Goal: Task Accomplishment & Management: Manage account settings

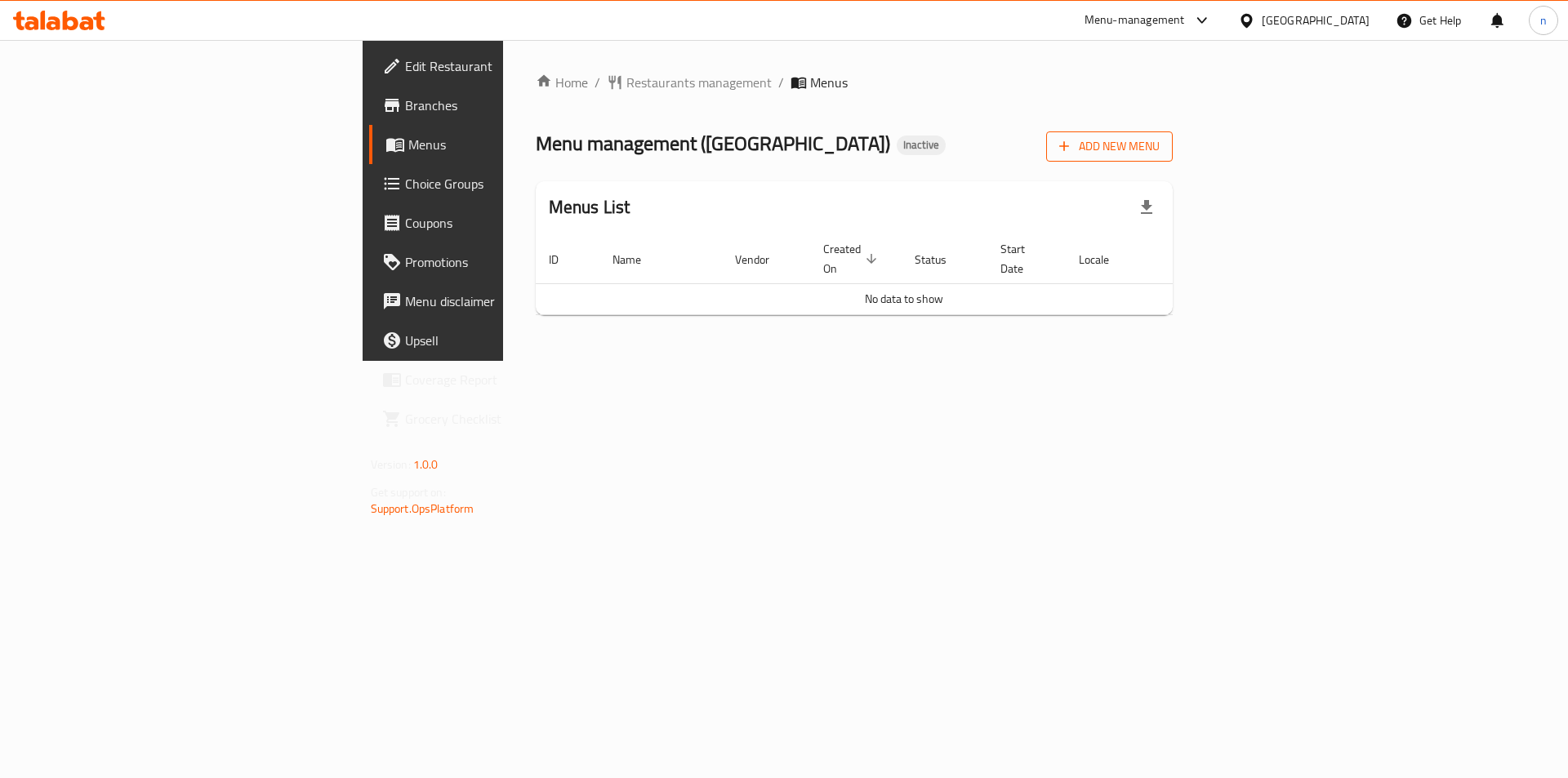
click at [1173, 157] on button "Add New Menu" at bounding box center [1109, 146] width 126 height 30
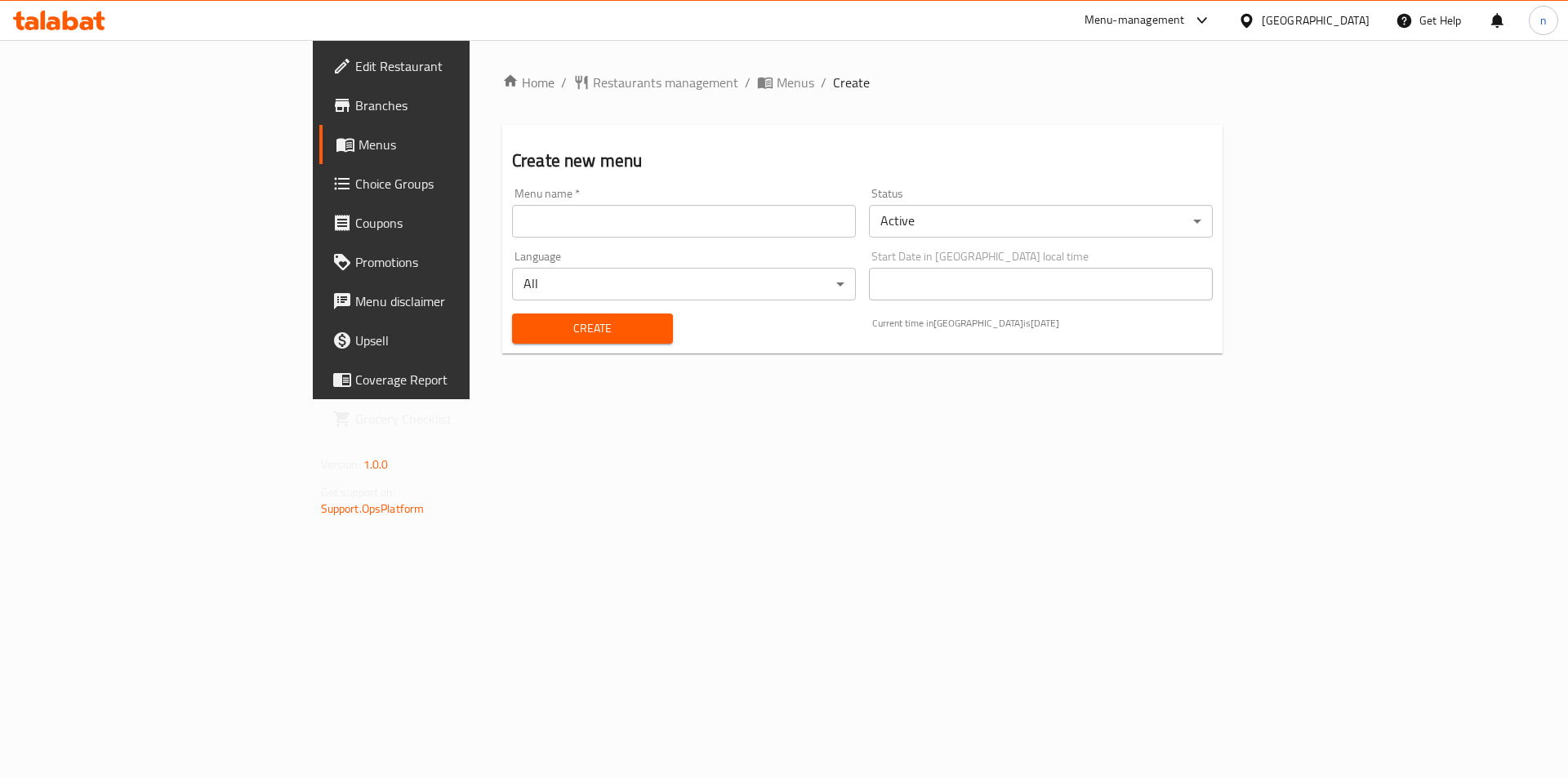
drag, startPoint x: 742, startPoint y: 243, endPoint x: 751, endPoint y: 232, distance: 14.2
click at [742, 240] on div "Menu name   * Menu name *" at bounding box center [684, 212] width 357 height 63
click at [753, 227] on input "text" at bounding box center [684, 221] width 344 height 33
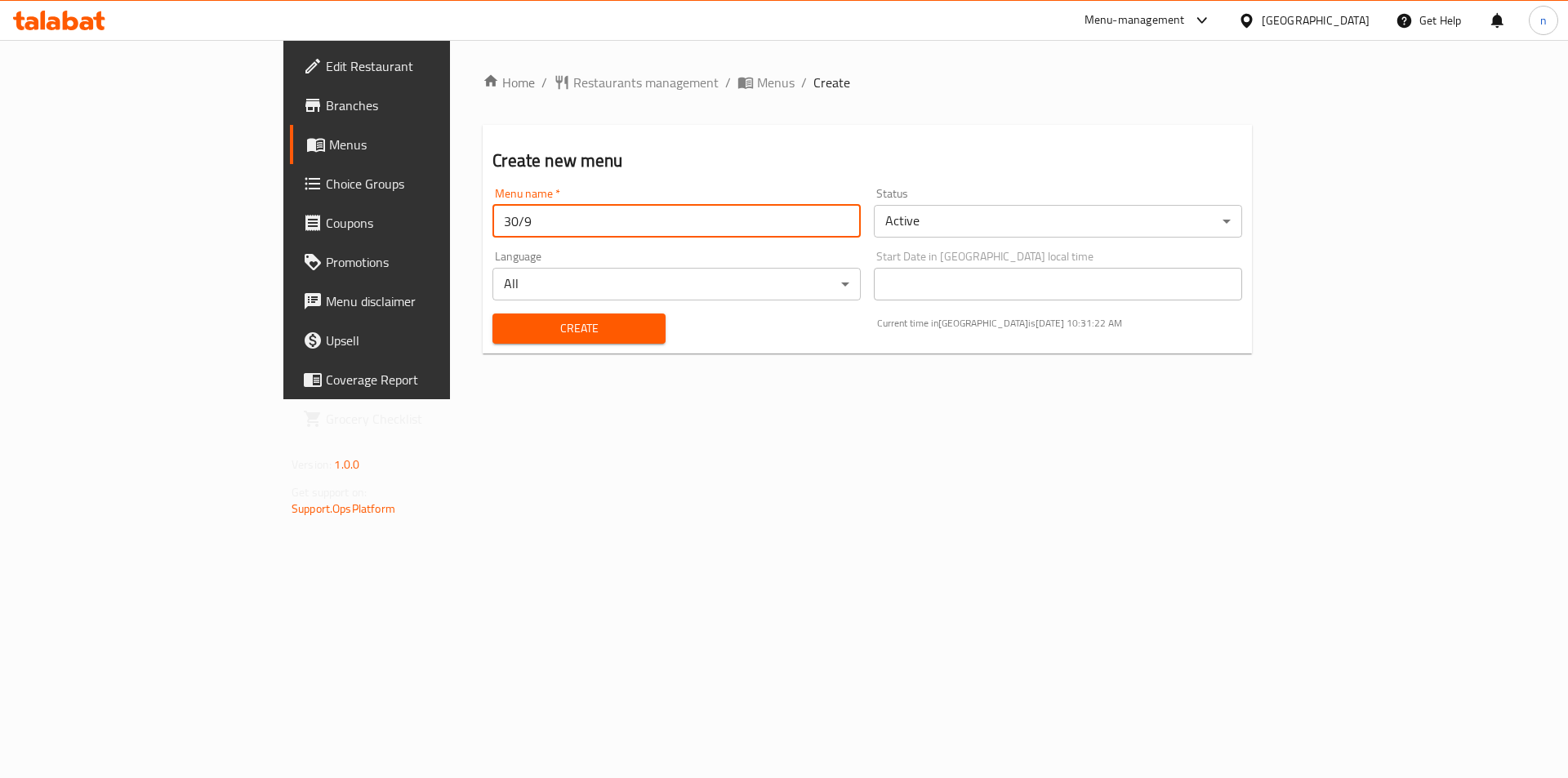
type input "30/9"
drag, startPoint x: 552, startPoint y: 310, endPoint x: 540, endPoint y: 320, distance: 15.6
click at [547, 319] on div "Create" at bounding box center [578, 329] width 192 height 50
click at [540, 320] on span "Create" at bounding box center [578, 329] width 146 height 20
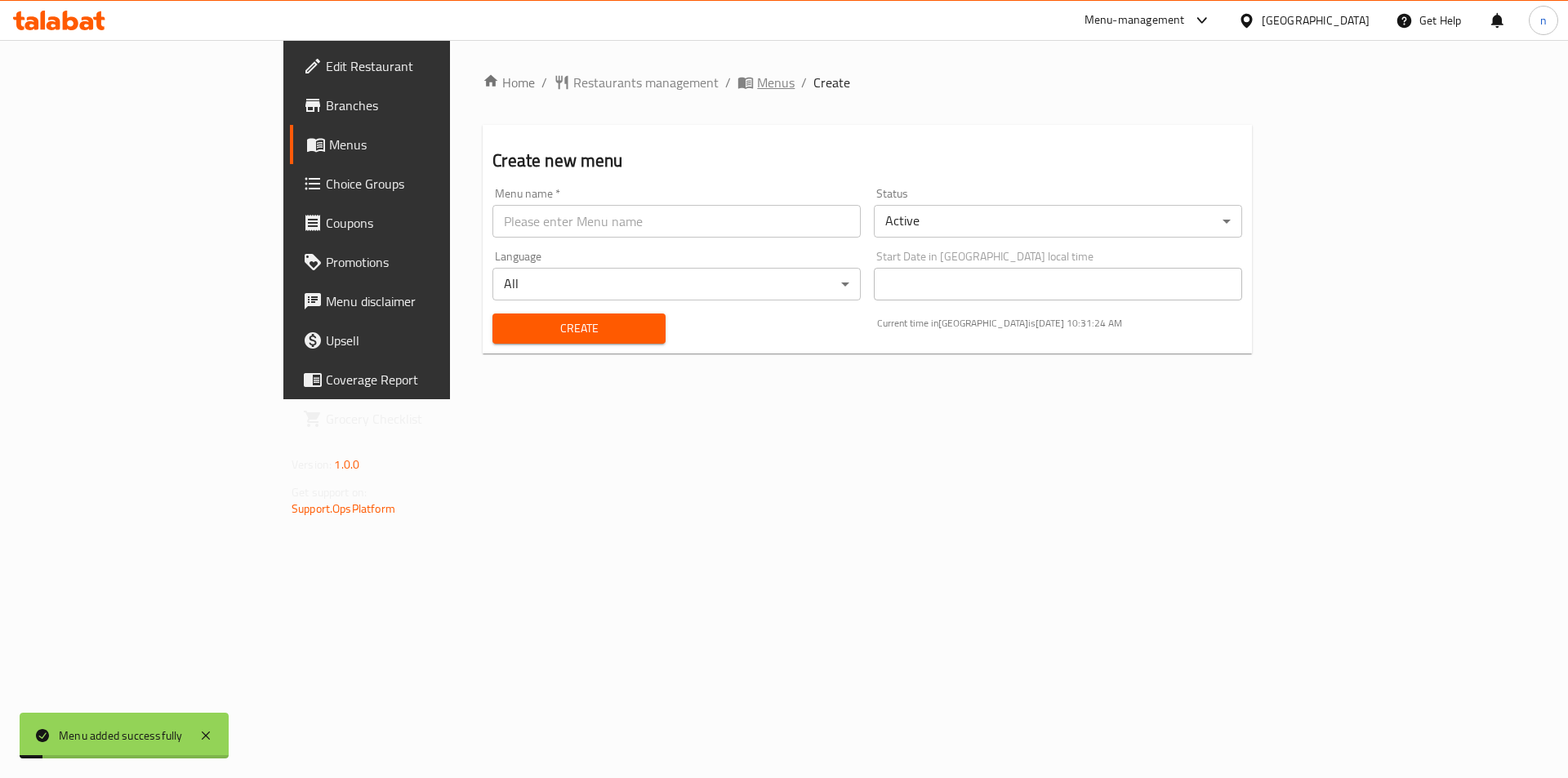
click at [757, 87] on span "Menus" at bounding box center [776, 82] width 38 height 19
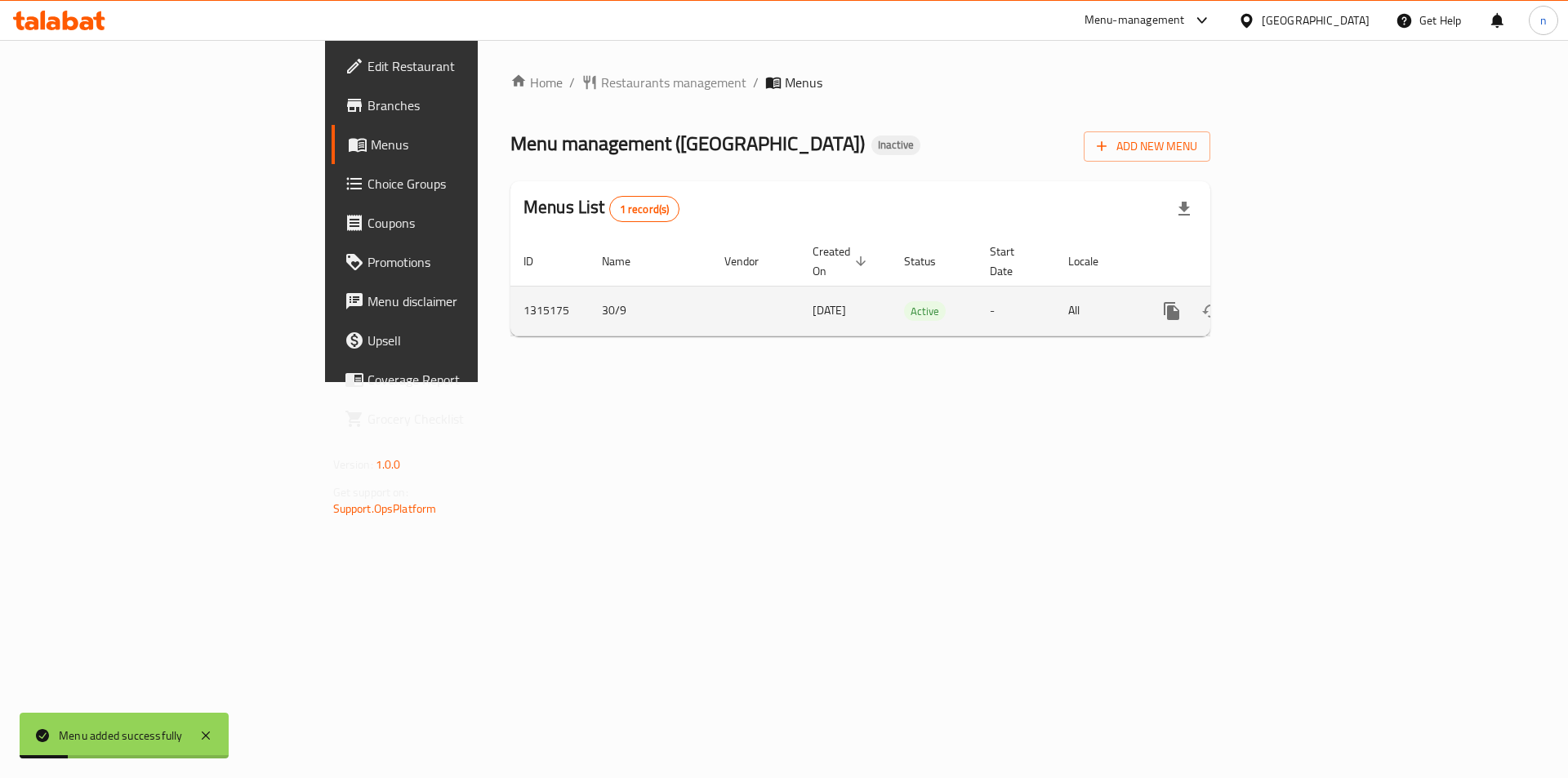
click at [1309, 301] on link "enhanced table" at bounding box center [1289, 310] width 39 height 39
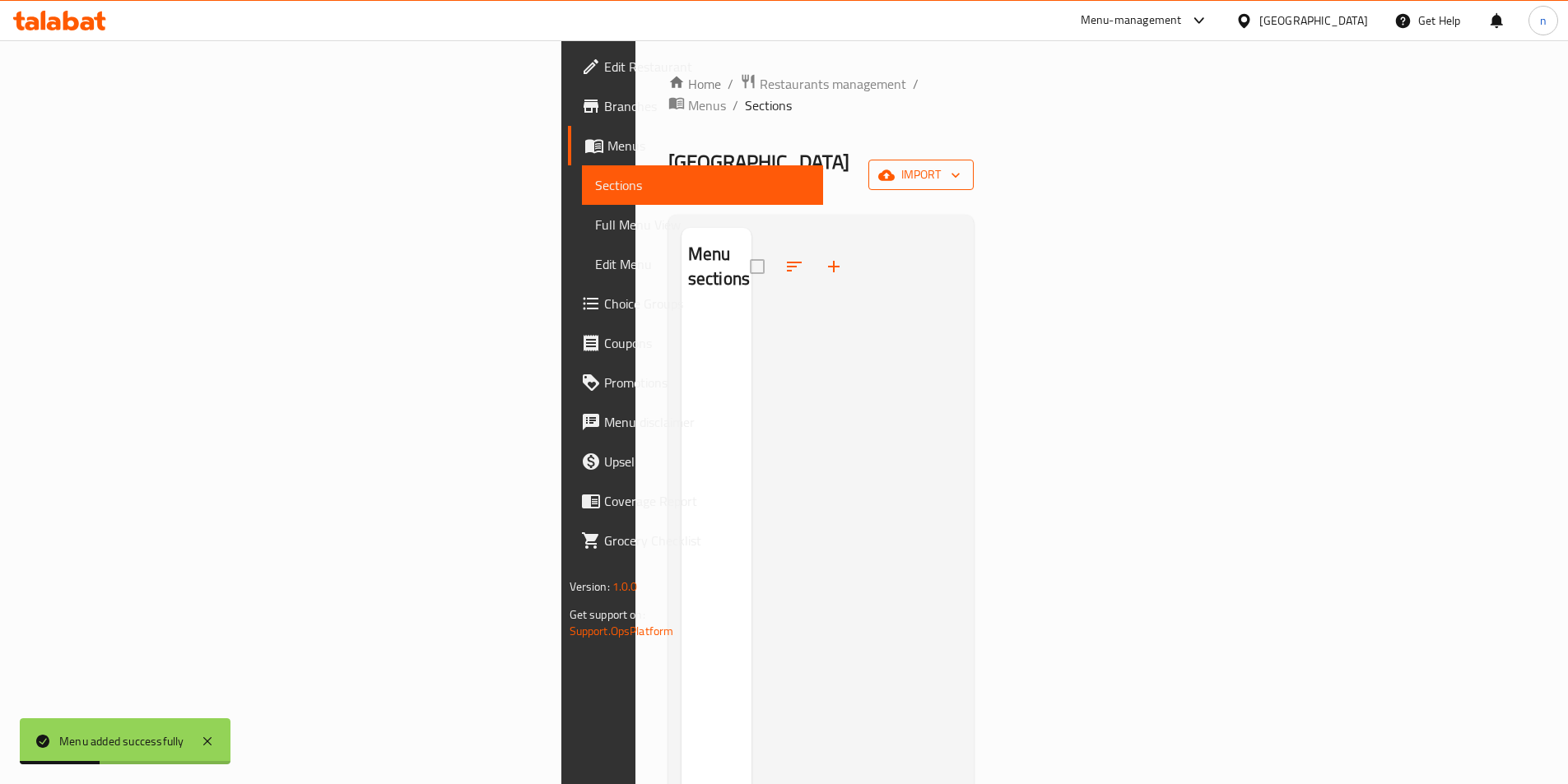
click at [974, 159] on button "import" at bounding box center [921, 175] width 105 height 30
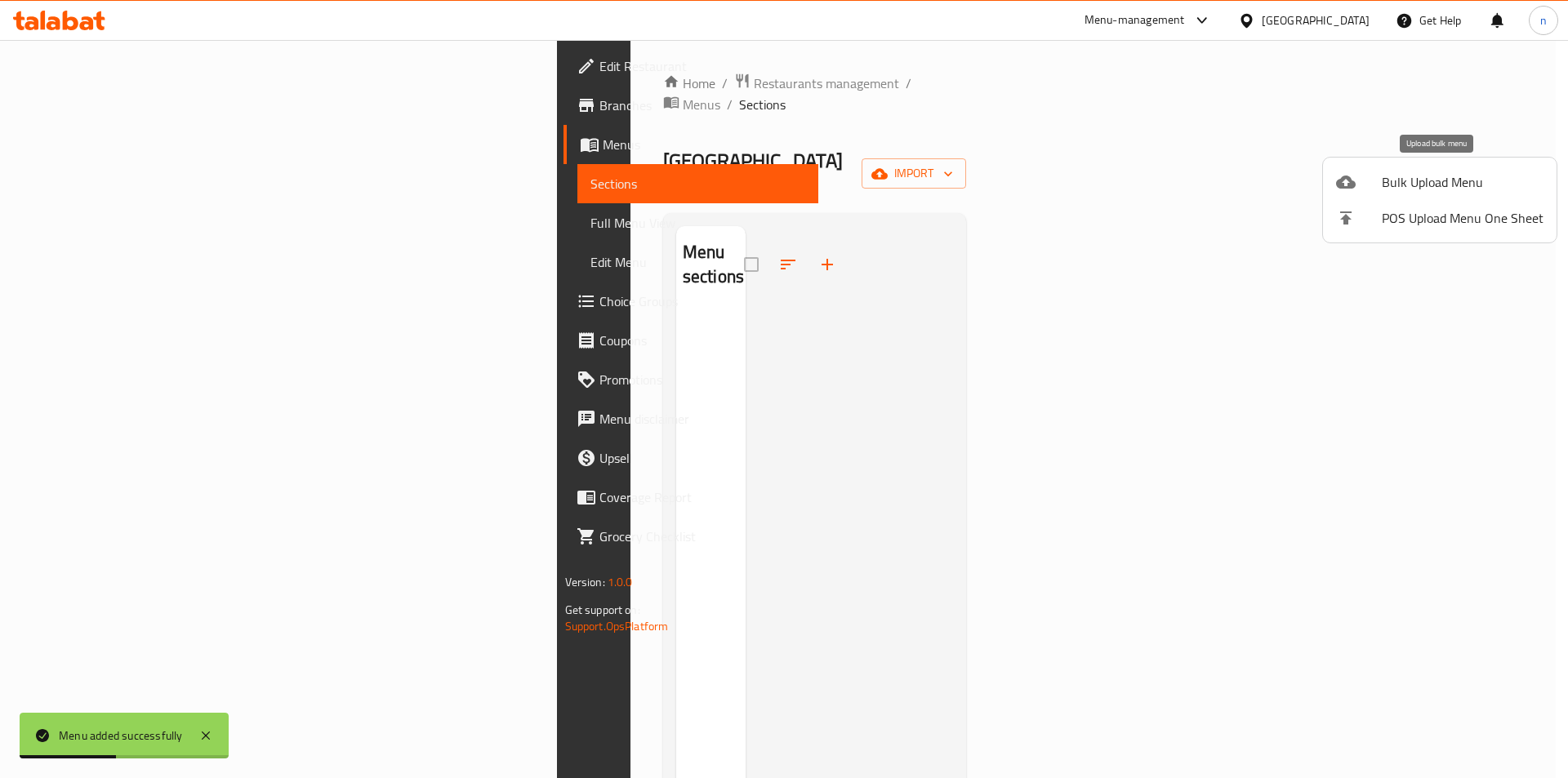
click at [1422, 189] on span "Bulk Upload Menu" at bounding box center [1463, 182] width 161 height 19
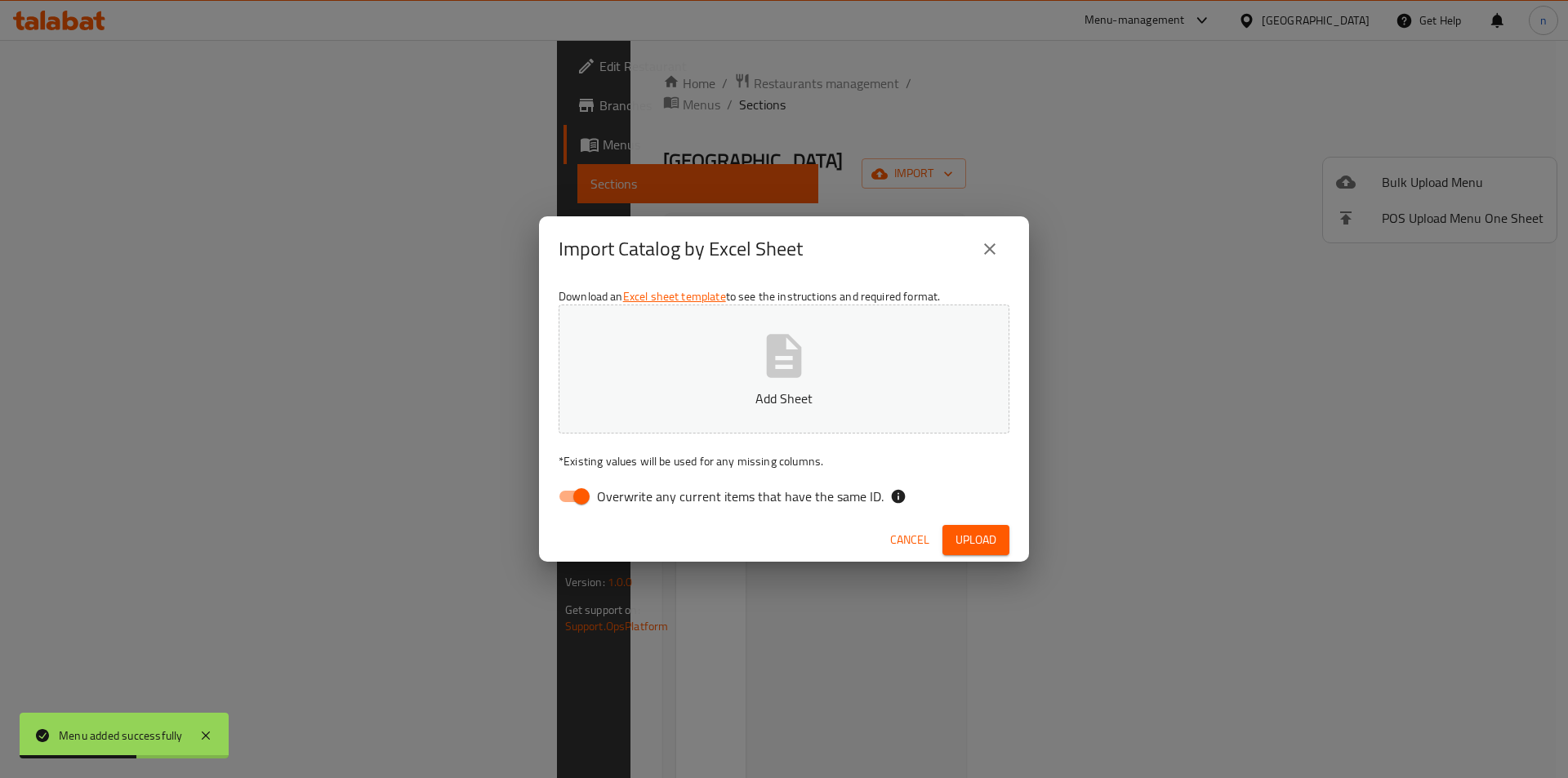
click at [572, 492] on input "Overwrite any current items that have the same ID." at bounding box center [581, 496] width 93 height 31
checkbox input "false"
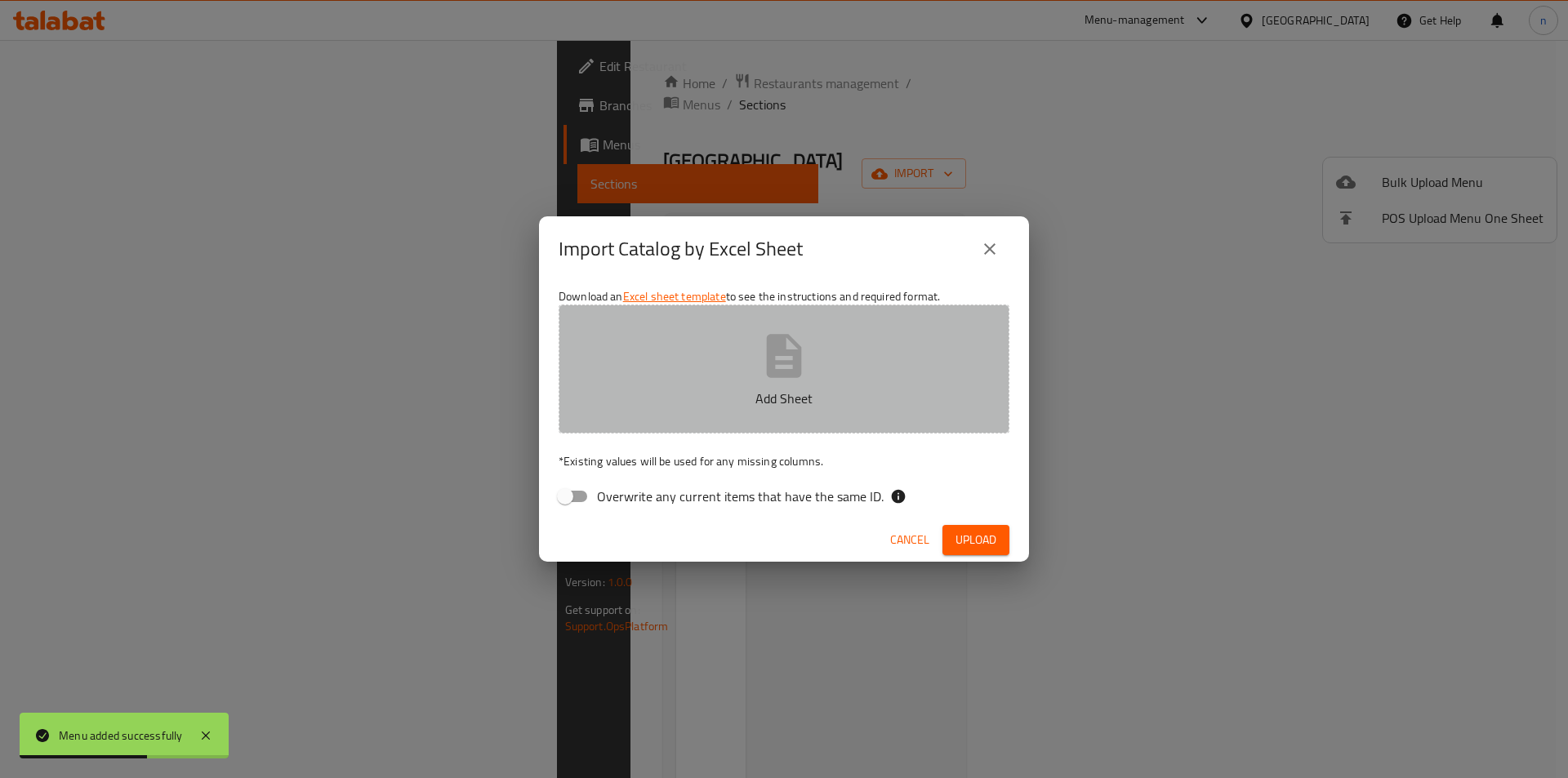
click at [787, 353] on icon "button" at bounding box center [785, 356] width 35 height 44
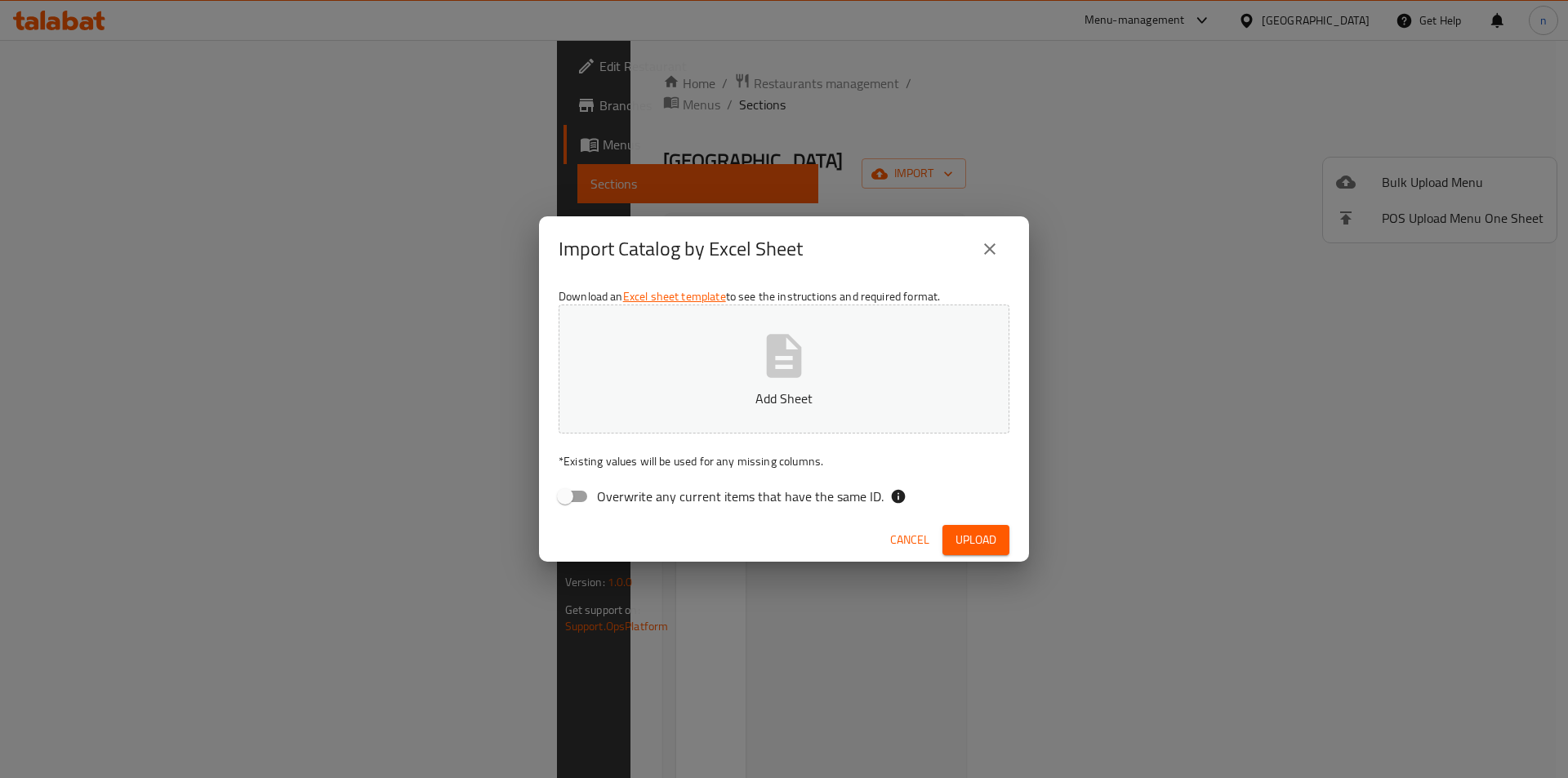
click at [748, 386] on button "Add Sheet" at bounding box center [784, 369] width 451 height 129
click at [962, 525] on button "Upload" at bounding box center [976, 540] width 67 height 30
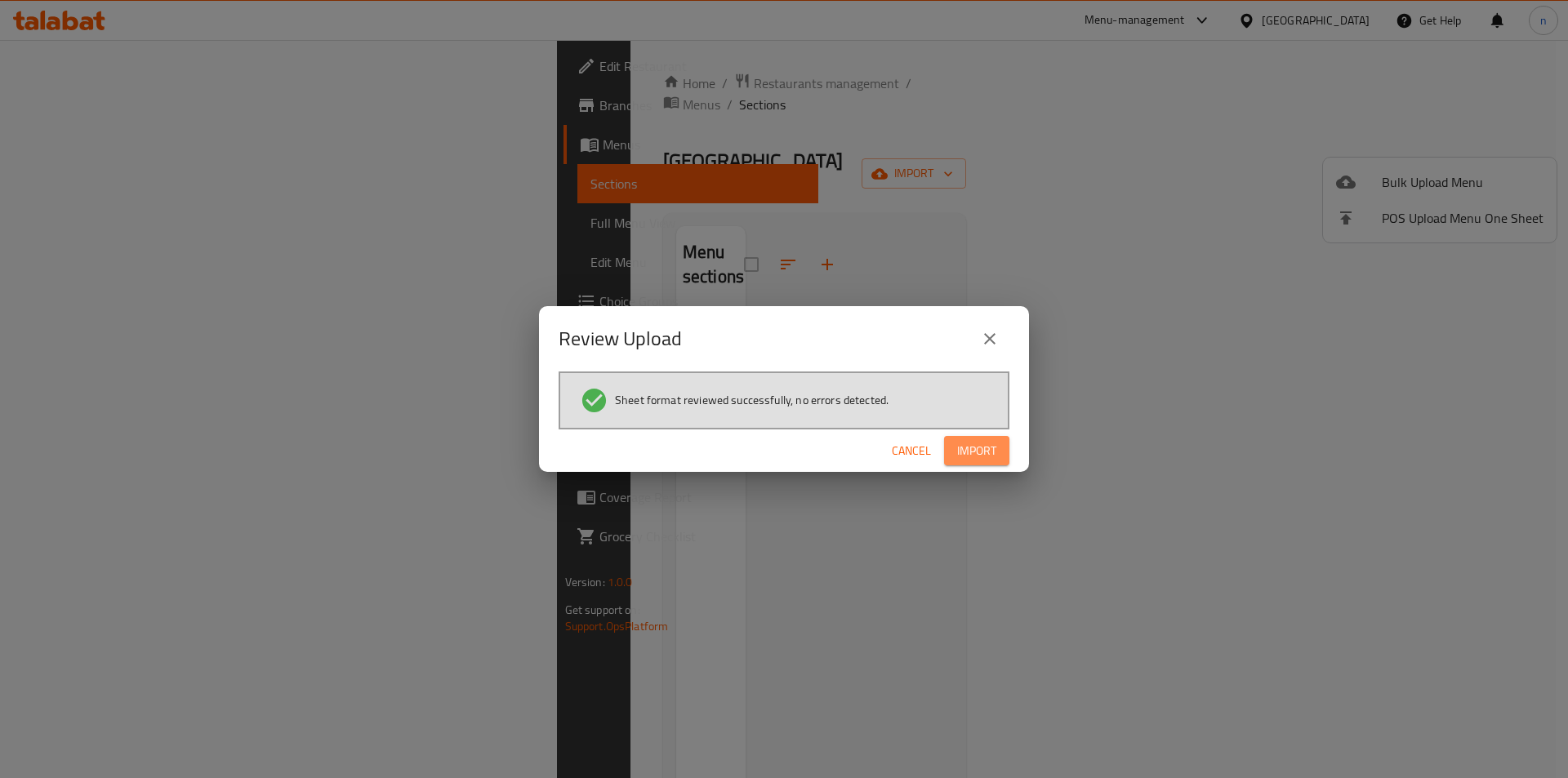
click at [971, 453] on span "Import" at bounding box center [976, 451] width 39 height 20
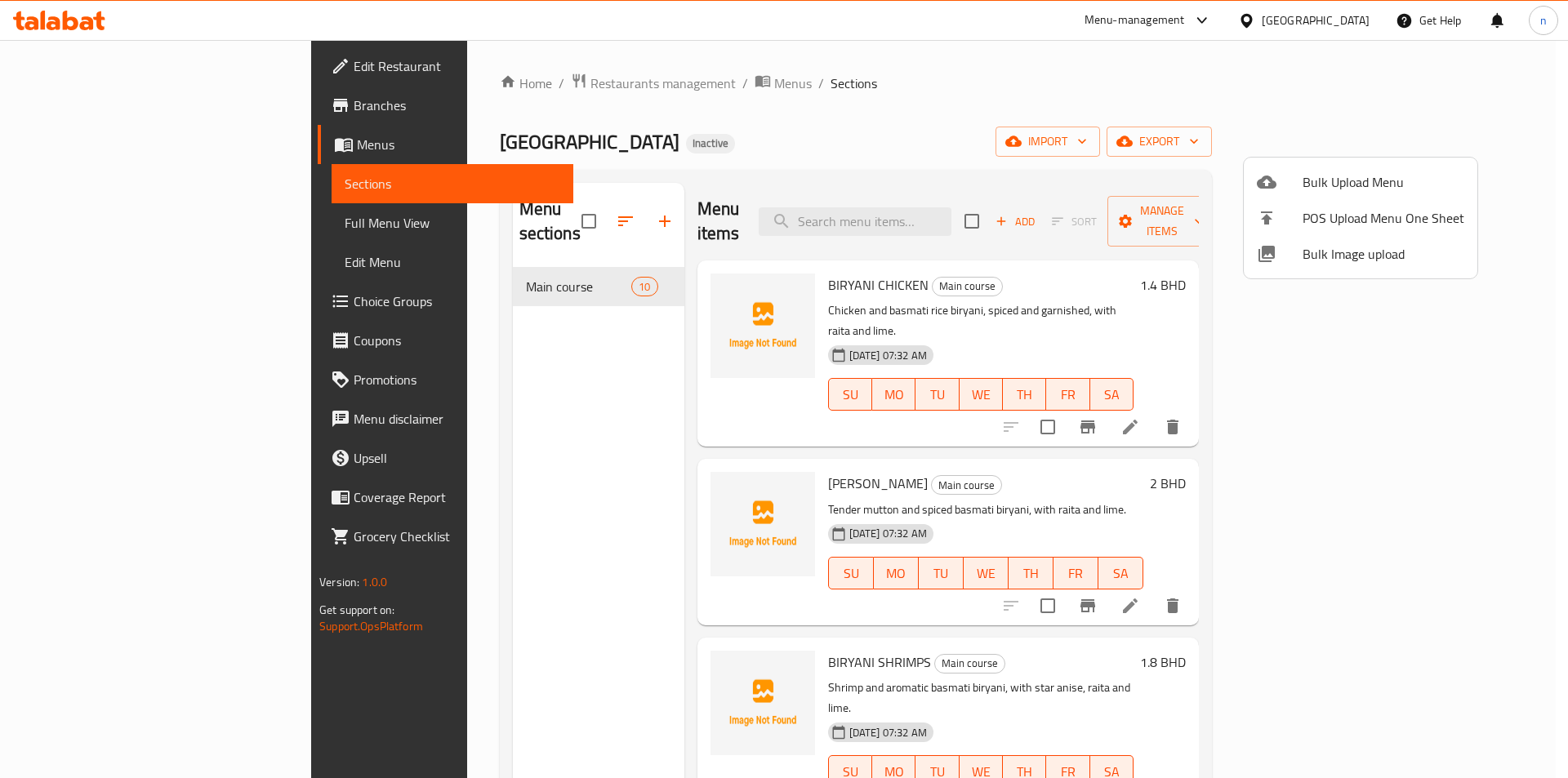
click at [79, 134] on div at bounding box center [784, 389] width 1568 height 778
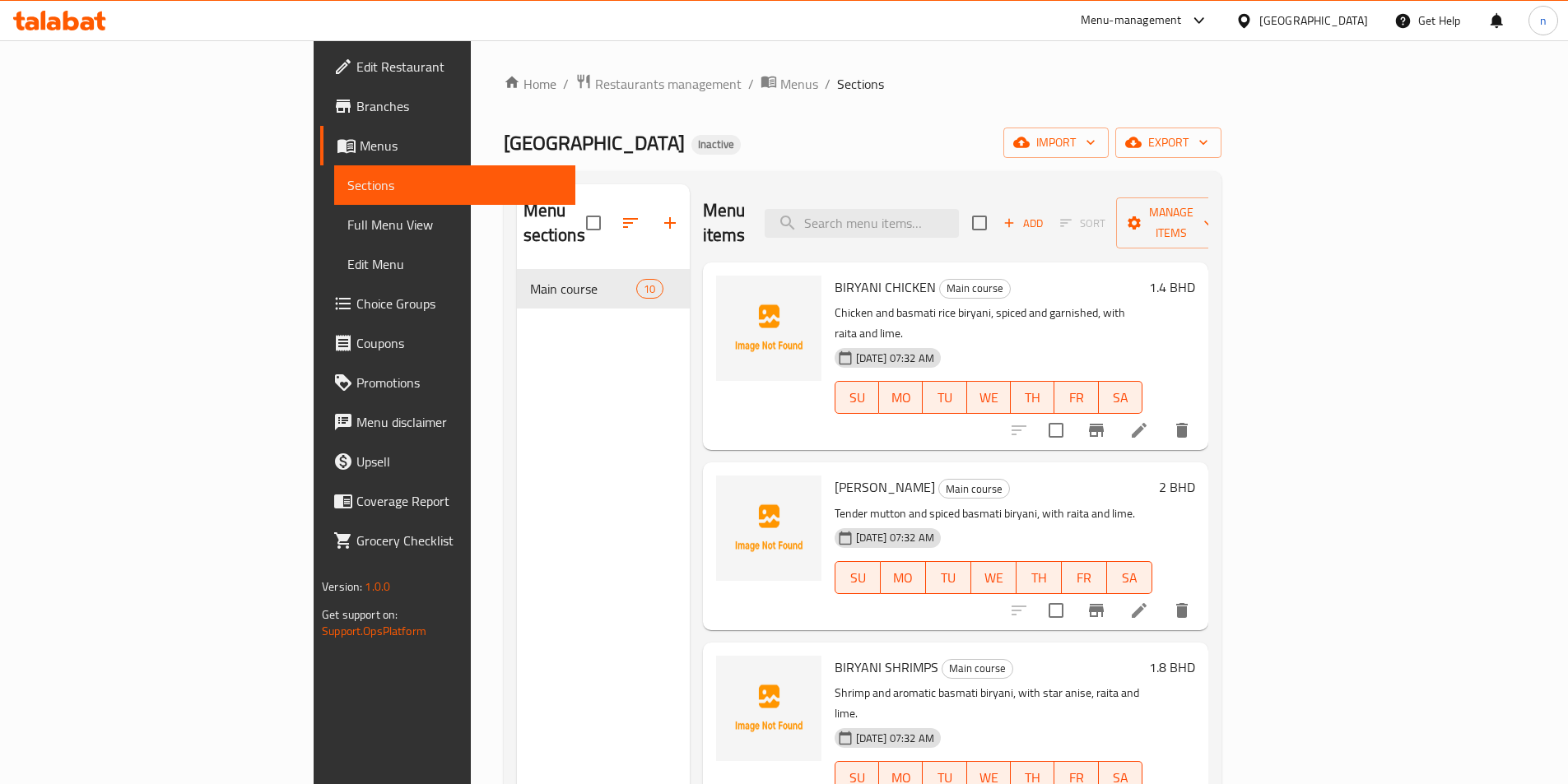
click at [347, 219] on span "Full Menu View" at bounding box center [454, 224] width 215 height 19
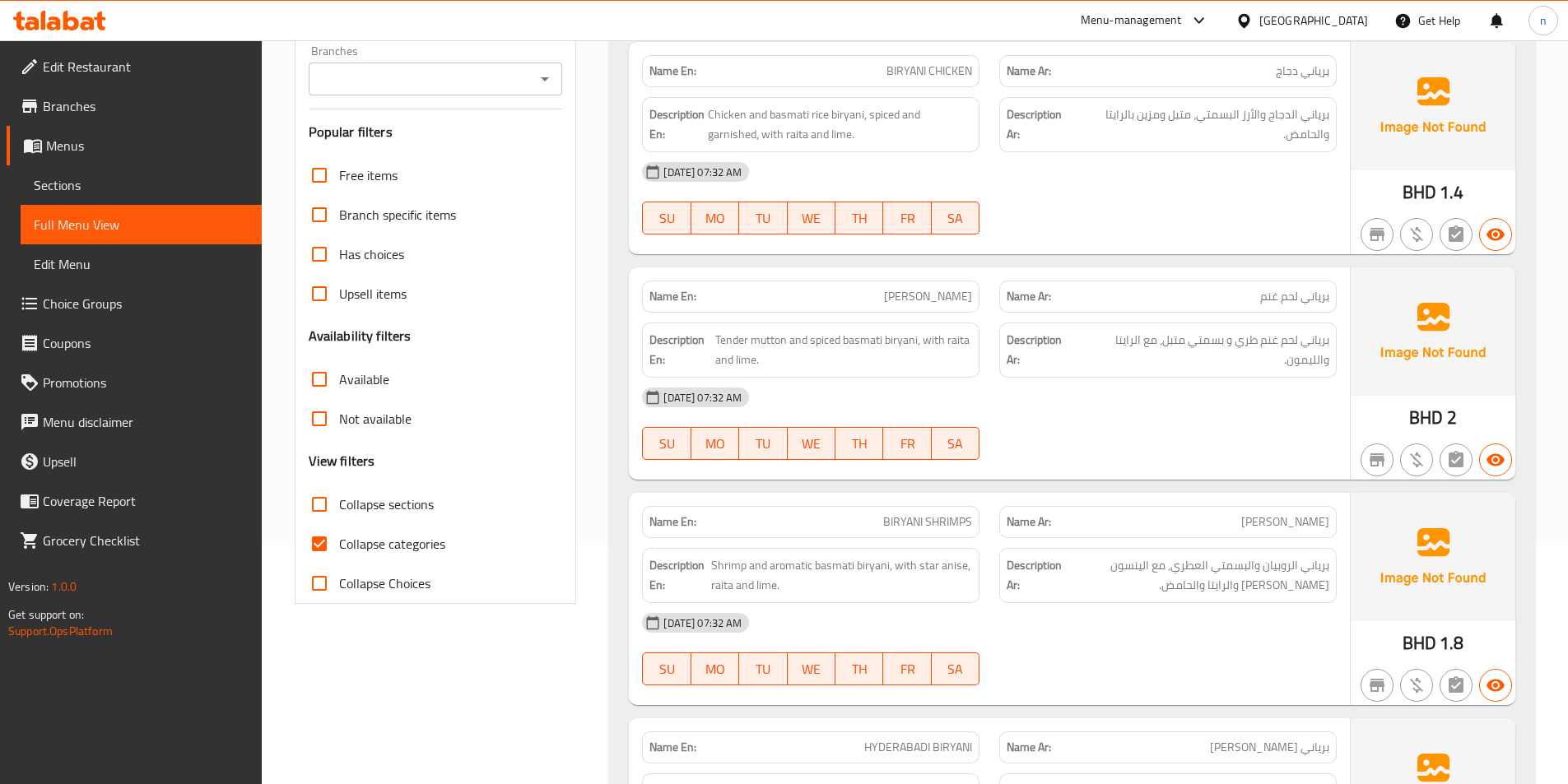
scroll to position [494, 0]
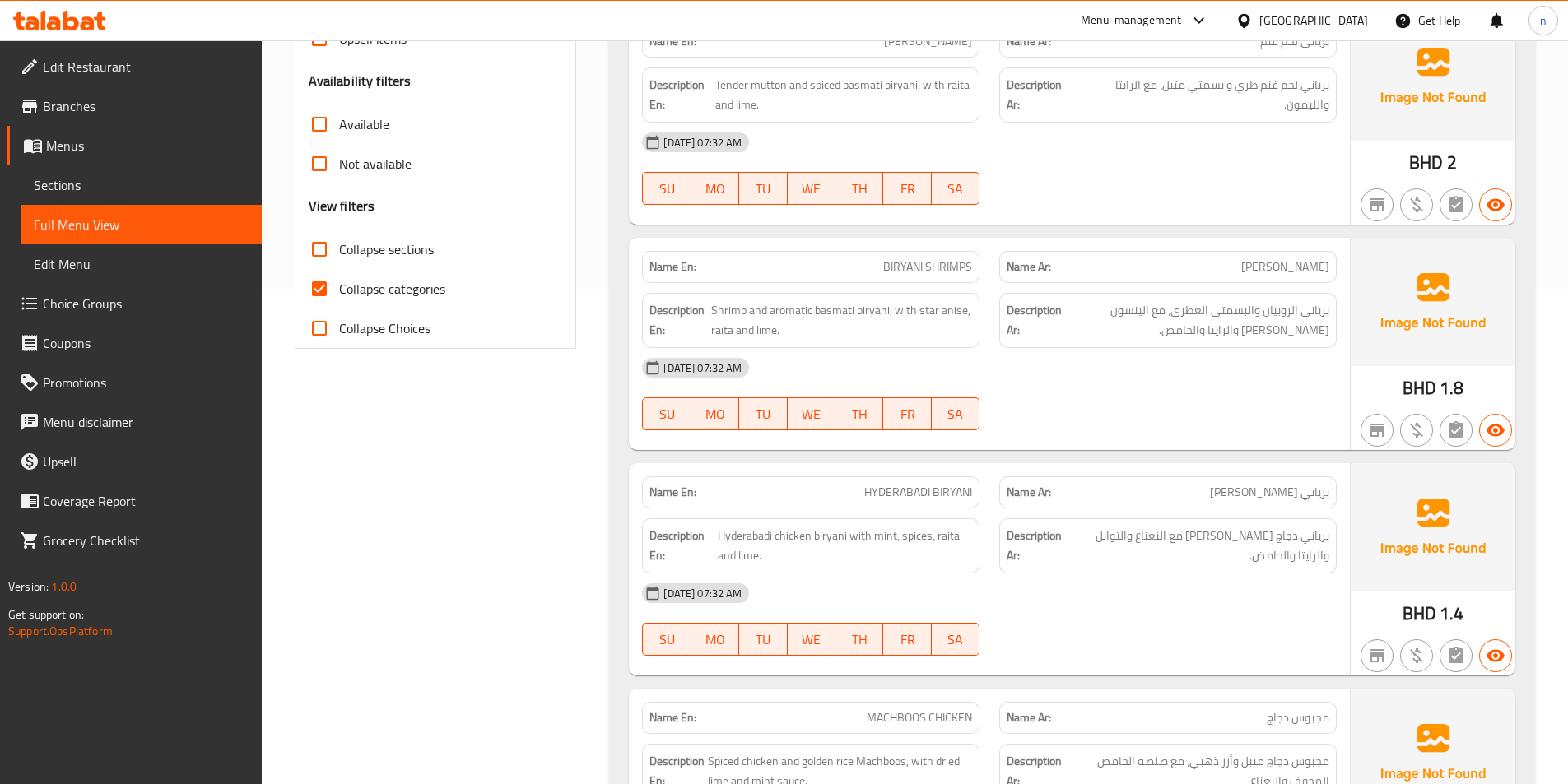
click at [424, 301] on label "Collapse categories" at bounding box center [372, 288] width 146 height 40
click at [339, 301] on input "Collapse categories" at bounding box center [319, 288] width 40 height 40
checkbox input "false"
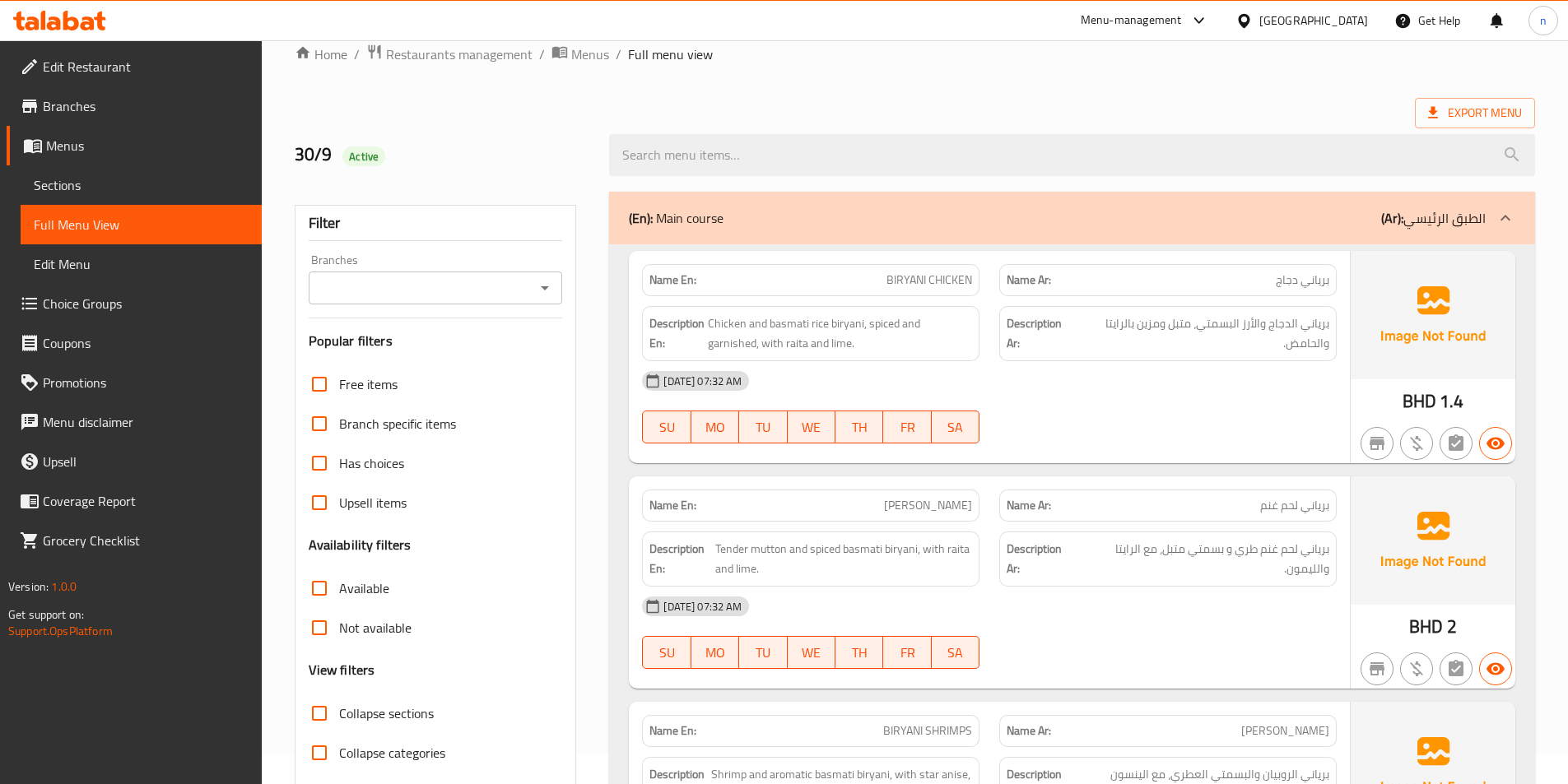
scroll to position [0, 0]
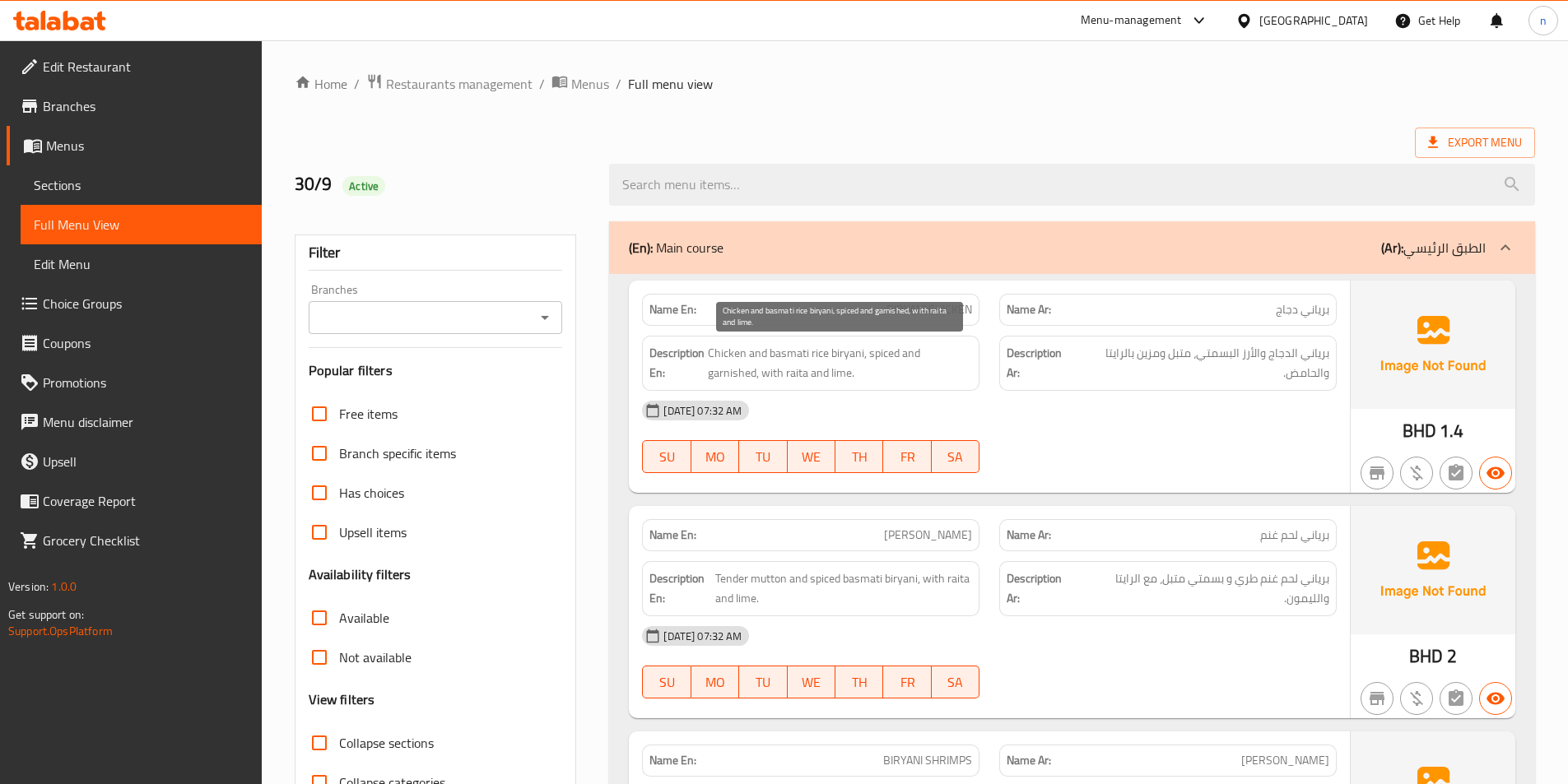
click at [947, 355] on span "Chicken and basmati rice biryani, spiced and garnished, with raita and lime." at bounding box center [840, 363] width 264 height 40
click at [776, 376] on span "Chicken and basmati rice biryani, spiced and garnished, with raita and lime." at bounding box center [840, 363] width 264 height 40
click at [778, 376] on span "Chicken and basmati rice biryani, spiced and garnished, with raita and lime." at bounding box center [840, 363] width 264 height 40
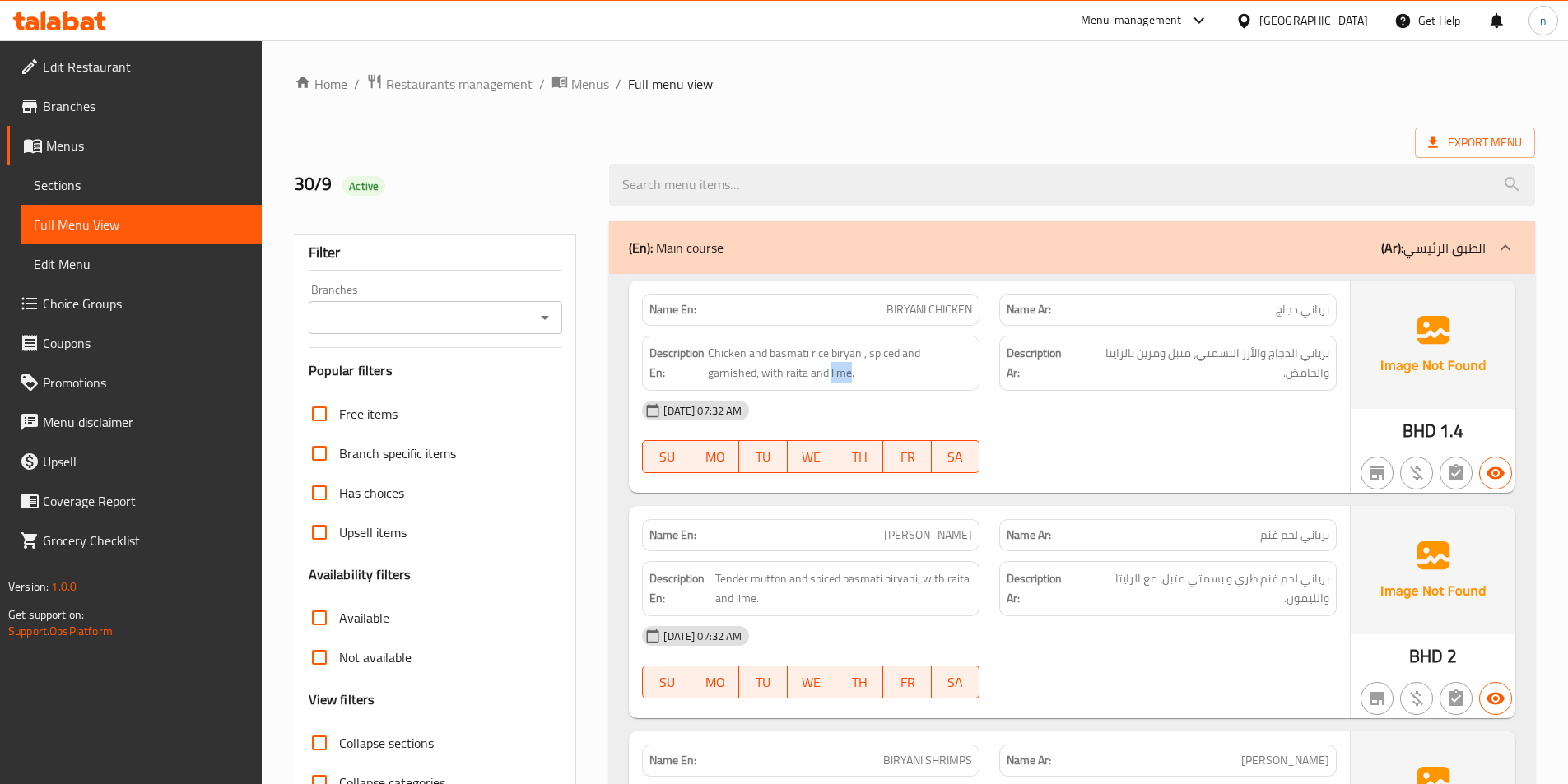
copy span "lime"
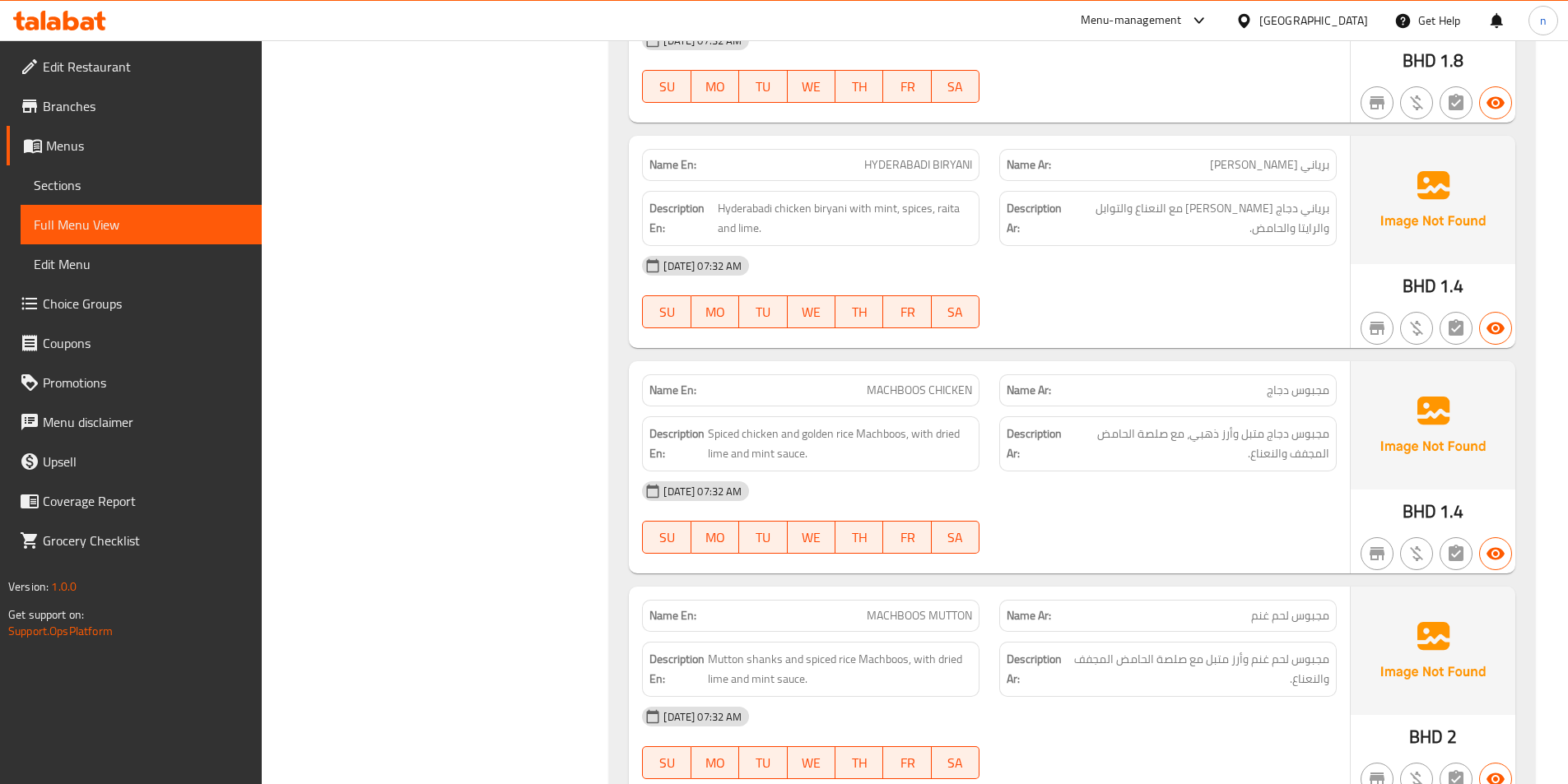
scroll to position [823, 0]
click at [953, 436] on span "Spiced chicken and golden rice Machboos, with dried lime and mint sauce." at bounding box center [840, 443] width 264 height 40
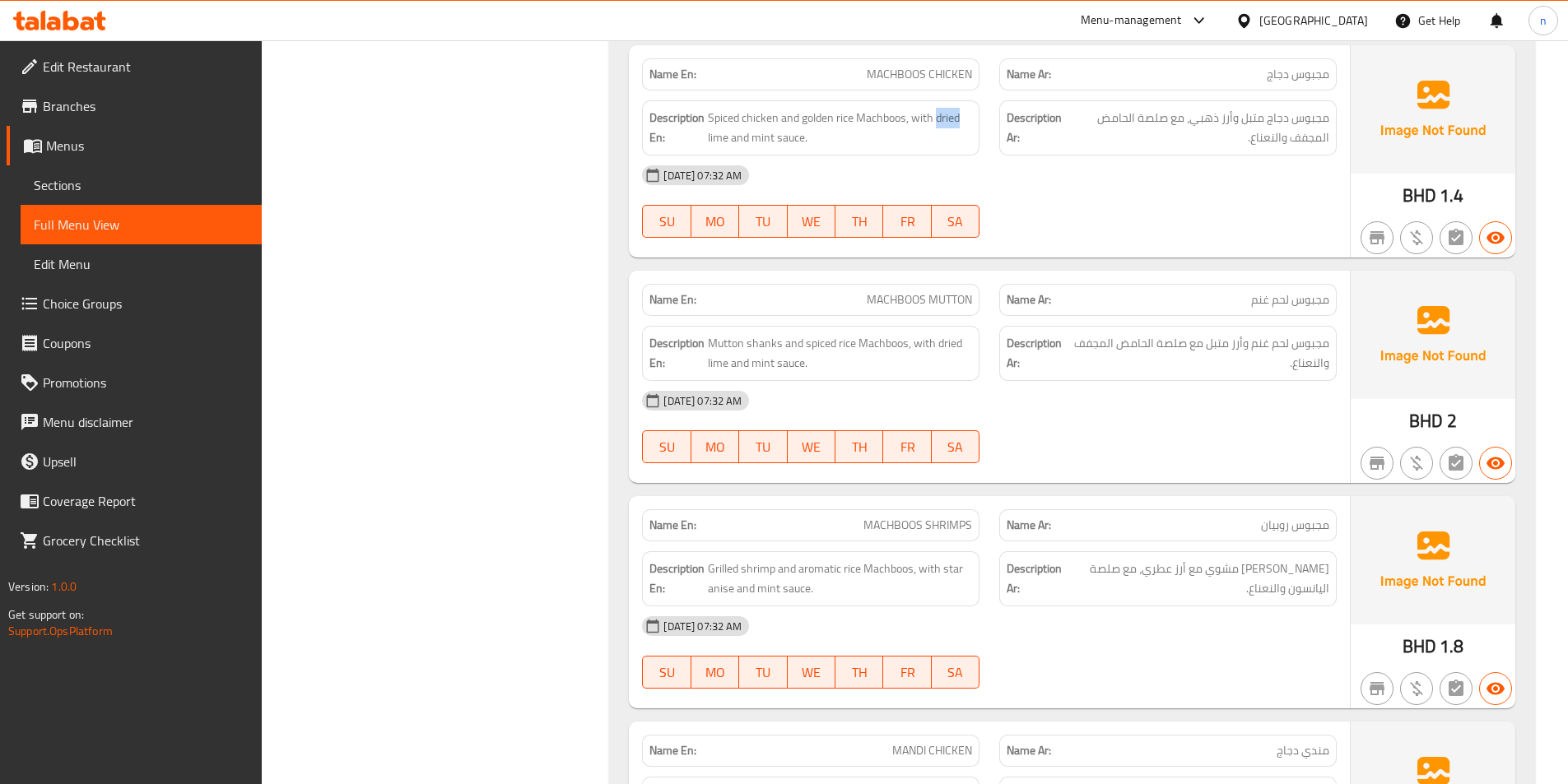
scroll to position [1152, 0]
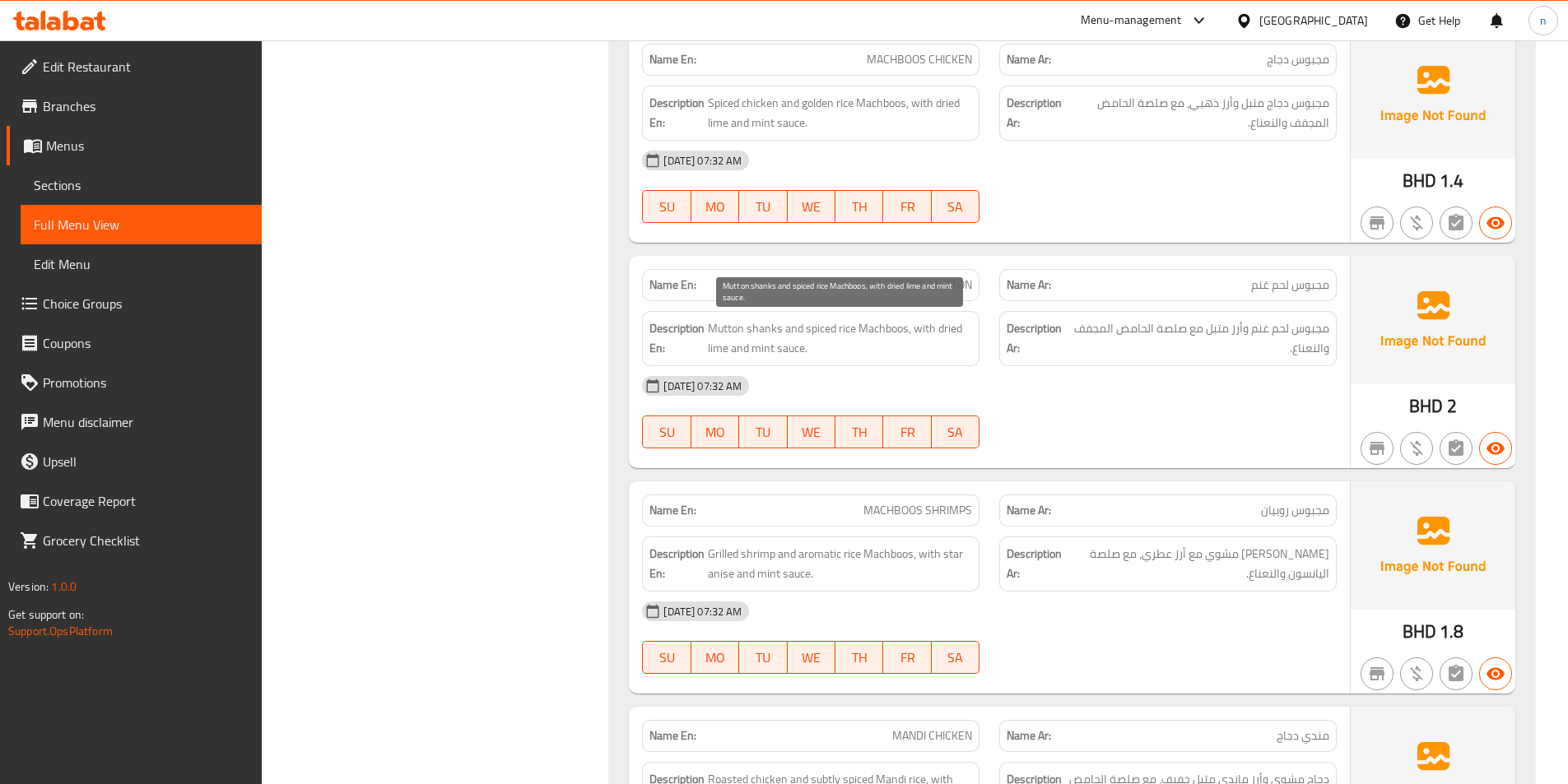
click at [774, 334] on span "Mutton shanks and spiced rice Machboos, with dried lime and mint sauce." at bounding box center [840, 339] width 264 height 40
copy span "shanks"
click at [904, 336] on span "Mutton shanks and spiced rice Machboos, with dried lime and mint sauce." at bounding box center [840, 339] width 264 height 40
drag, startPoint x: 906, startPoint y: 334, endPoint x: 708, endPoint y: 324, distance: 198.3
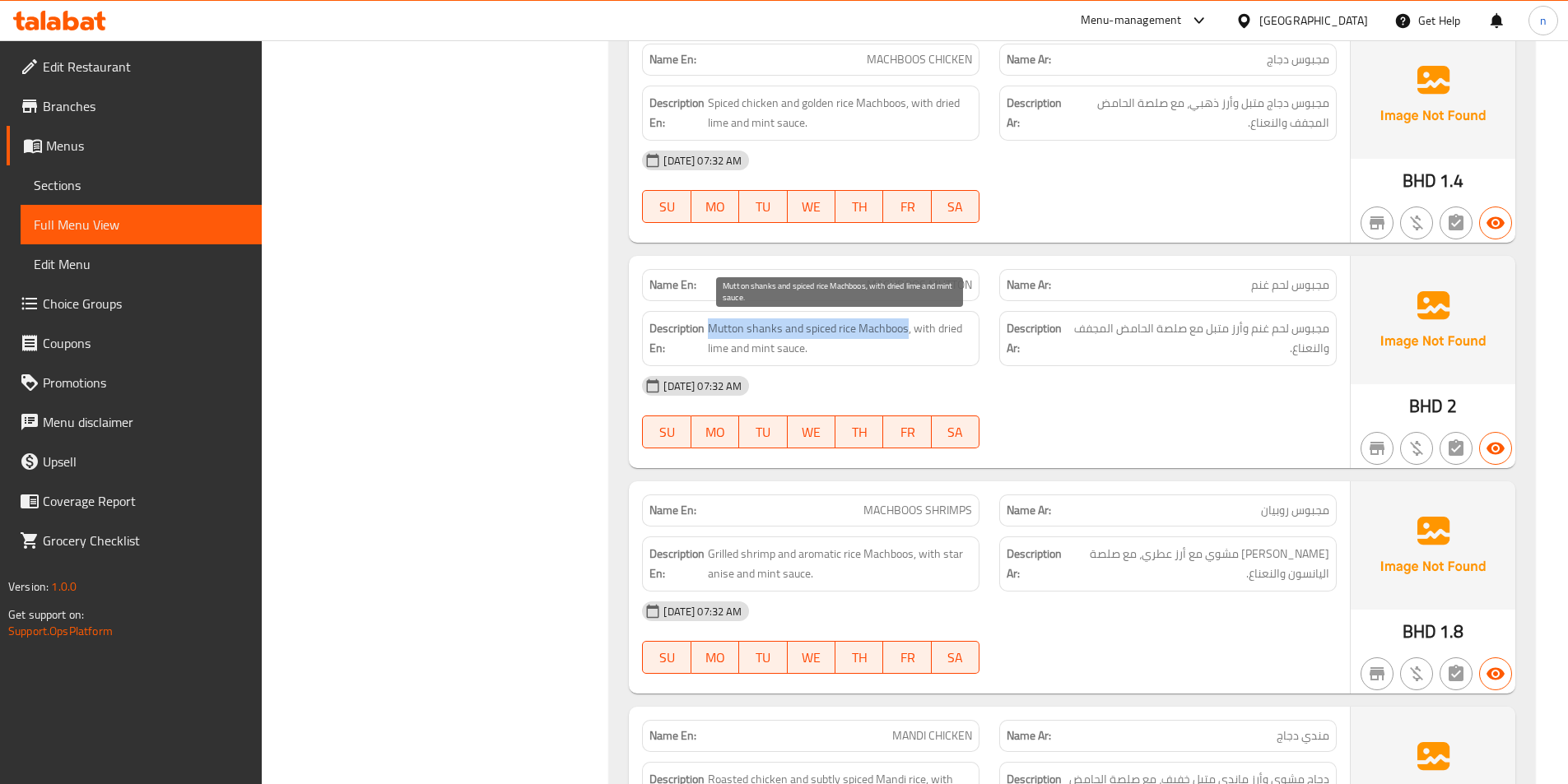
click at [708, 324] on span "Mutton shanks and spiced rice Machboos, with dried lime and mint sauce." at bounding box center [840, 339] width 264 height 40
copy span "Mutton shanks and spiced rice Machboos"
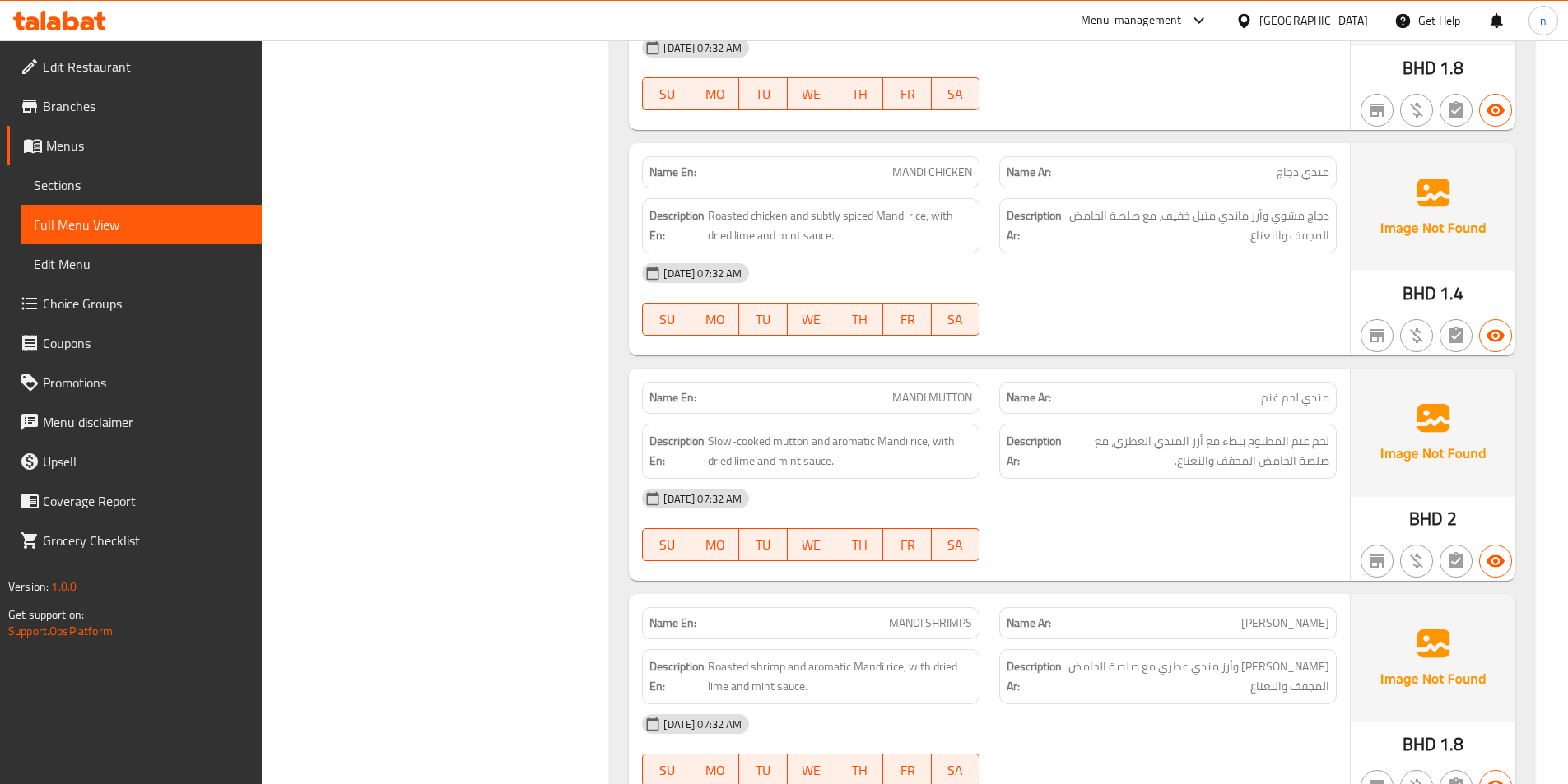
scroll to position [1804, 0]
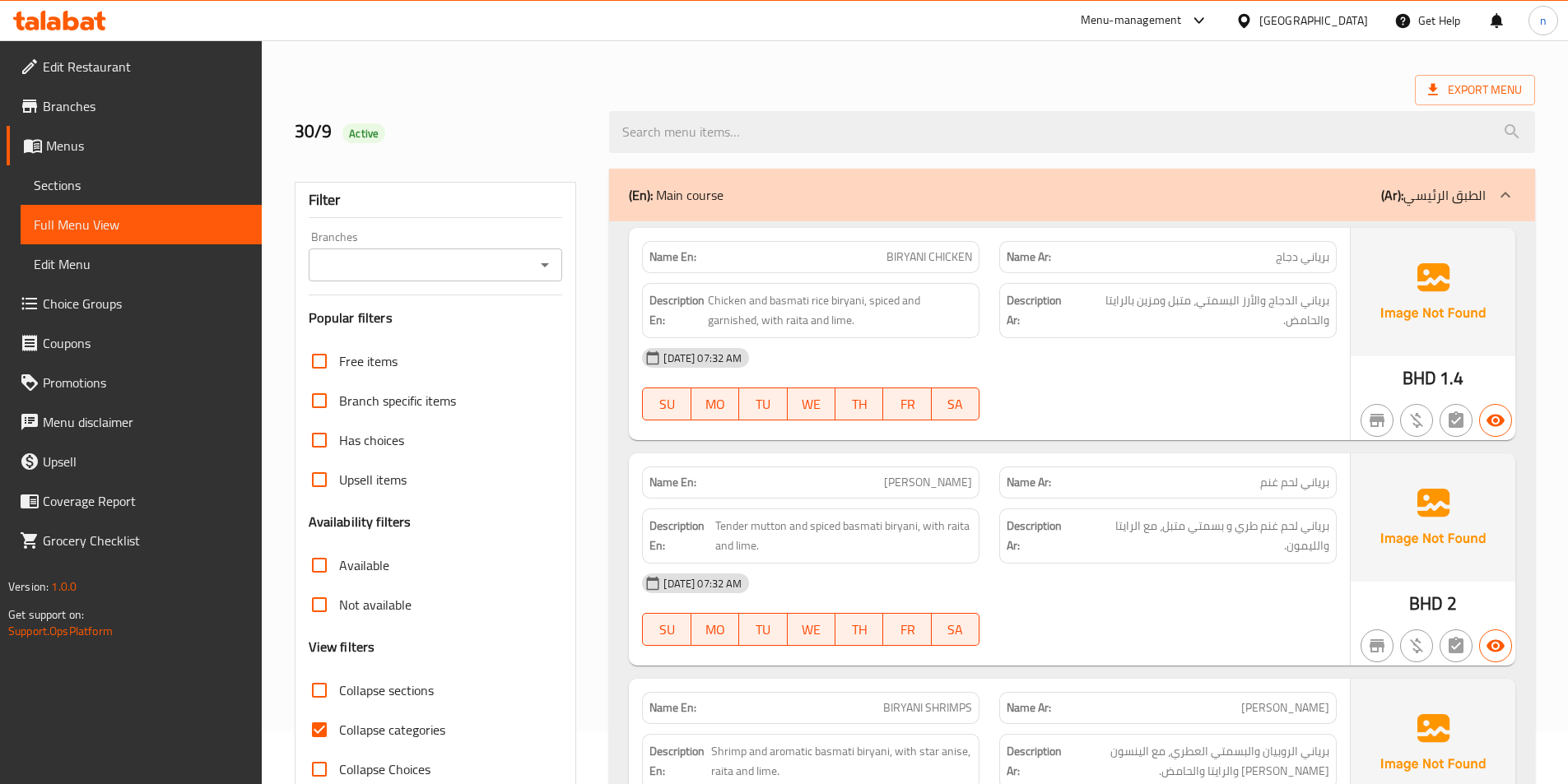
scroll to position [83, 0]
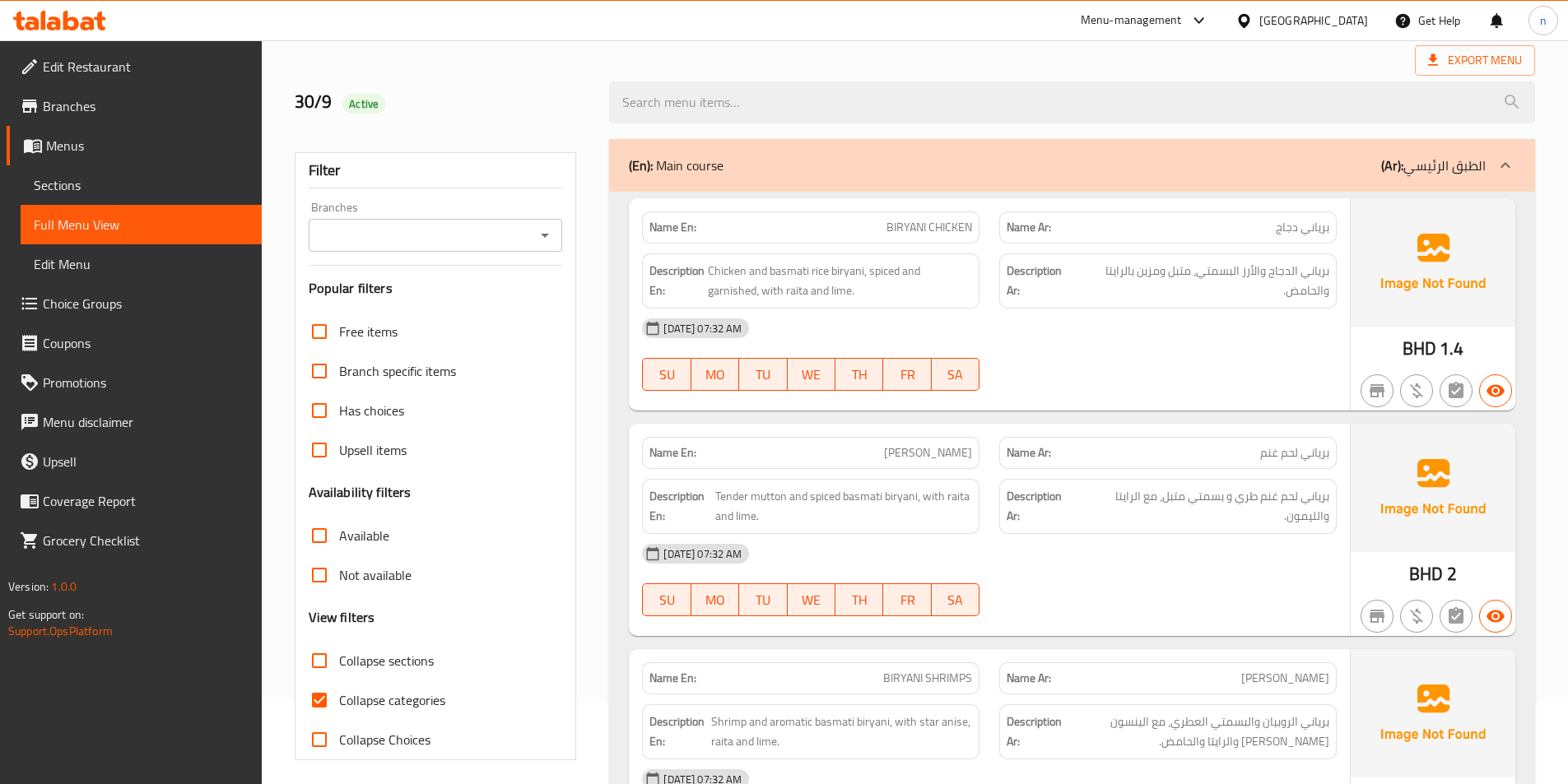
click at [141, 190] on span "Sections" at bounding box center [141, 185] width 215 height 19
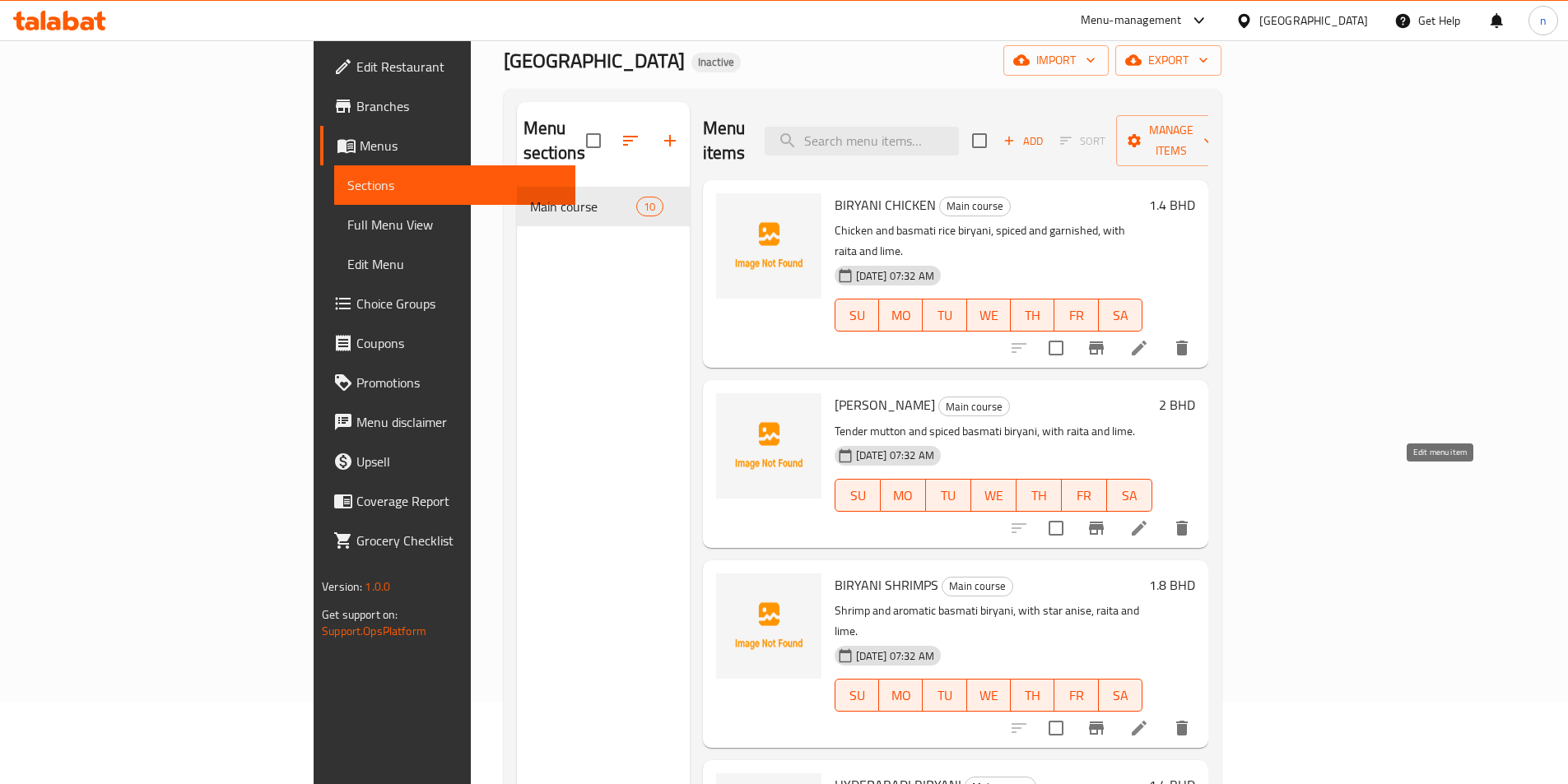
click at [1146, 521] on icon at bounding box center [1139, 529] width 15 height 15
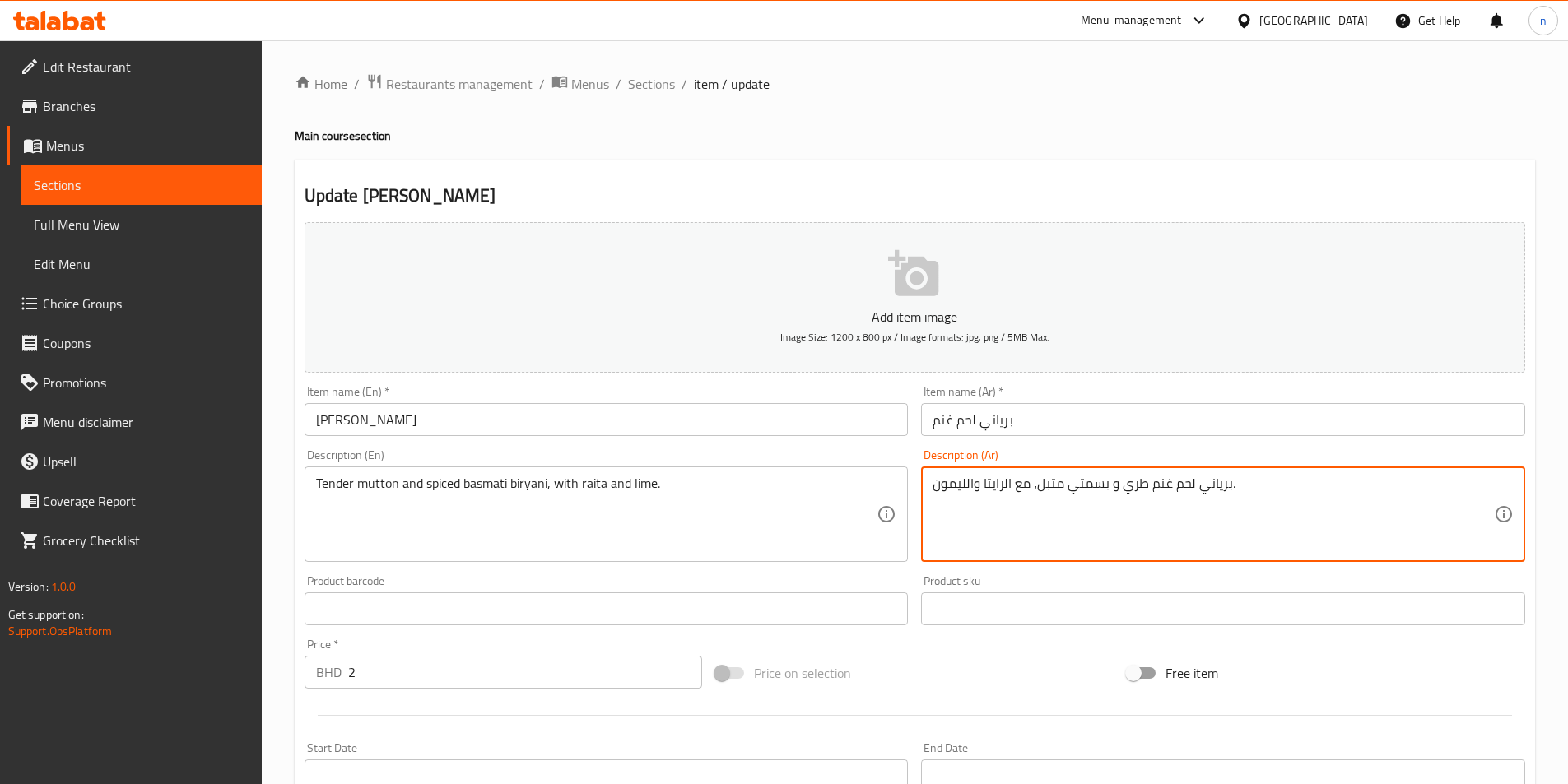
click at [1064, 488] on textarea "برياني لحم غنم طري و بسمتي متبل، مع الرايتا والليمون." at bounding box center [1213, 514] width 561 height 78
click at [1204, 483] on textarea "برياني لحم غنم طري و بسمتي متبل، مع الرايتا والليمون." at bounding box center [1213, 514] width 561 height 78
click at [1200, 494] on textarea "برياني لحم غنم طري و بسمتي متبل، مع الرايتا والليمون." at bounding box center [1213, 514] width 561 height 78
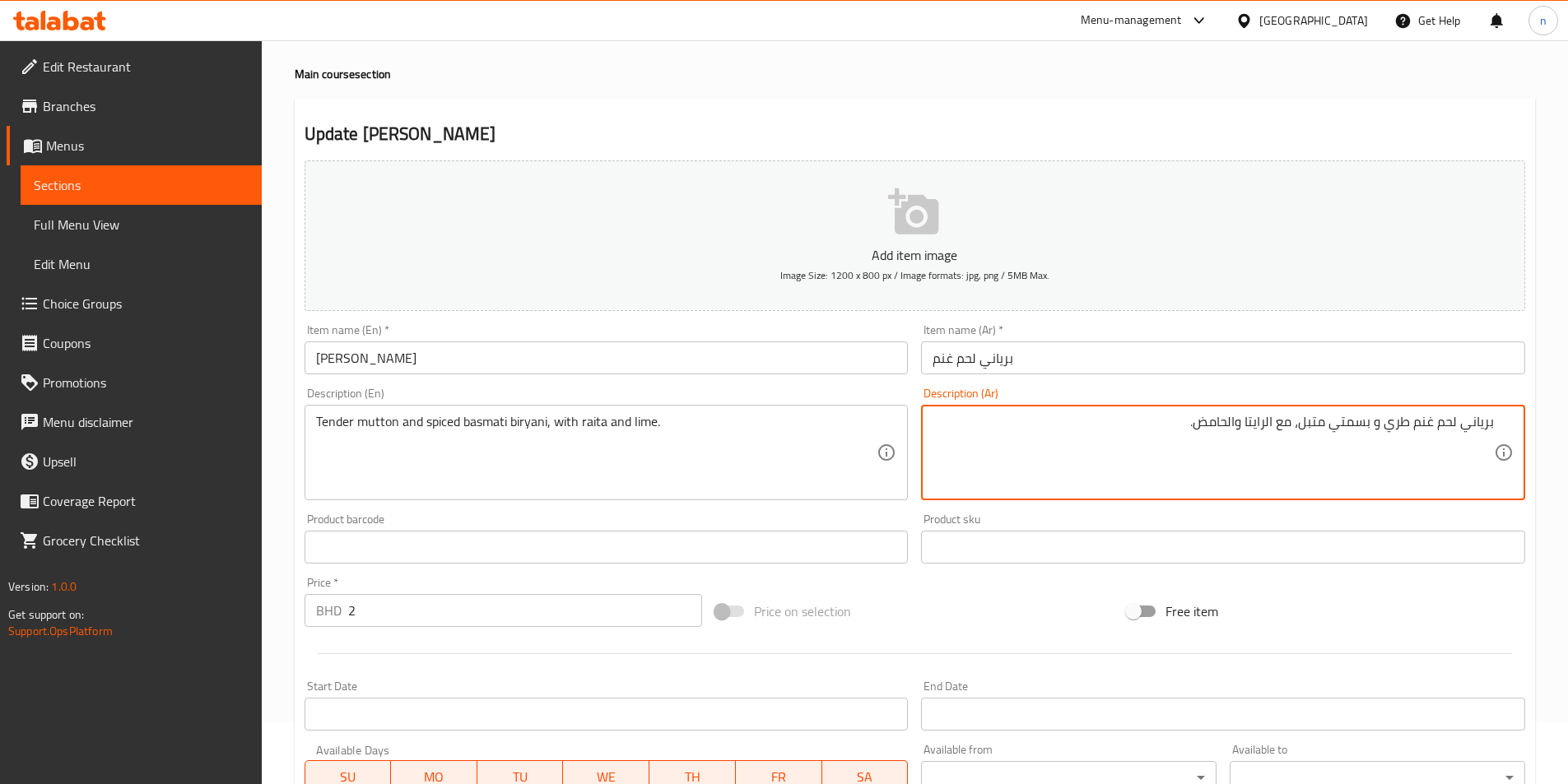
scroll to position [379, 0]
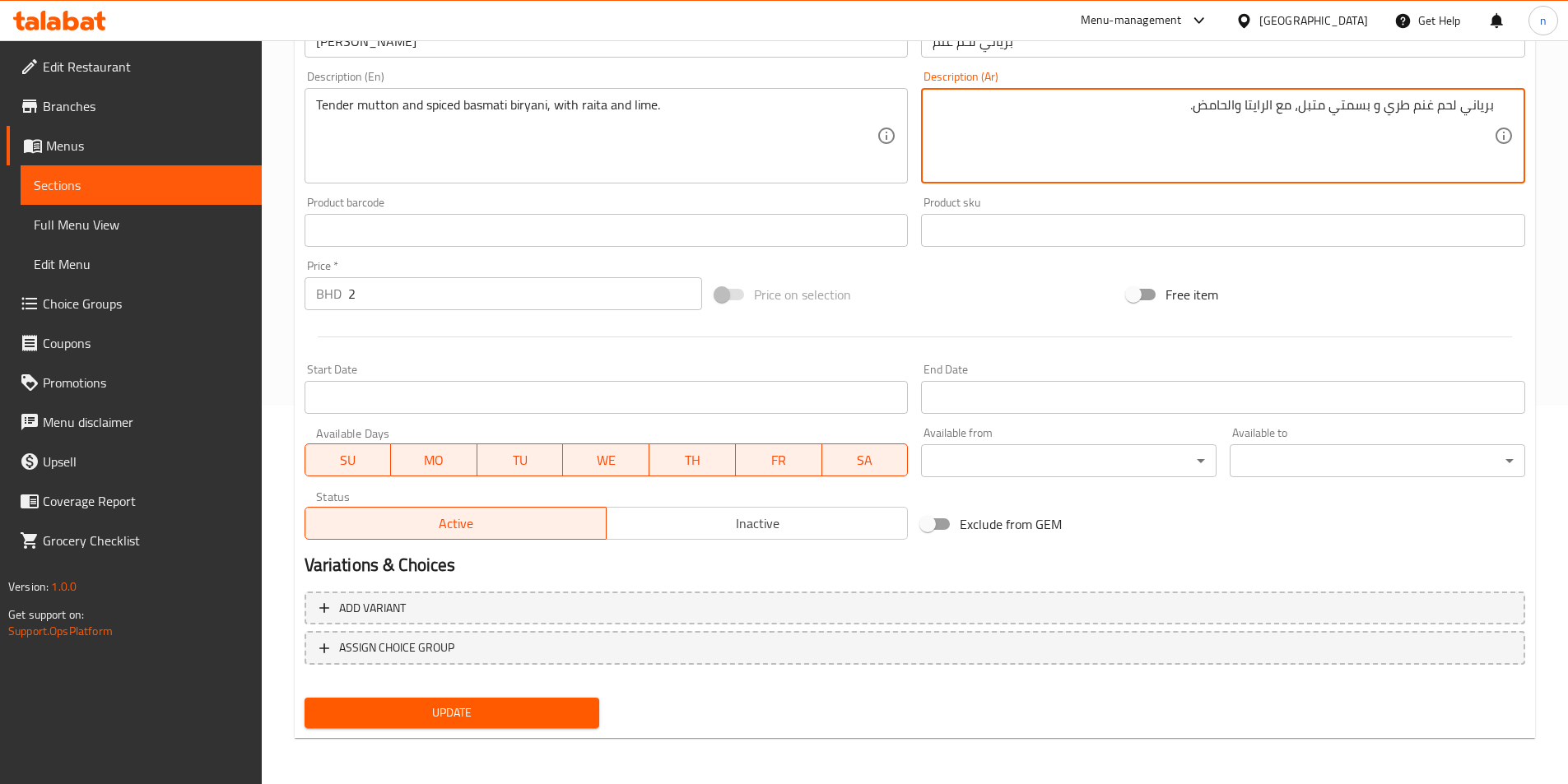
type textarea "برياني لحم غنم طري و بسمتي متبل، مع الرايتا والحامض."
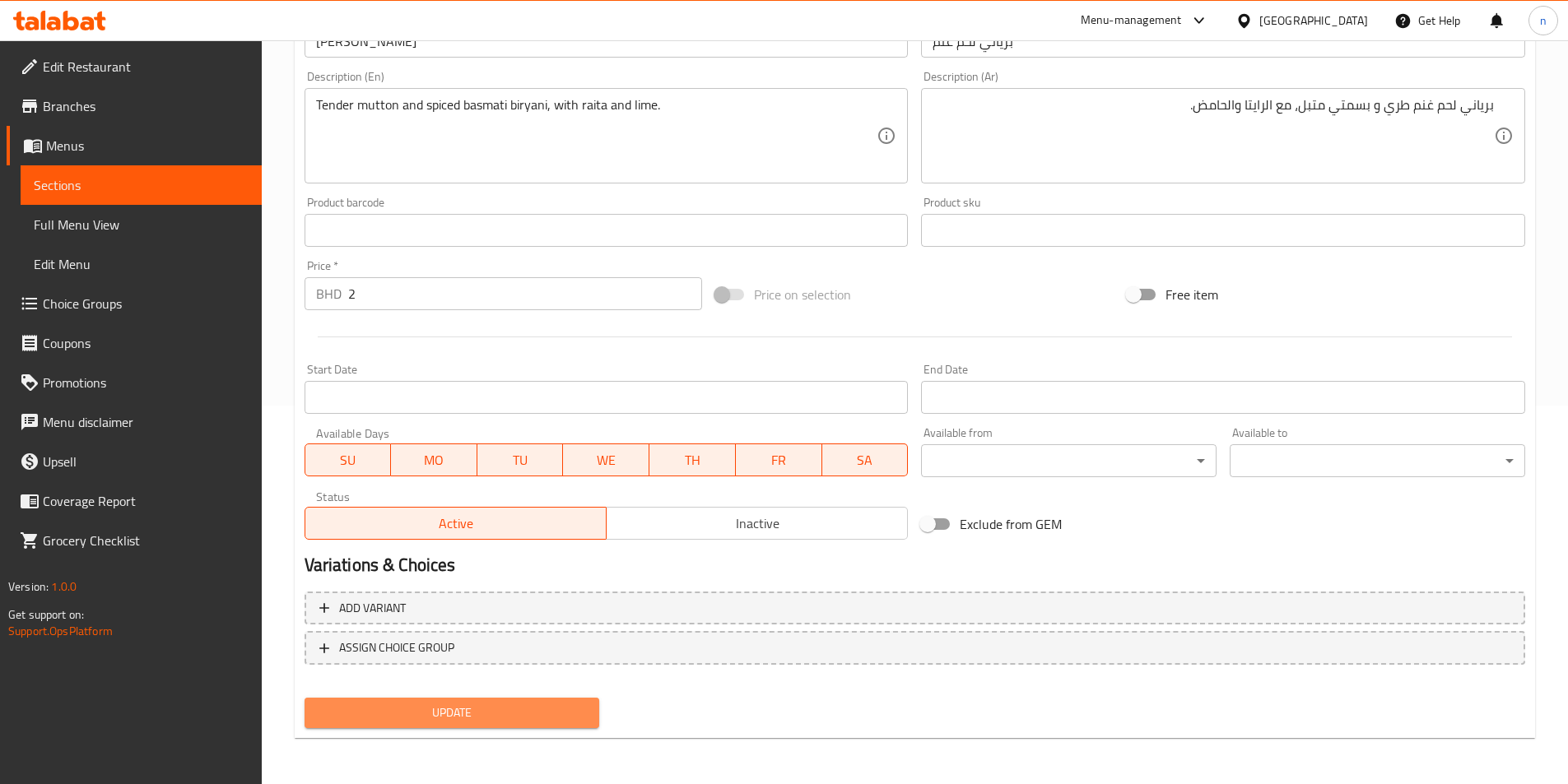
click at [508, 706] on span "Update" at bounding box center [452, 713] width 269 height 20
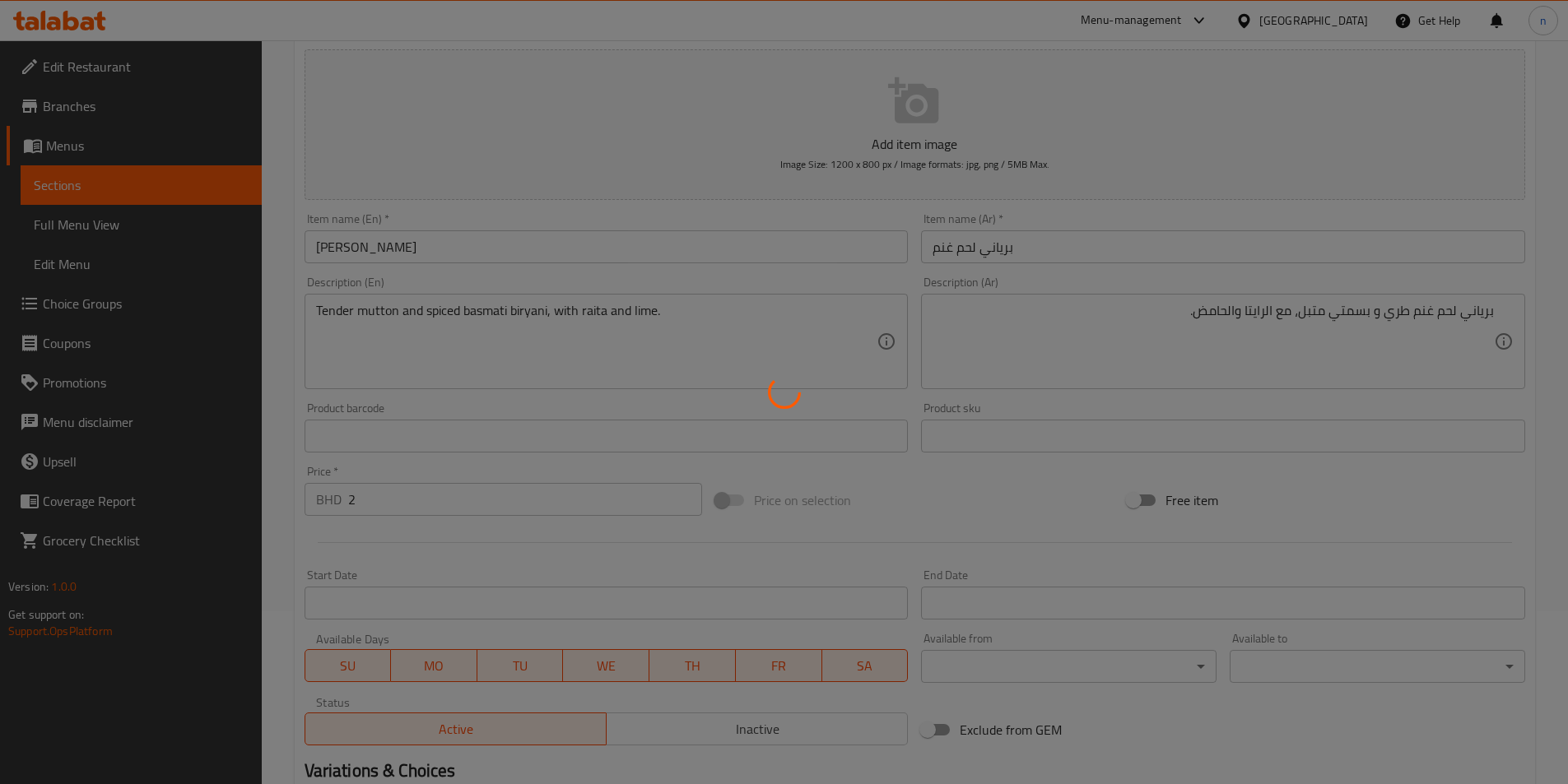
scroll to position [0, 0]
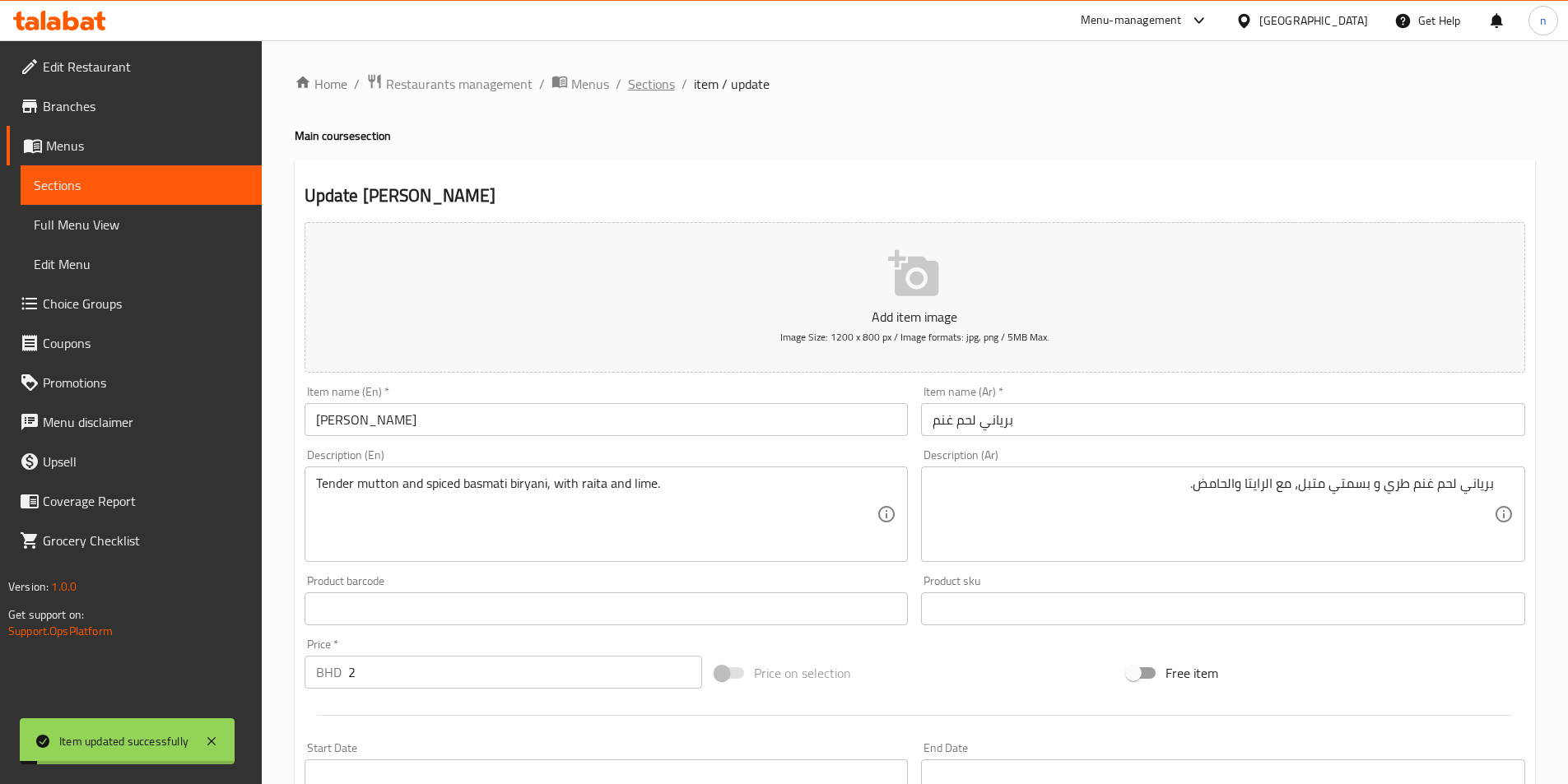
click at [659, 78] on span "Sections" at bounding box center [652, 83] width 47 height 19
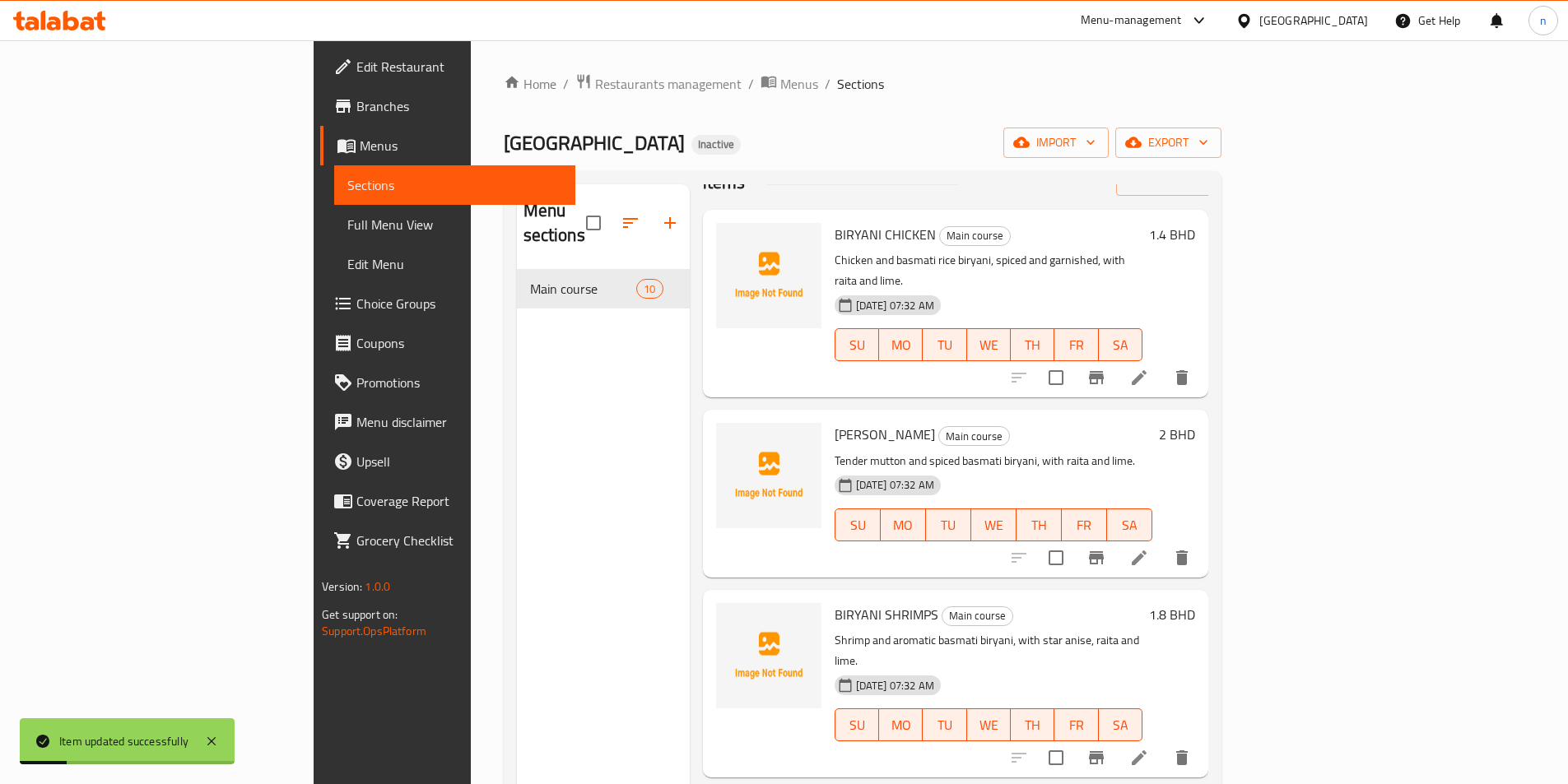
scroll to position [83, 0]
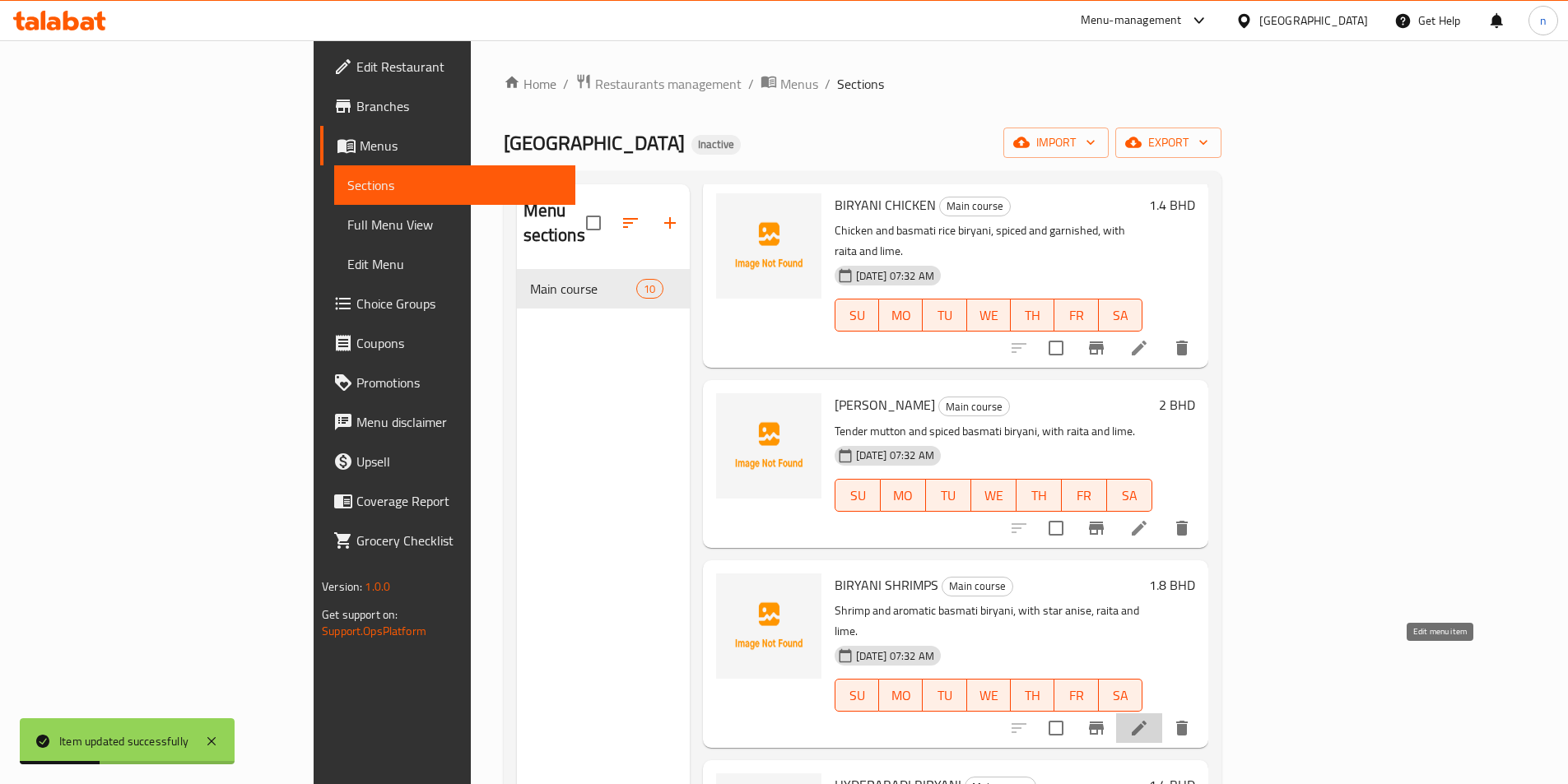
click at [1149, 718] on icon at bounding box center [1138, 728] width 19 height 19
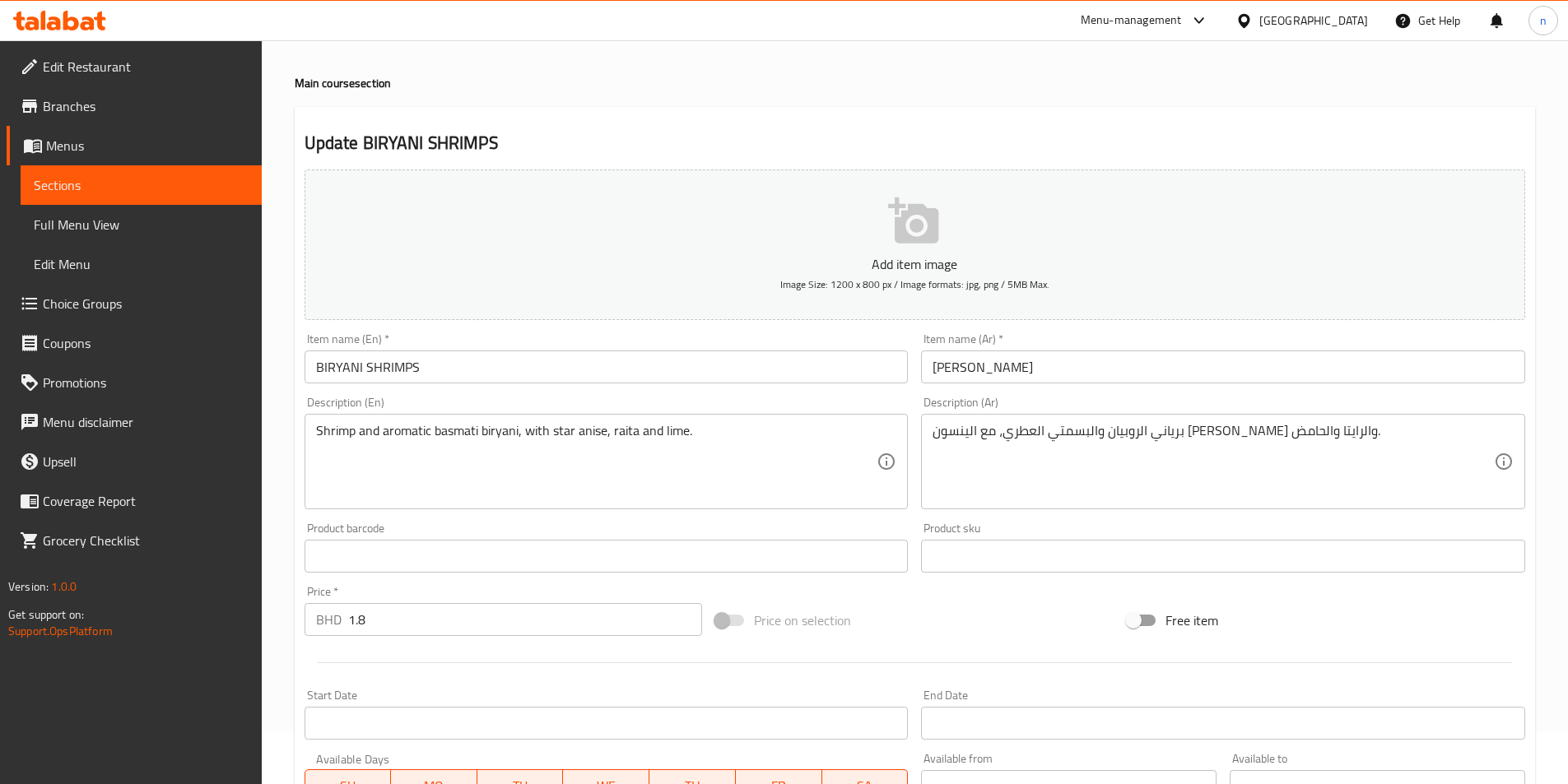
scroll to position [379, 0]
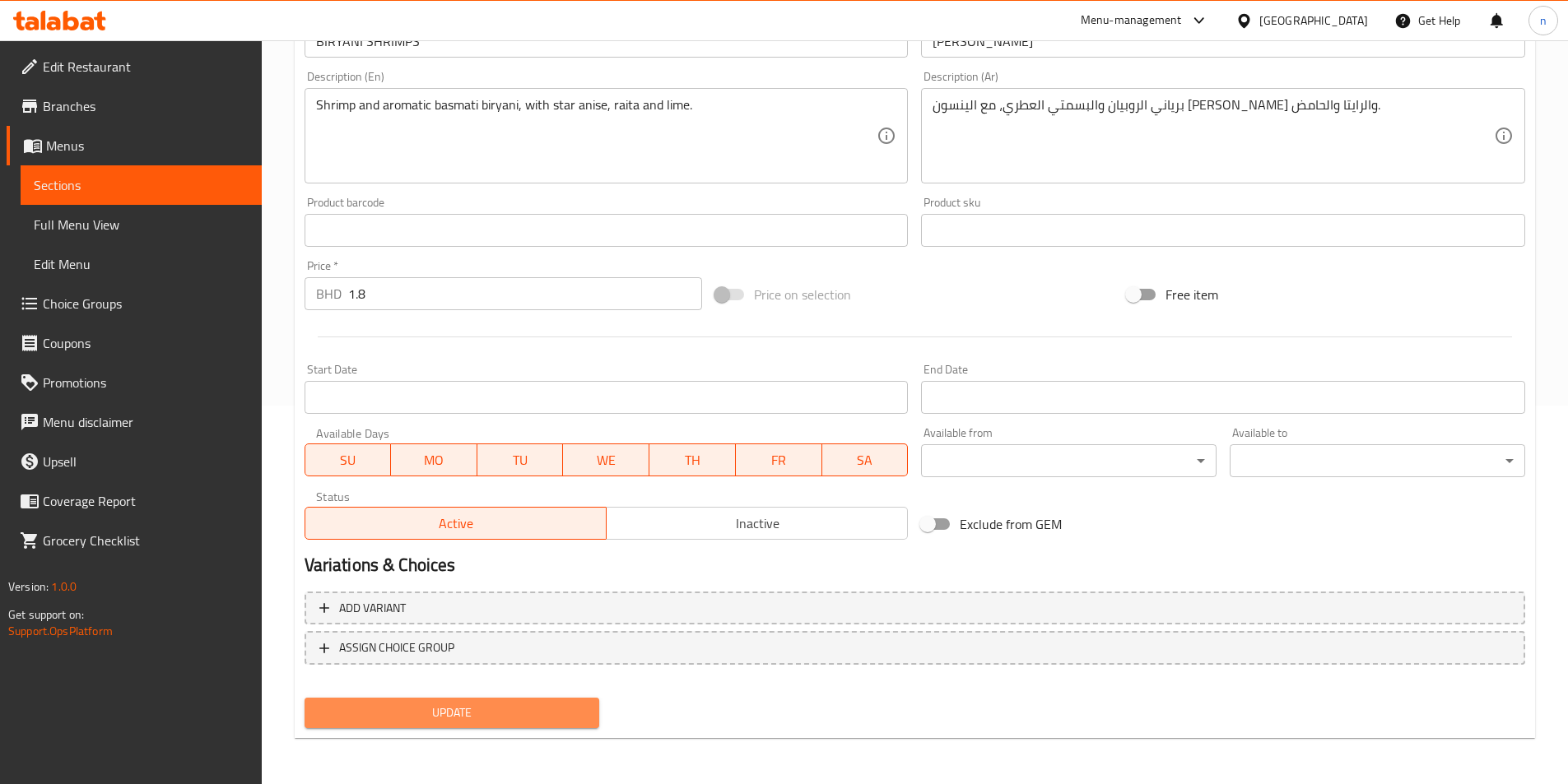
drag, startPoint x: 425, startPoint y: 708, endPoint x: 428, endPoint y: 774, distance: 66.1
click at [425, 709] on span "Update" at bounding box center [452, 713] width 269 height 20
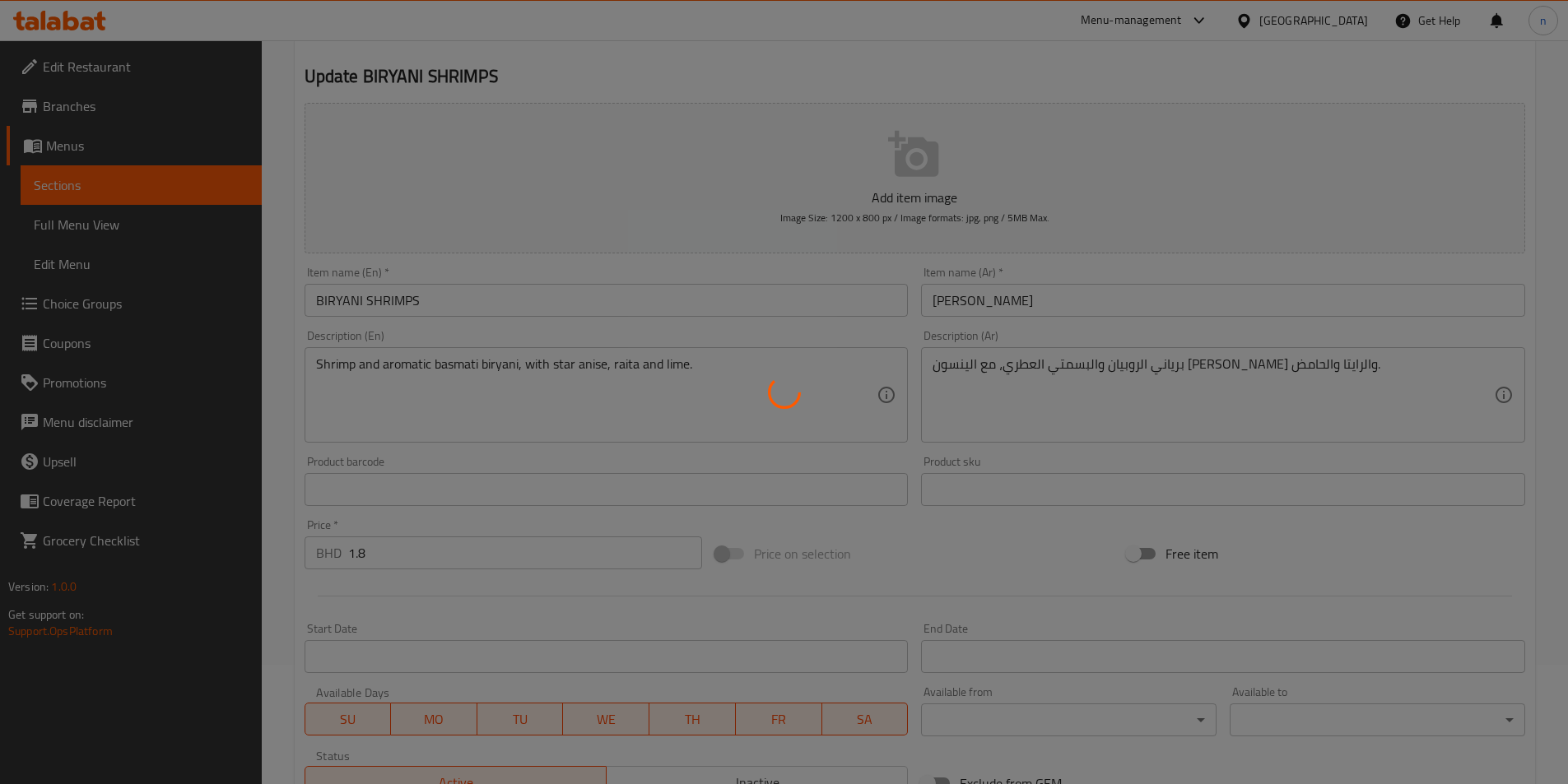
scroll to position [0, 0]
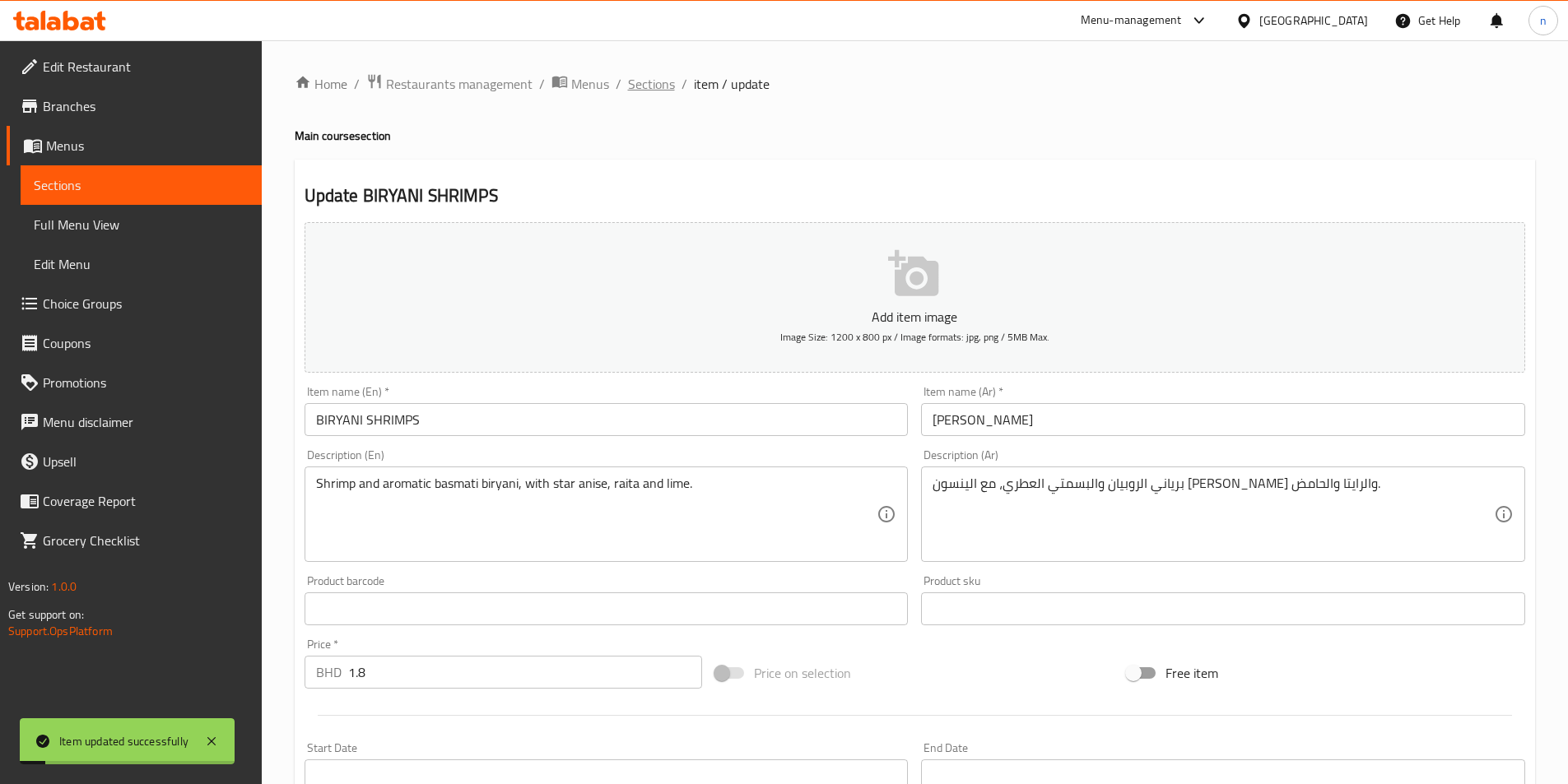
click at [638, 86] on span "Sections" at bounding box center [652, 83] width 47 height 19
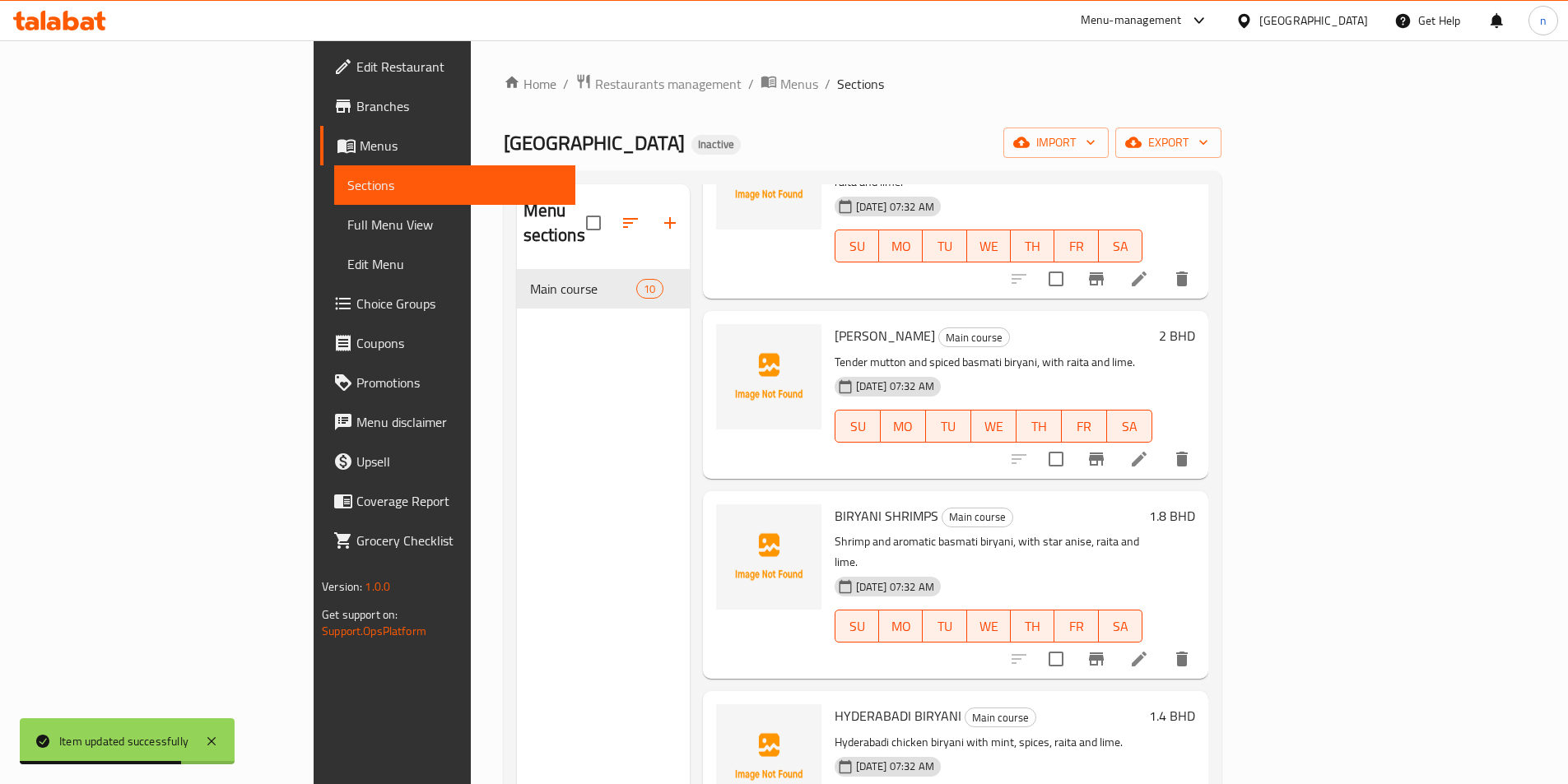
scroll to position [247, 0]
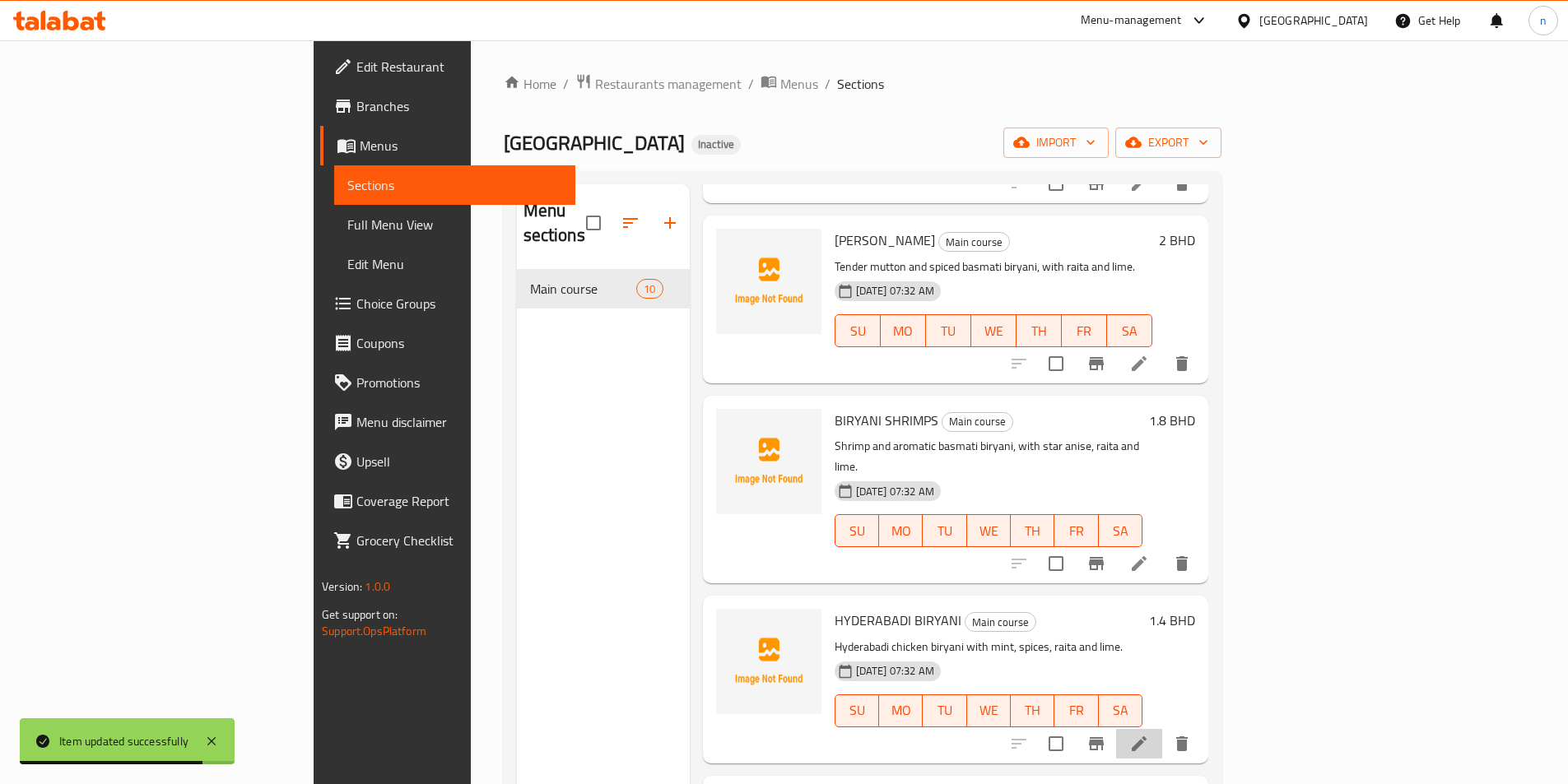
click at [1162, 729] on li at bounding box center [1139, 744] width 46 height 30
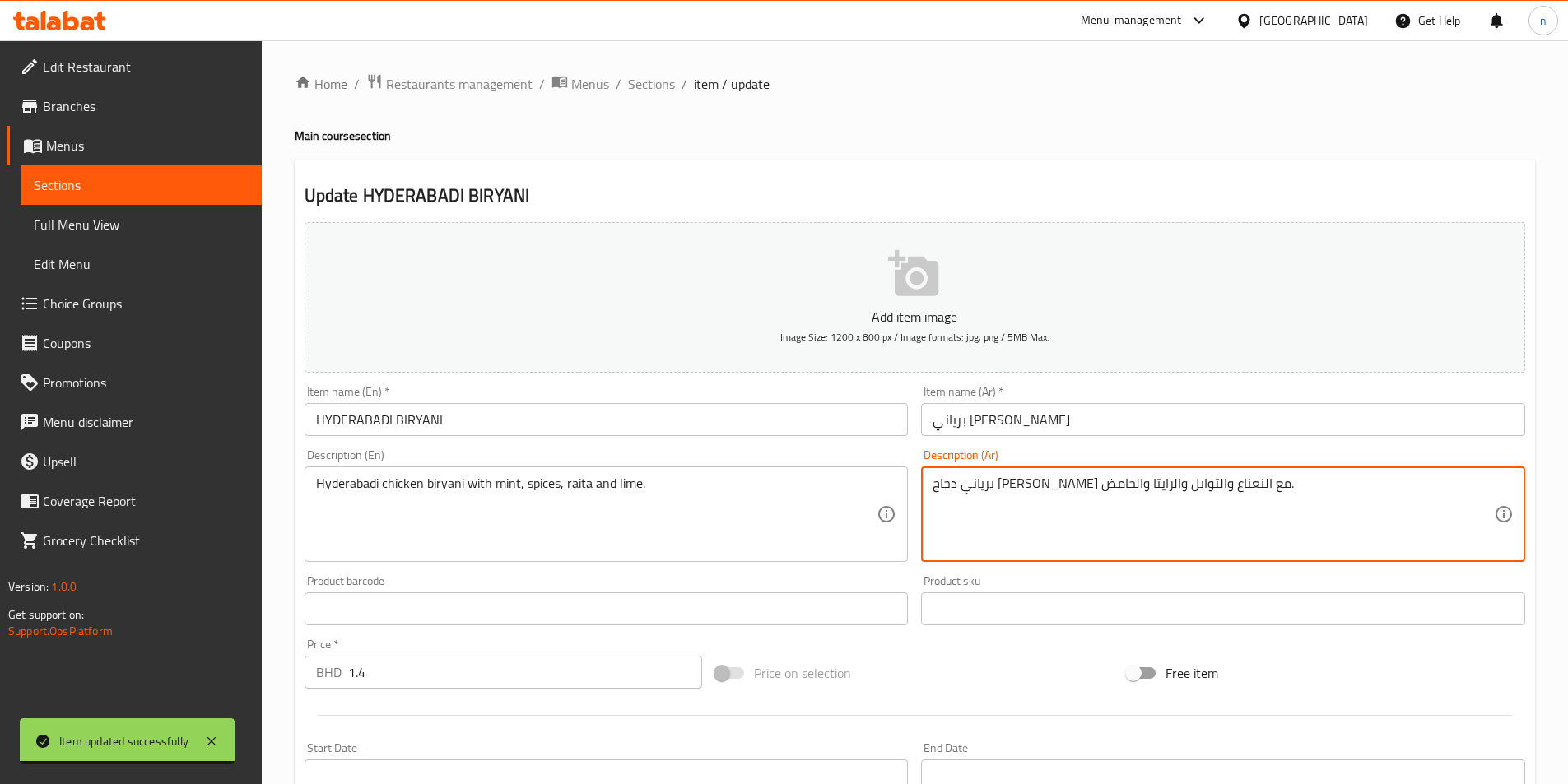
click at [1016, 491] on textarea "برياني دجاج حيدر آبادى مع النعناع والتوابل والرايتا والحامض." at bounding box center [1213, 514] width 561 height 78
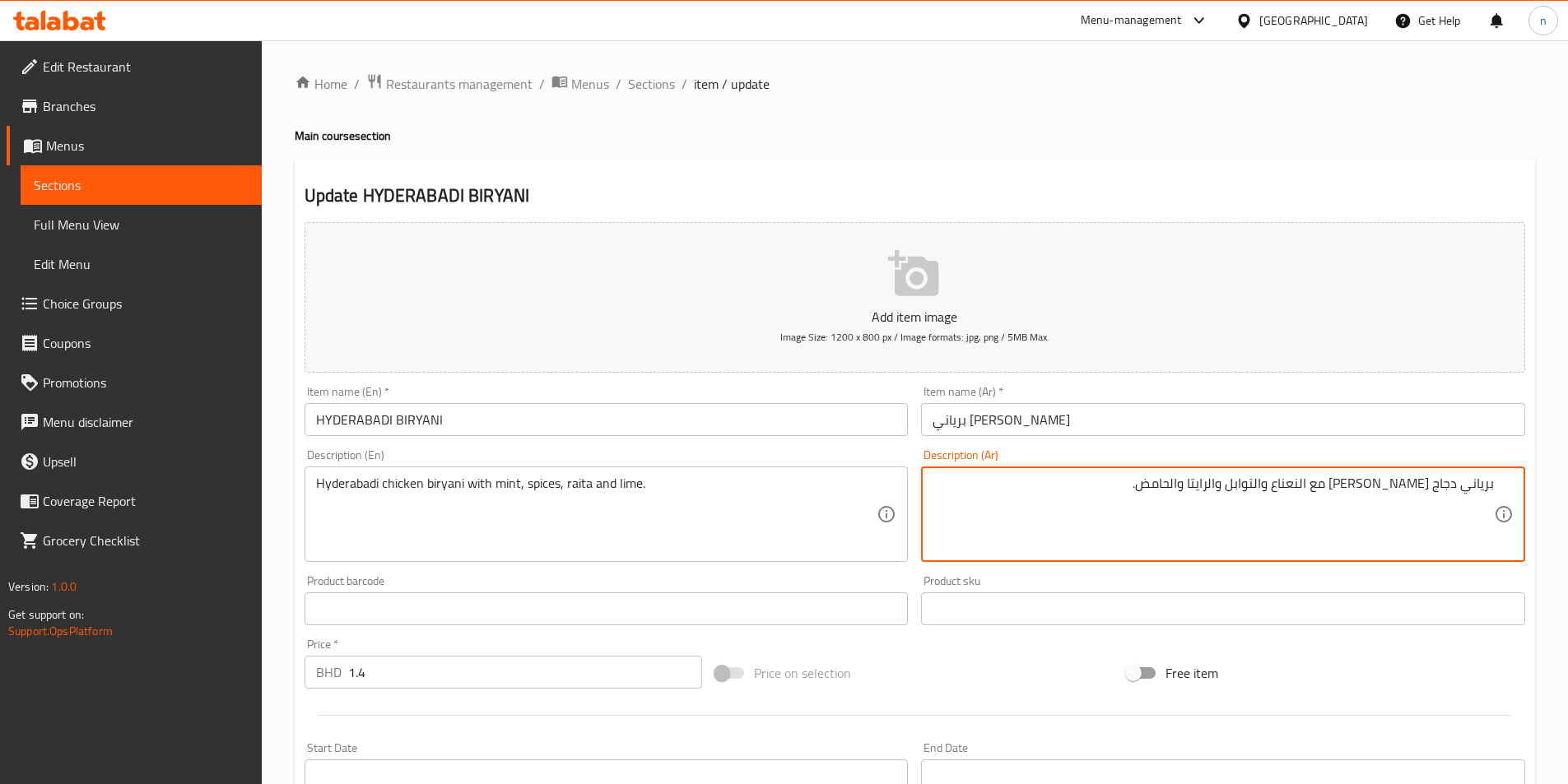
click at [1297, 518] on textarea "برياني دجاج حيدر آبادى مع النعناع والتوابل والرايتا والحامض." at bounding box center [1213, 514] width 561 height 78
click at [1226, 494] on textarea "برياني دجاج حيدر آبادى مع النعناع والتوابل والرايتا والحامض." at bounding box center [1213, 514] width 561 height 78
click at [1266, 489] on textarea "برياني دجاج حيدر آبادى مع النعناع والتوابل والرايتا والحامض." at bounding box center [1213, 514] width 561 height 78
click at [1269, 492] on textarea "برياني دجاج حيدر آبادى مع النعناع والتوابل والرايتا والحامض." at bounding box center [1213, 514] width 561 height 78
click at [1267, 491] on textarea "برياني دجاج حيدر آبادى مع النعناع والتوابل والرايتا والحامض." at bounding box center [1213, 514] width 561 height 78
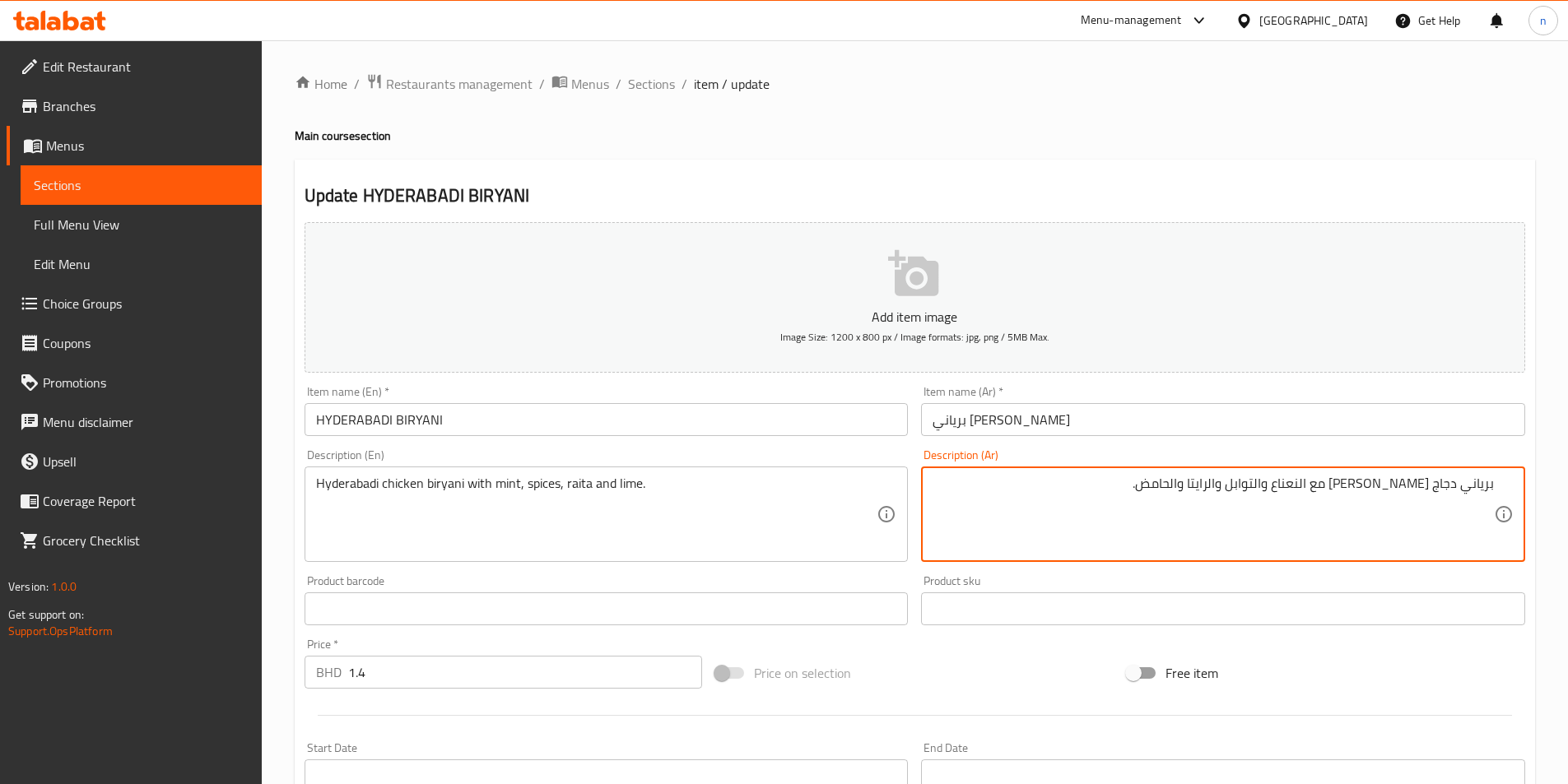
click at [1263, 494] on textarea "برياني دجاج حيدر آبادى مع النعناع والتوابل والرايتا والحامض." at bounding box center [1213, 514] width 561 height 78
click at [1275, 497] on textarea "برياني دجاج حيدر آبادى مع النعناع والتوابل ، الرايتا والحامض." at bounding box center [1213, 514] width 561 height 78
click at [1270, 497] on textarea "برياني دجاج حيدر آبادى مع النعناع والتوابل ، الرايتا والحامض." at bounding box center [1213, 514] width 561 height 78
click at [1309, 492] on textarea "برياني دجاج حيدر آبادى مع النعناع والتوابل ، الرايتا والحامض." at bounding box center [1213, 514] width 561 height 78
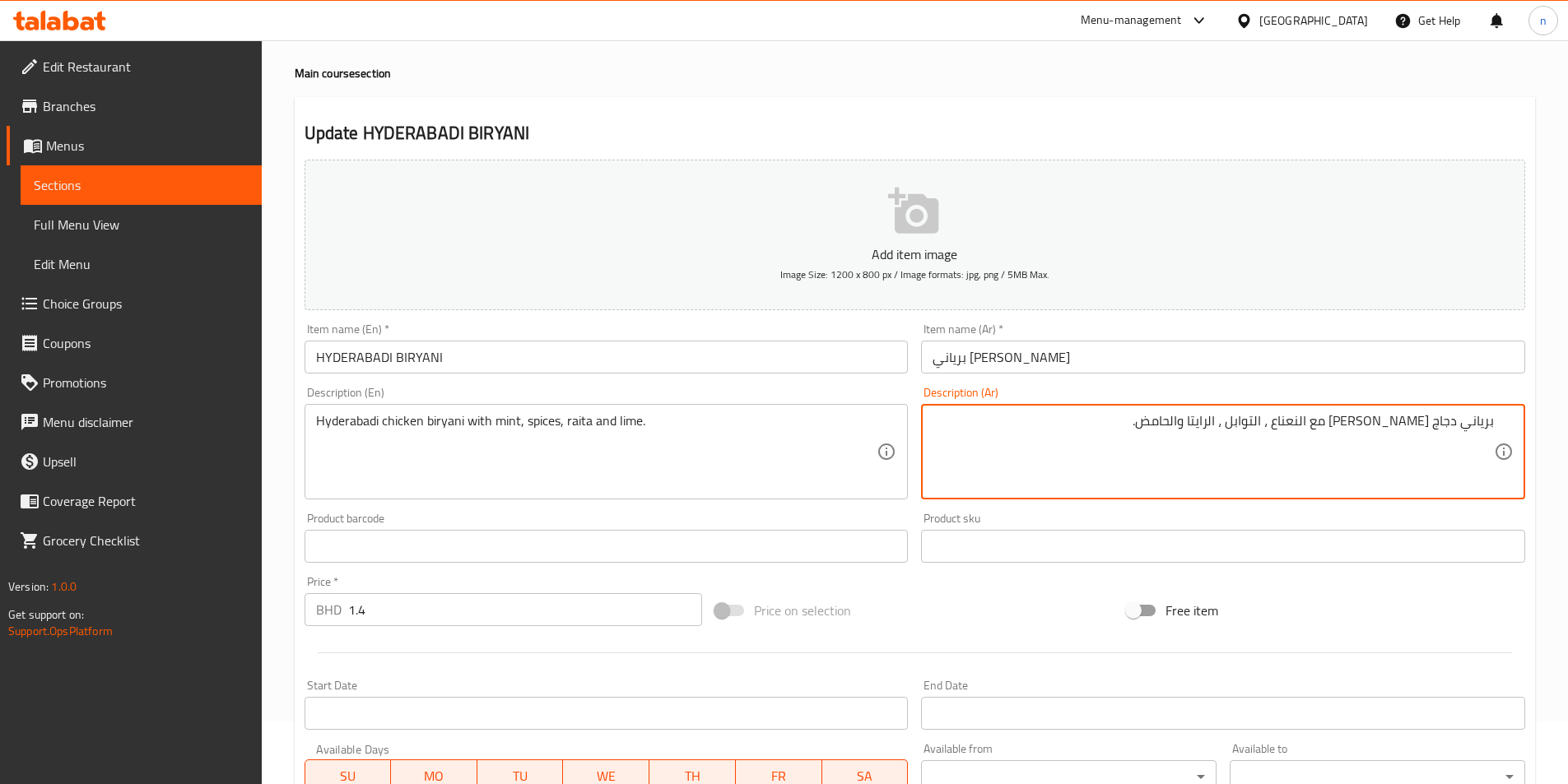
scroll to position [379, 0]
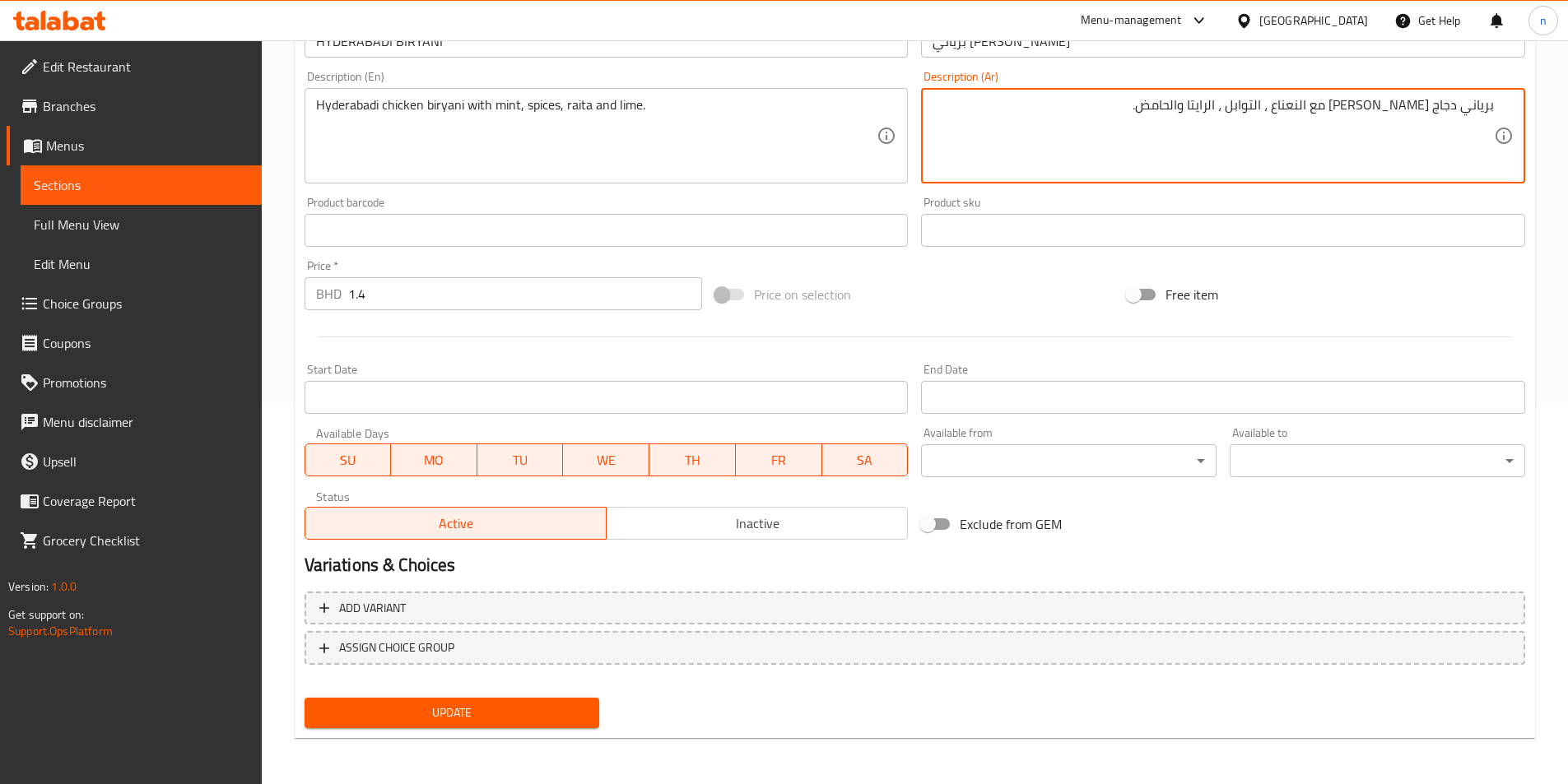
type textarea "برياني دجاج [PERSON_NAME] مع النعناع ، التوابل ، الرايتا والحامض."
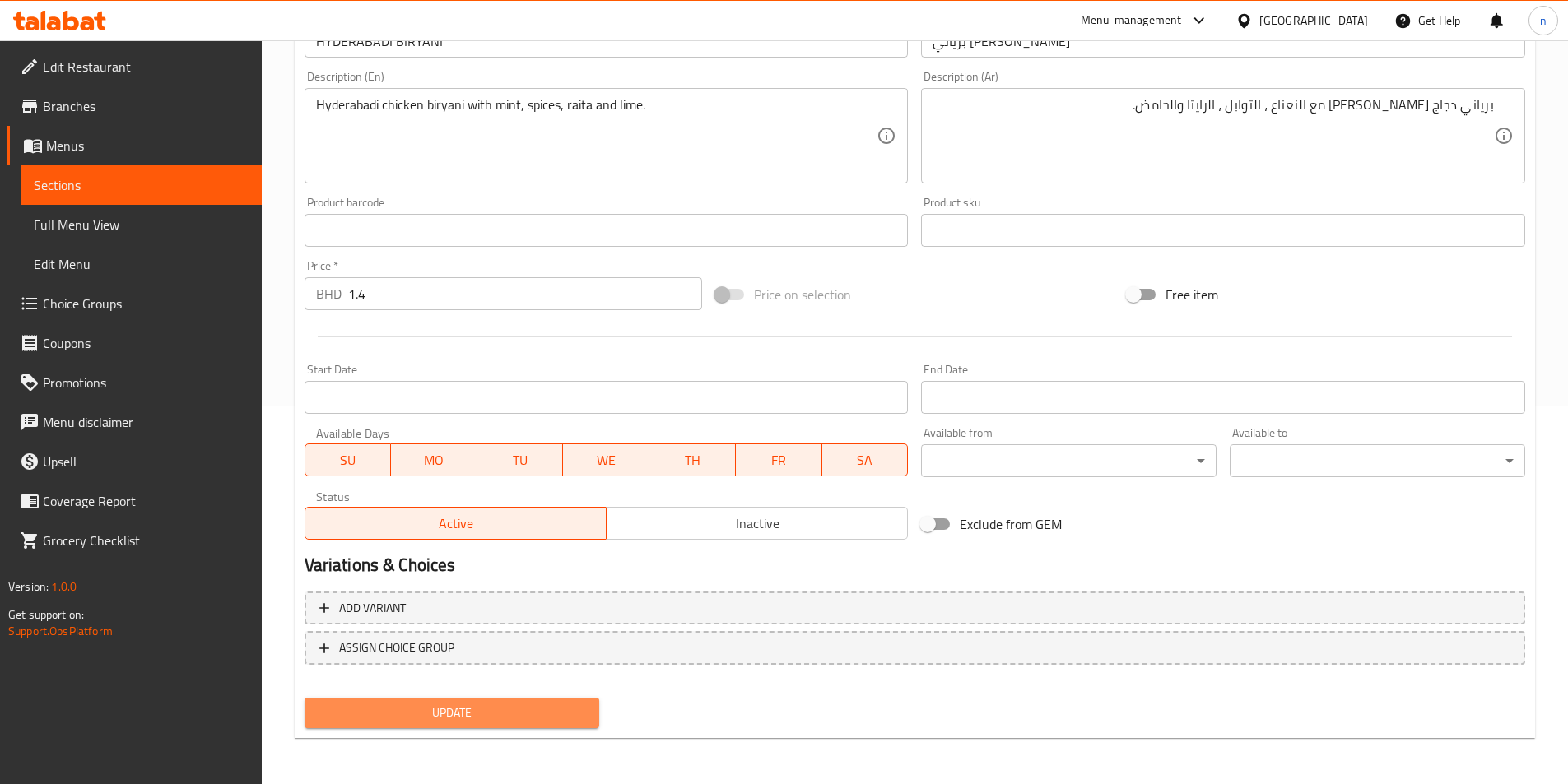
drag, startPoint x: 561, startPoint y: 710, endPoint x: 582, endPoint y: 701, distance: 22.8
click at [559, 710] on span "Update" at bounding box center [452, 713] width 269 height 20
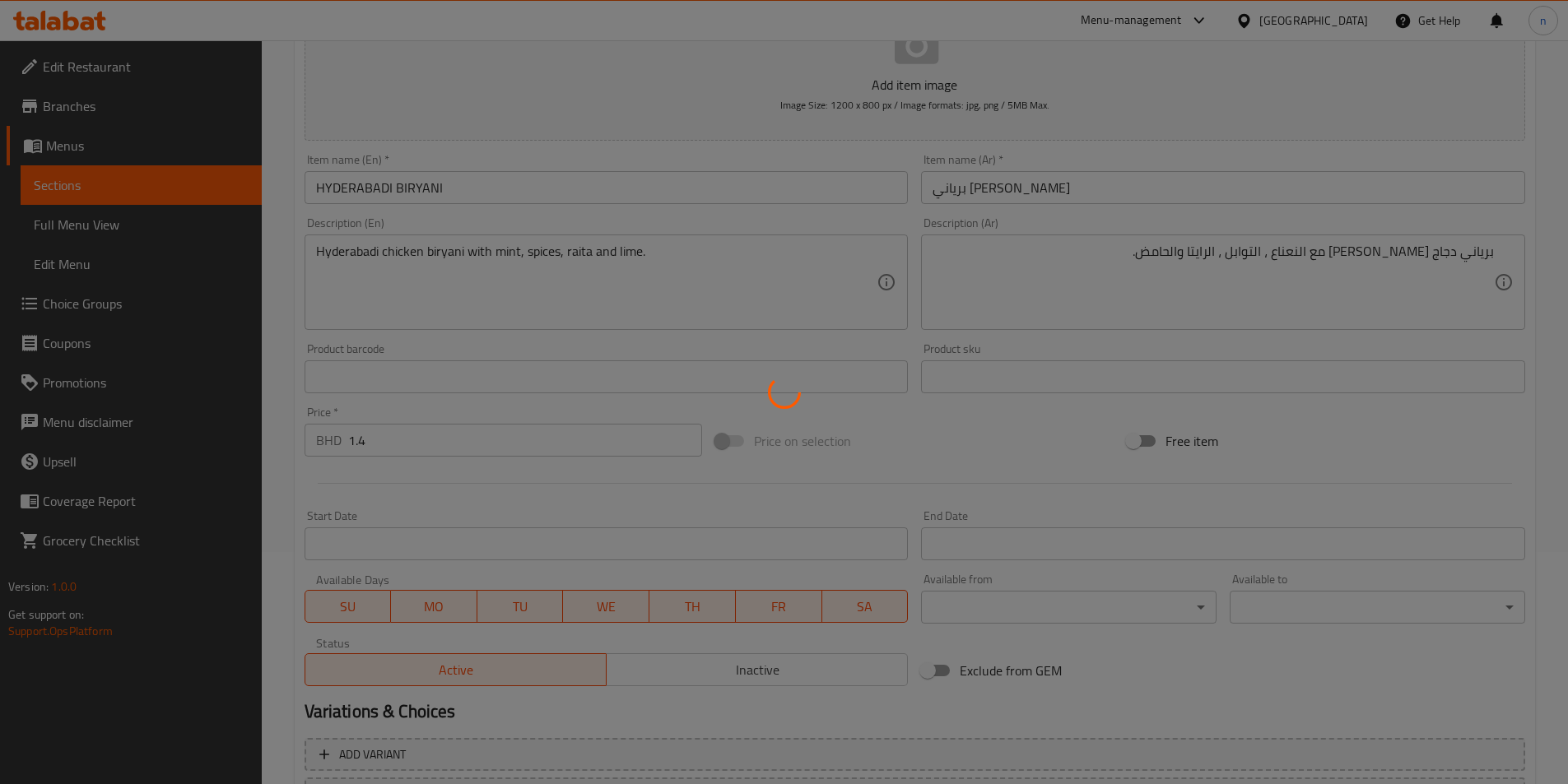
scroll to position [0, 0]
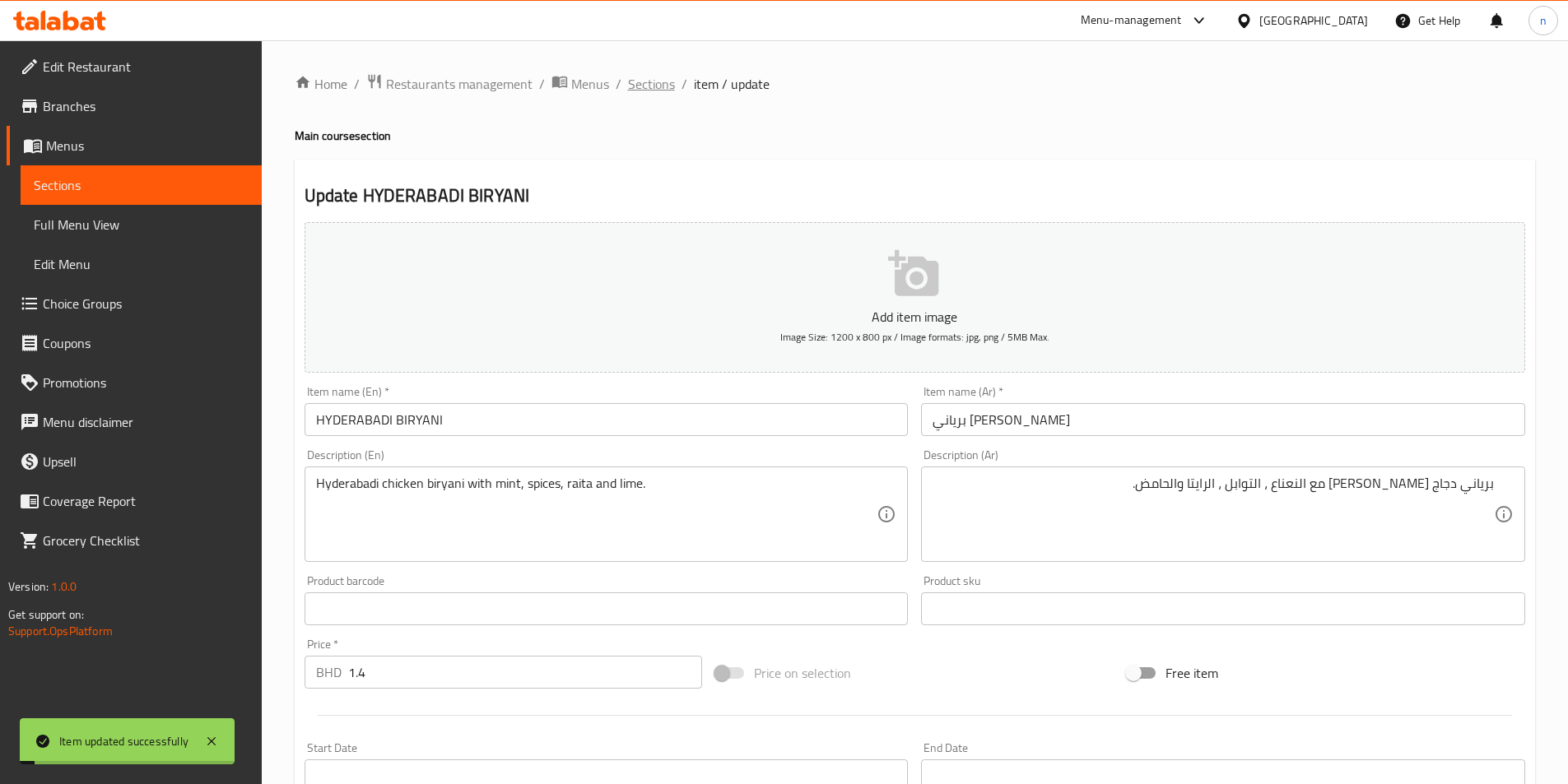
click at [662, 79] on span "Sections" at bounding box center [652, 83] width 47 height 19
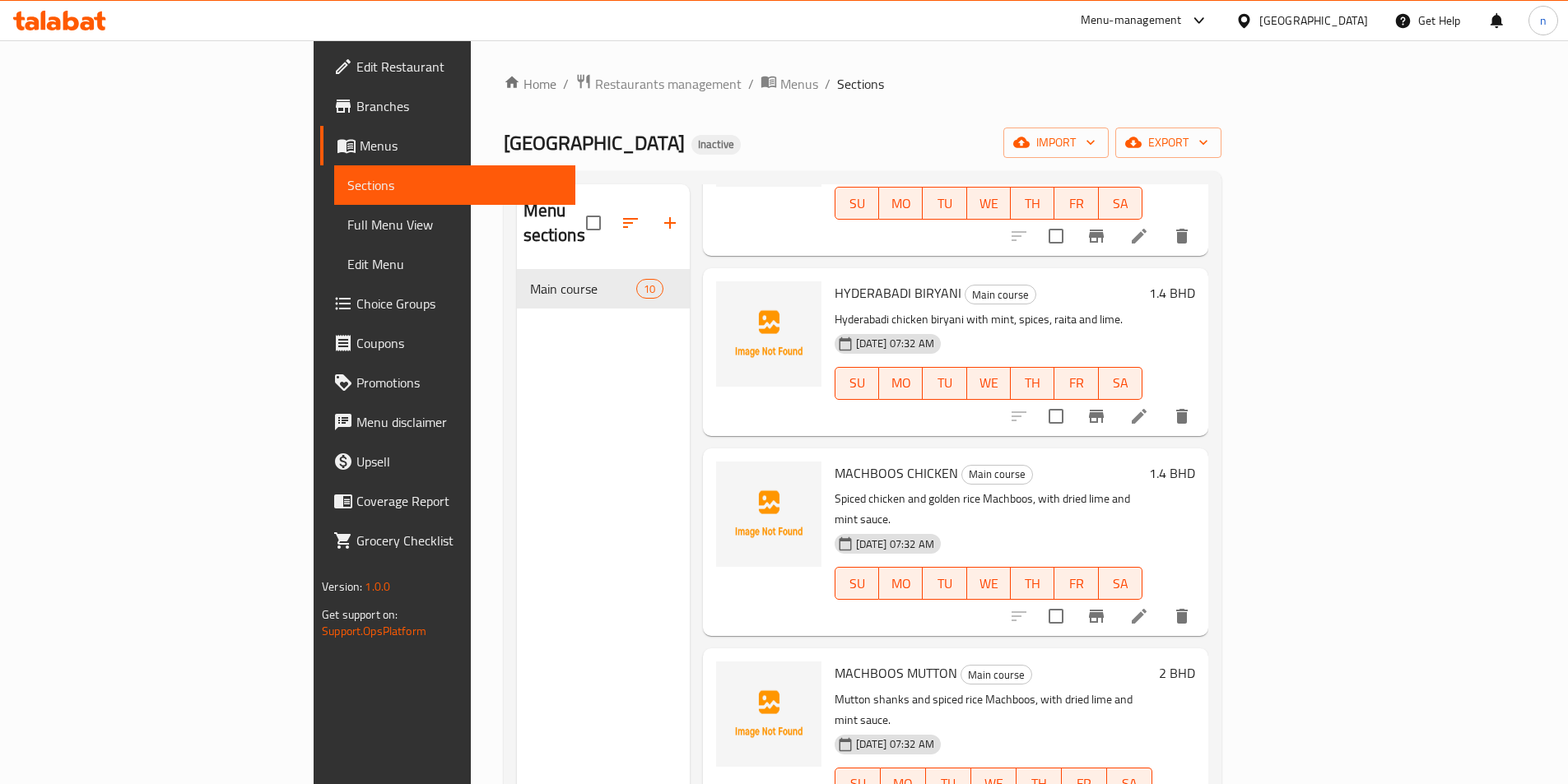
scroll to position [576, 0]
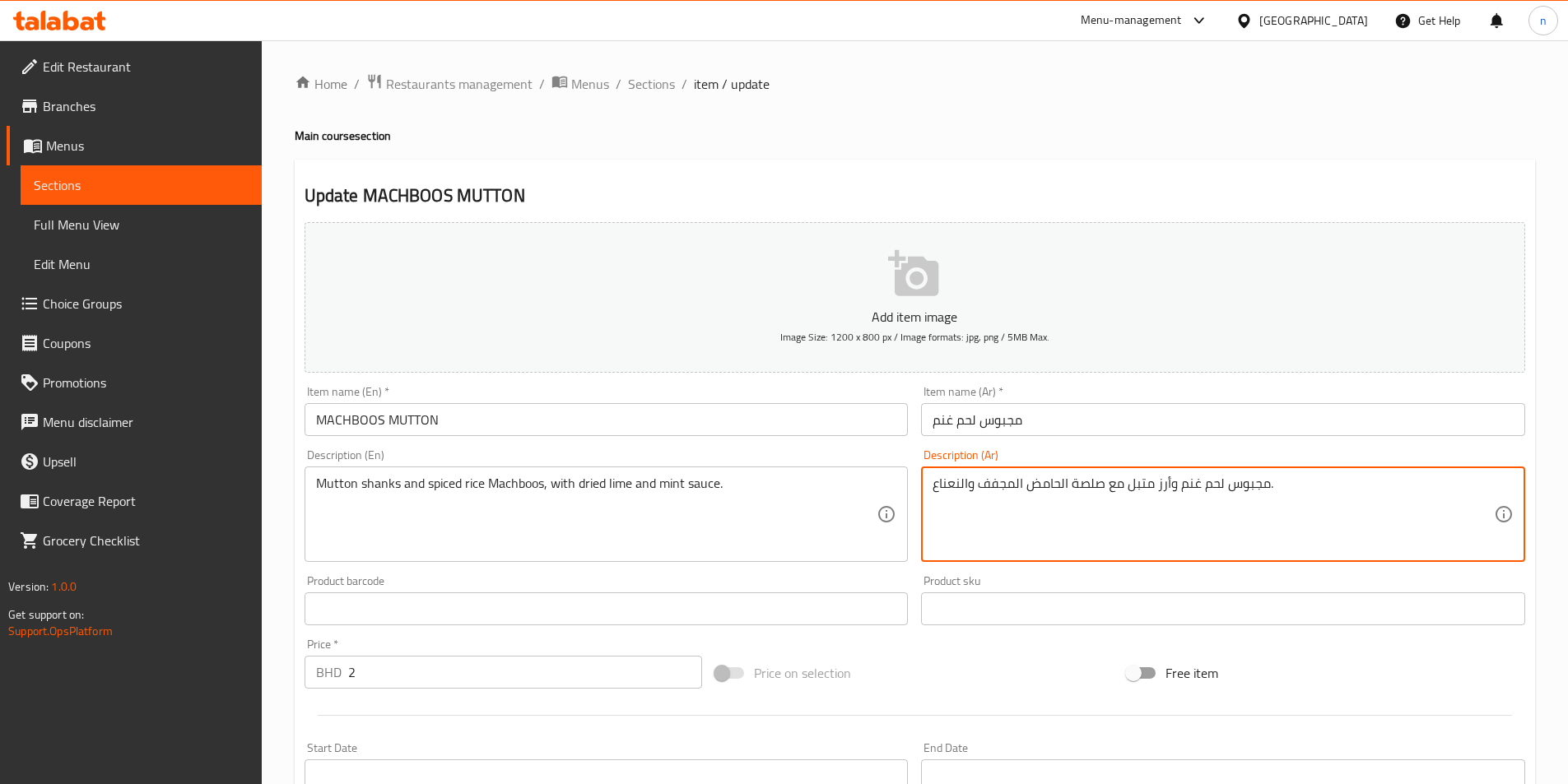
click at [1119, 476] on textarea "مجبوس لحم غنم وأرز متبل مع صلصة الحامض المجفف والنعناع." at bounding box center [1213, 514] width 561 height 78
drag, startPoint x: 1394, startPoint y: 494, endPoint x: 1428, endPoint y: 494, distance: 34.0
click at [1395, 493] on textarea "مجبوس لحم غنم وأرز متبل مع صلصة الحامض المجفف والنعناع." at bounding box center [1213, 514] width 561 height 78
click at [1447, 485] on textarea "مجبوس لحم غنم وأرز متبل مع صلصة الحامض المجفف والنعناع." at bounding box center [1213, 514] width 561 height 78
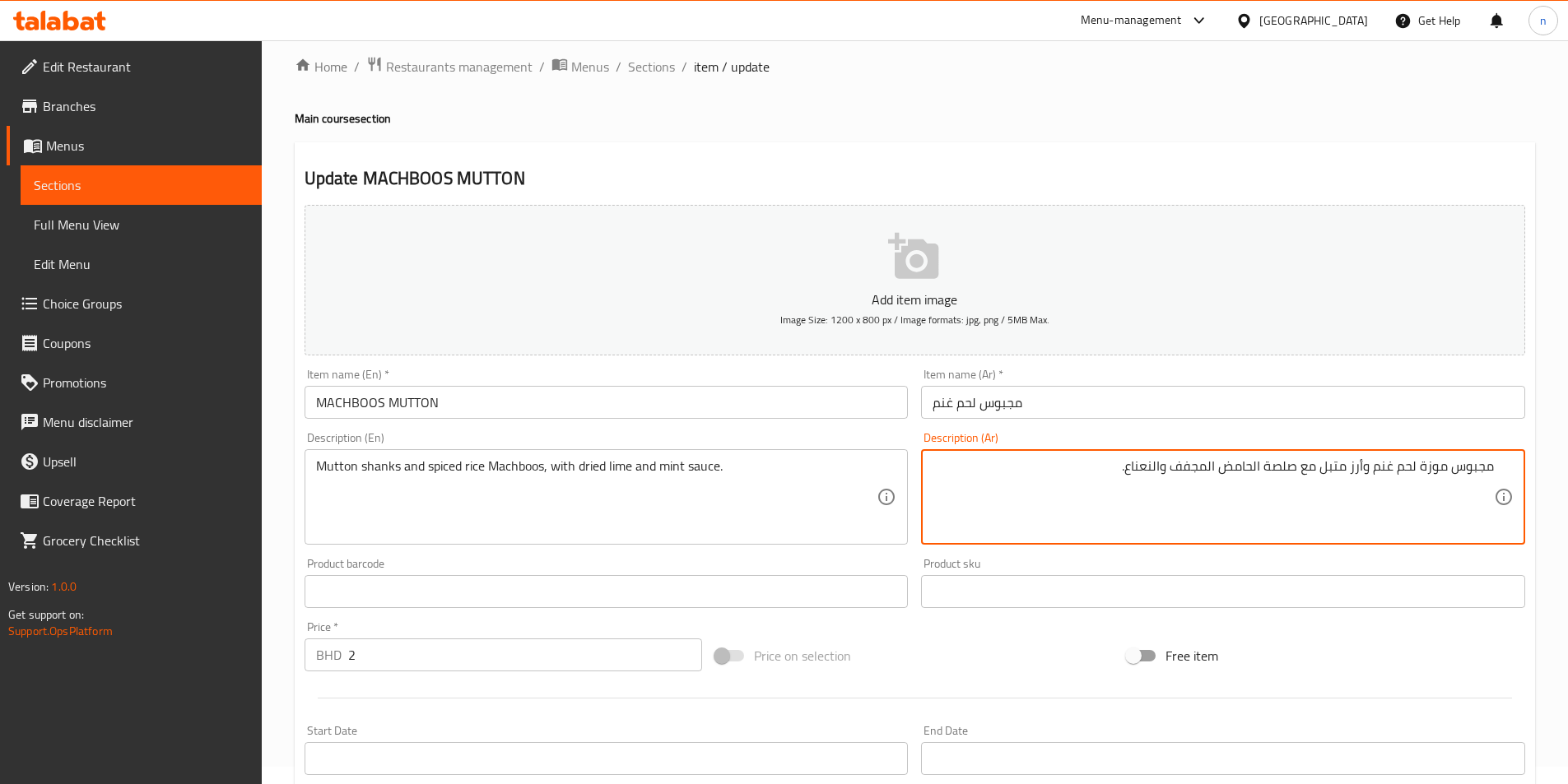
scroll to position [379, 0]
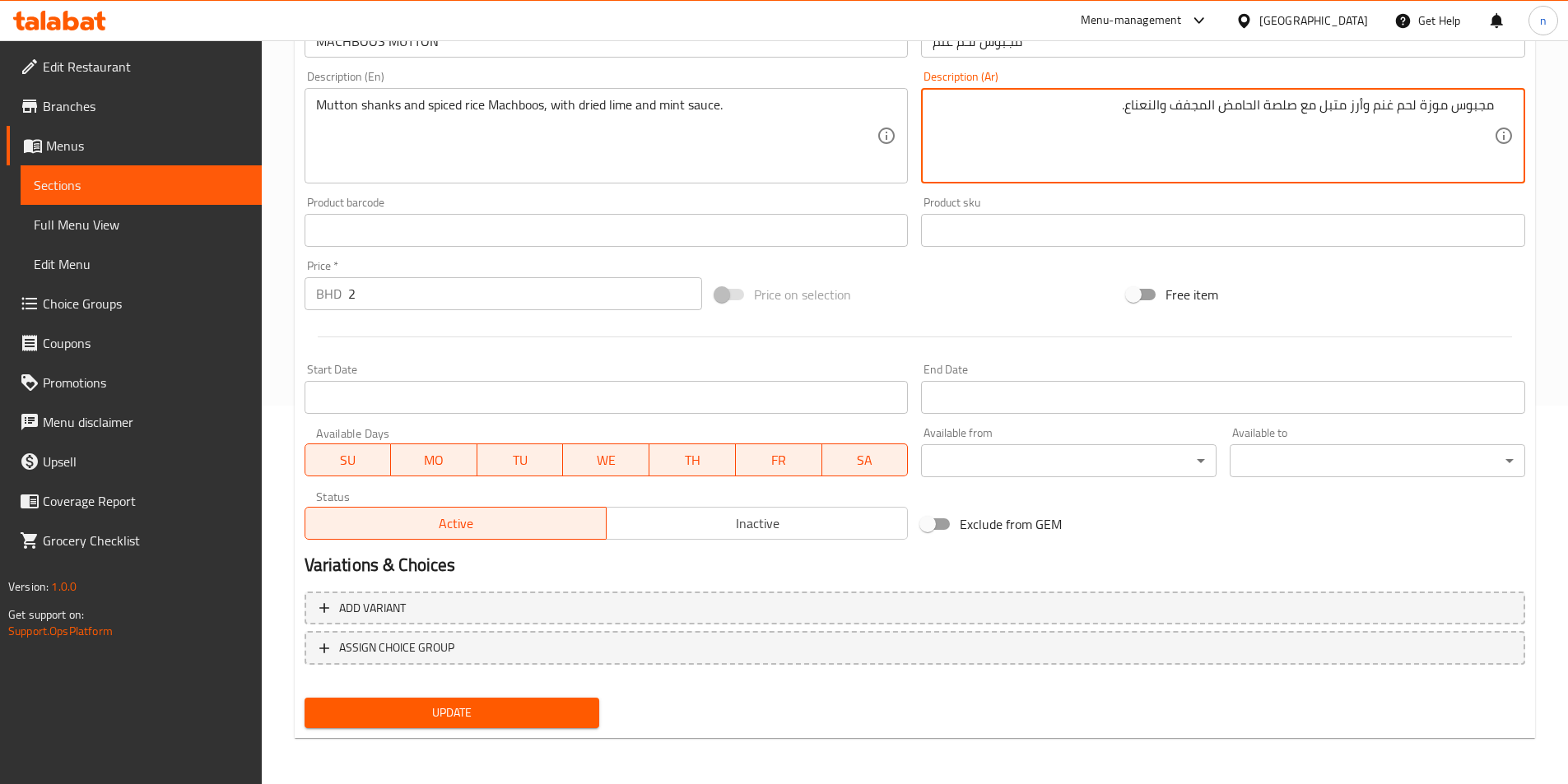
type textarea "مجبوس موزة لحم غنم وأرز متبل مع صلصة الحامض المجفف والنعناع."
click at [400, 702] on button "Update" at bounding box center [452, 713] width 295 height 30
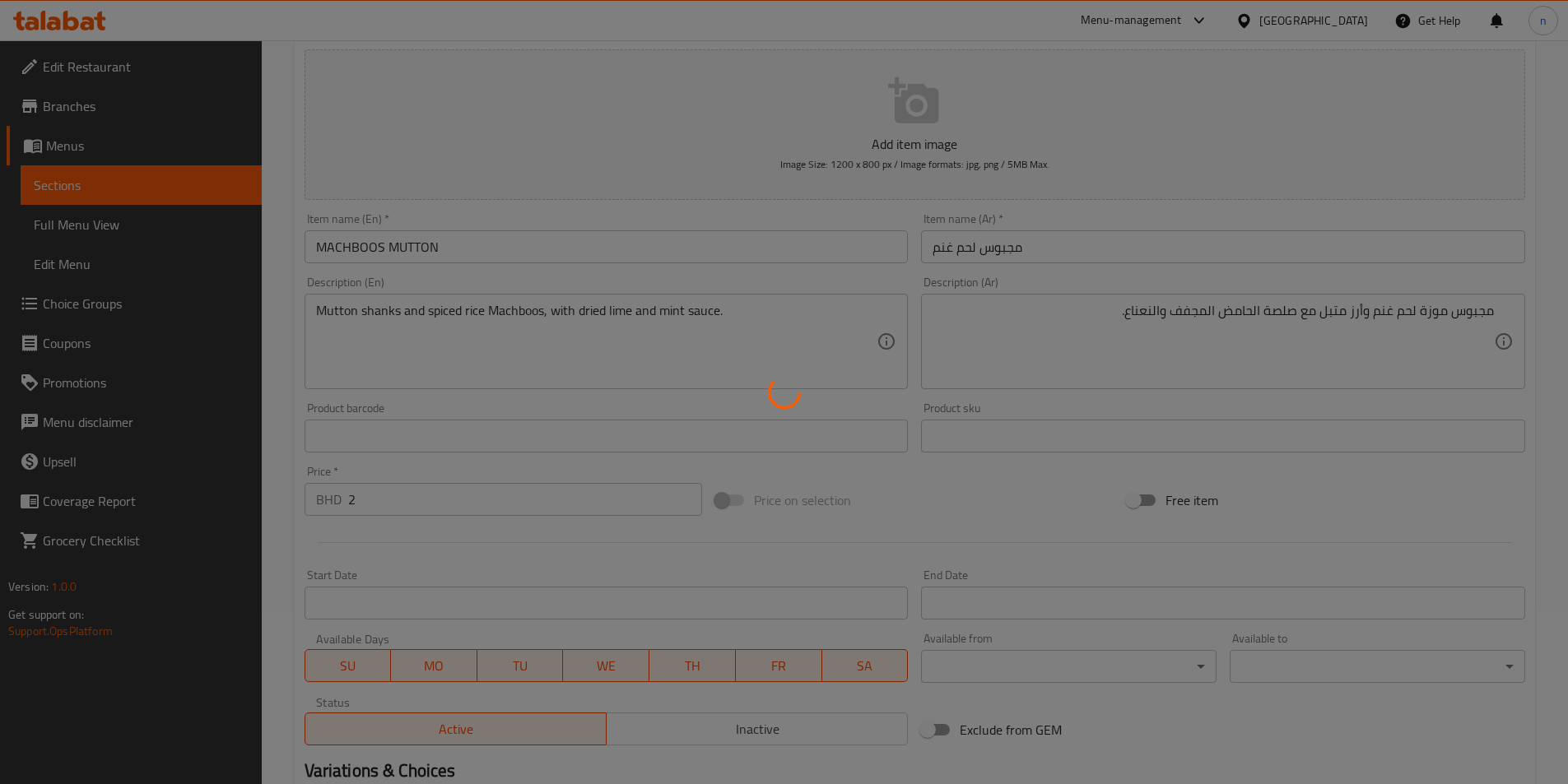
scroll to position [0, 0]
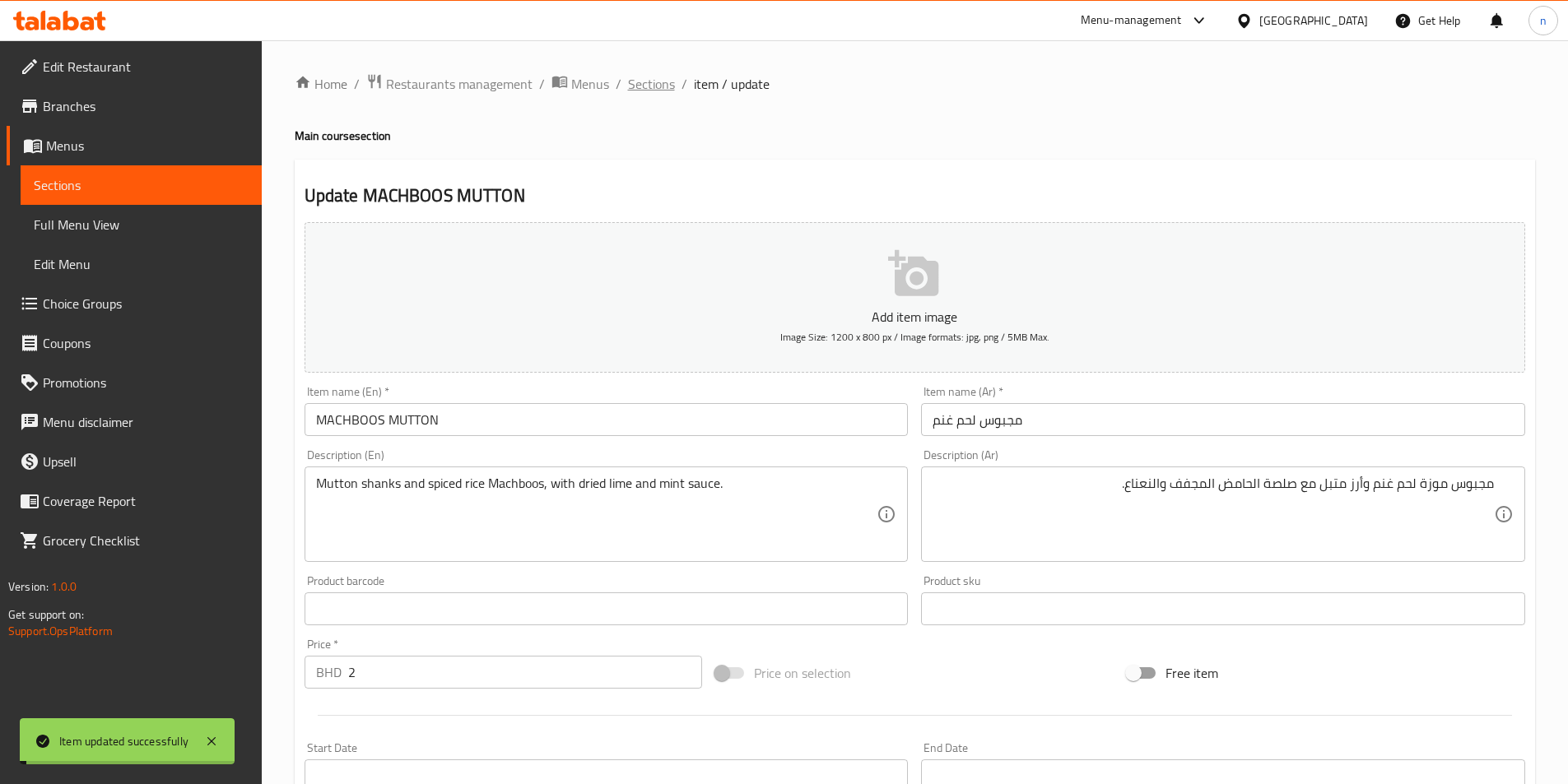
click at [657, 84] on span "Sections" at bounding box center [652, 83] width 47 height 19
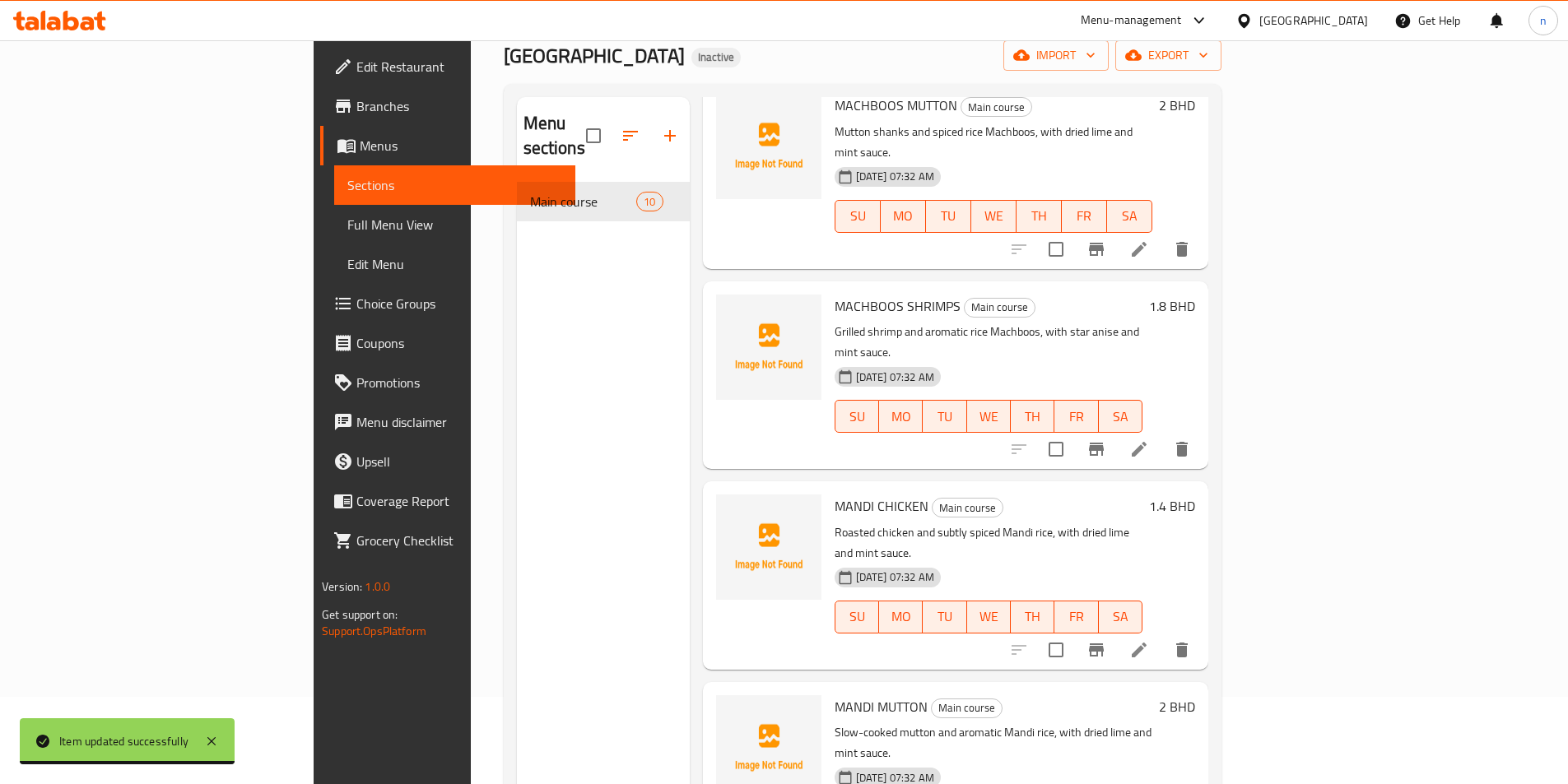
scroll to position [164, 0]
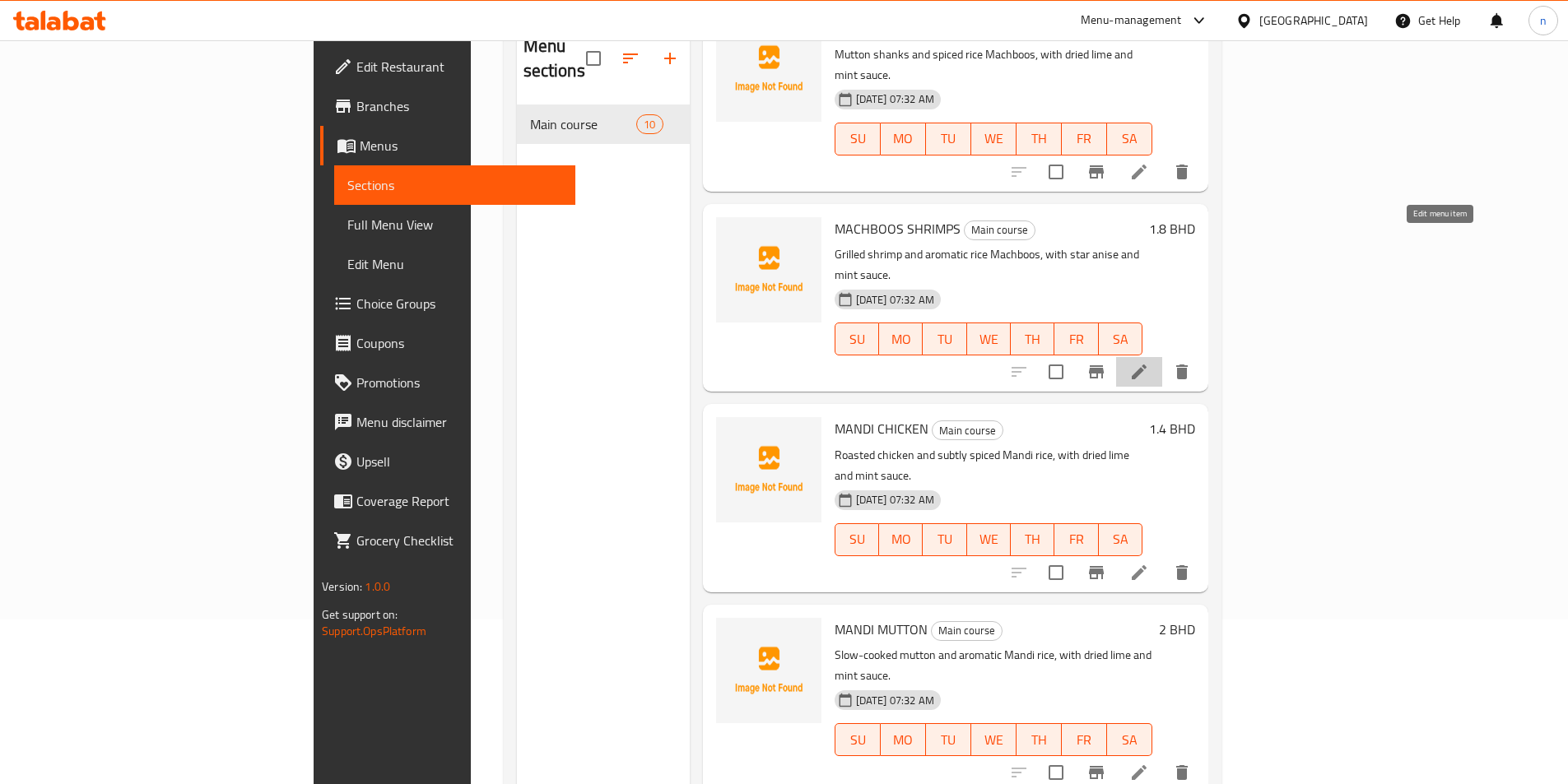
click at [1149, 362] on icon at bounding box center [1138, 372] width 19 height 19
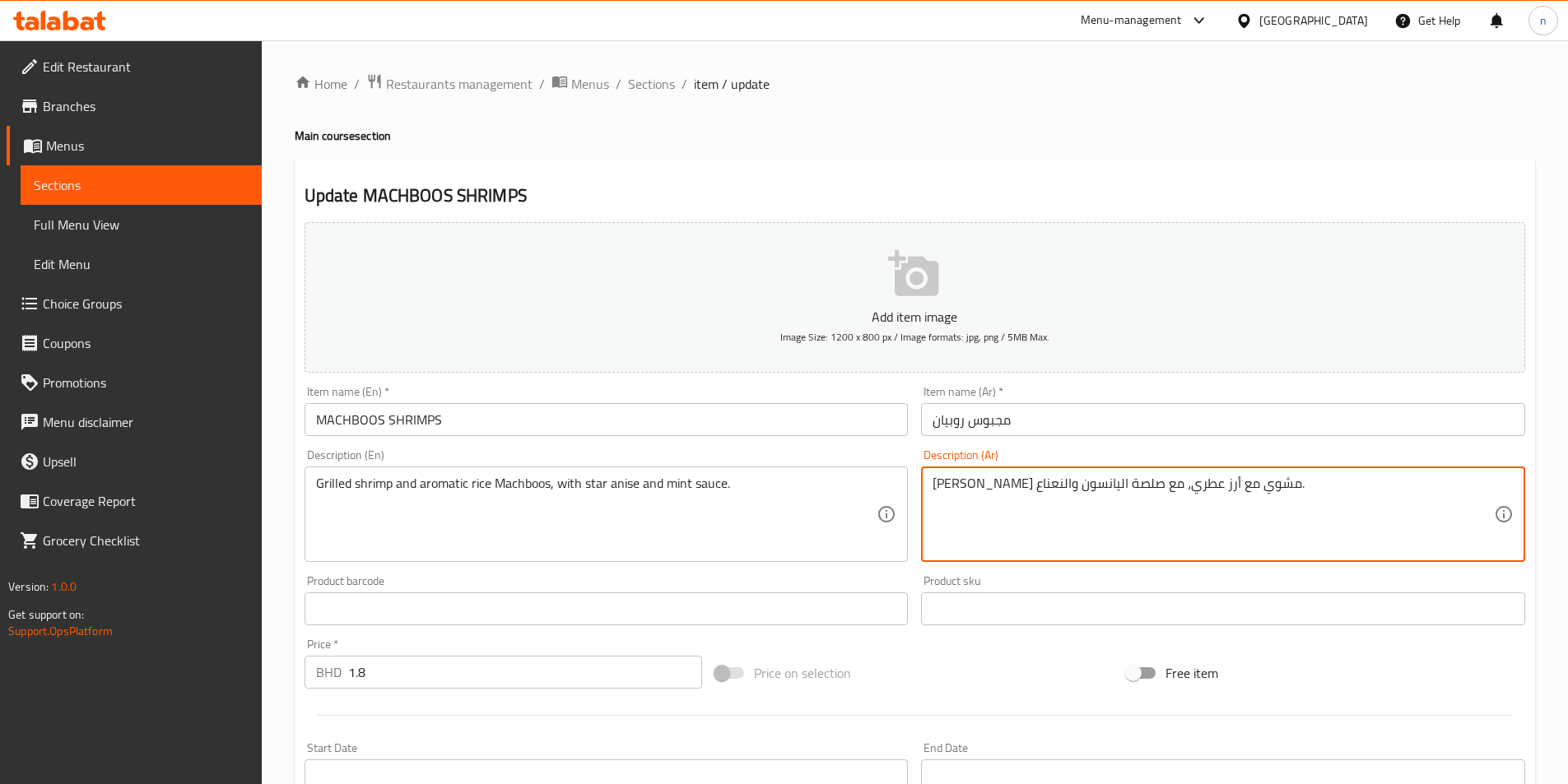
click at [981, 480] on textarea "مجبوس روبيان مشوي مع أرز عطري، مع صلصة اليانسون والنعناع." at bounding box center [1213, 514] width 561 height 78
click at [1197, 475] on textarea "مجبوس روبيان مشوي مع أرز عطري، مع صلصة اليانسون والنعناع." at bounding box center [1213, 514] width 561 height 78
click at [1224, 493] on textarea "مجبوس روبيان مشوي مع أرز عطري، مع صلصة اليانسون والنعناع." at bounding box center [1213, 514] width 561 height 78
click at [1224, 497] on textarea "مجبوس روبيان مشوي مع أرز عطري، مع صلصة اليانسون والنعناع." at bounding box center [1213, 514] width 561 height 78
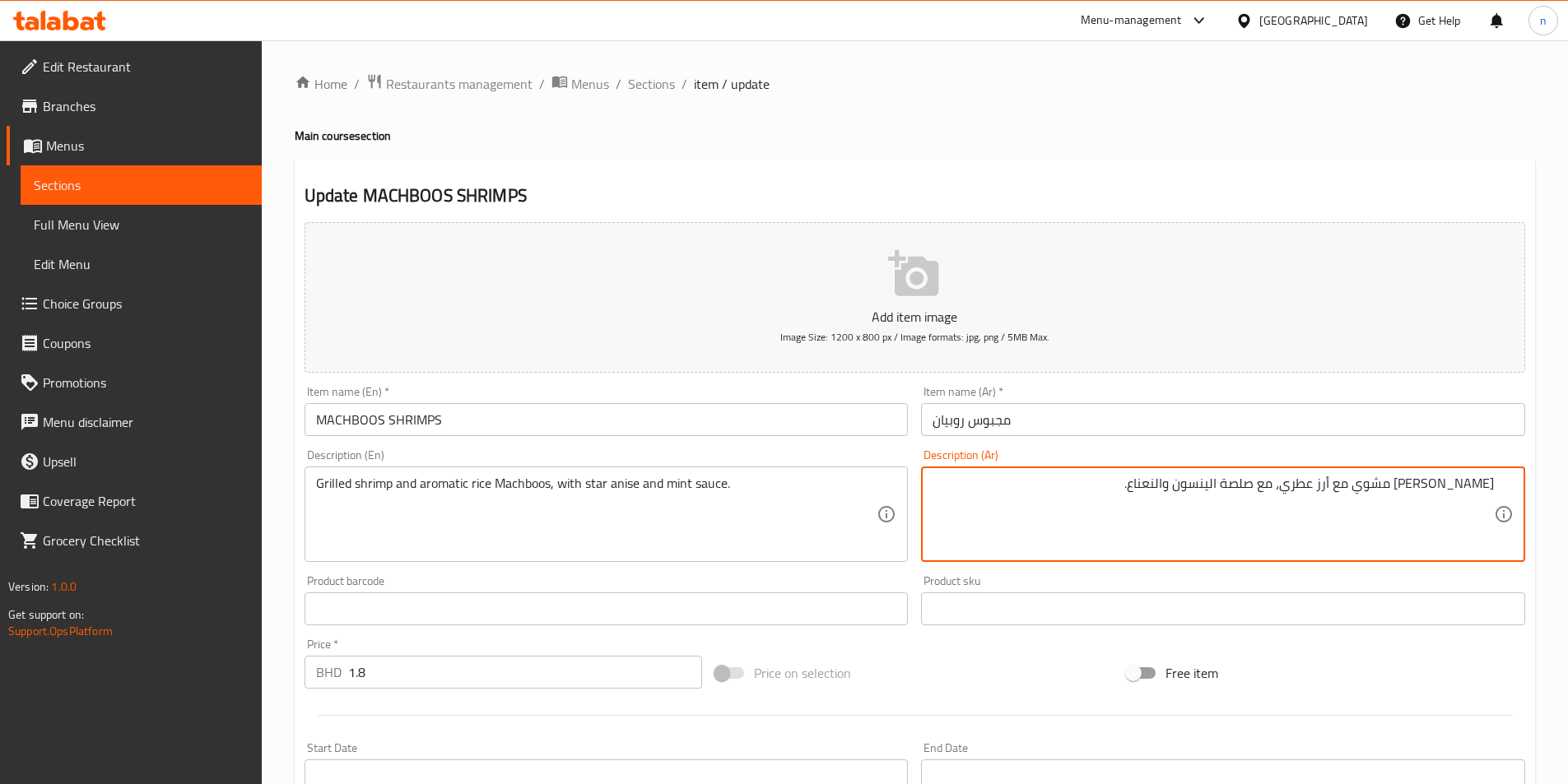
click at [1197, 492] on textarea "مجبوس روبيان مشوي مع أرز عطري، مع صلصة الينسون والنعناع." at bounding box center [1213, 514] width 561 height 78
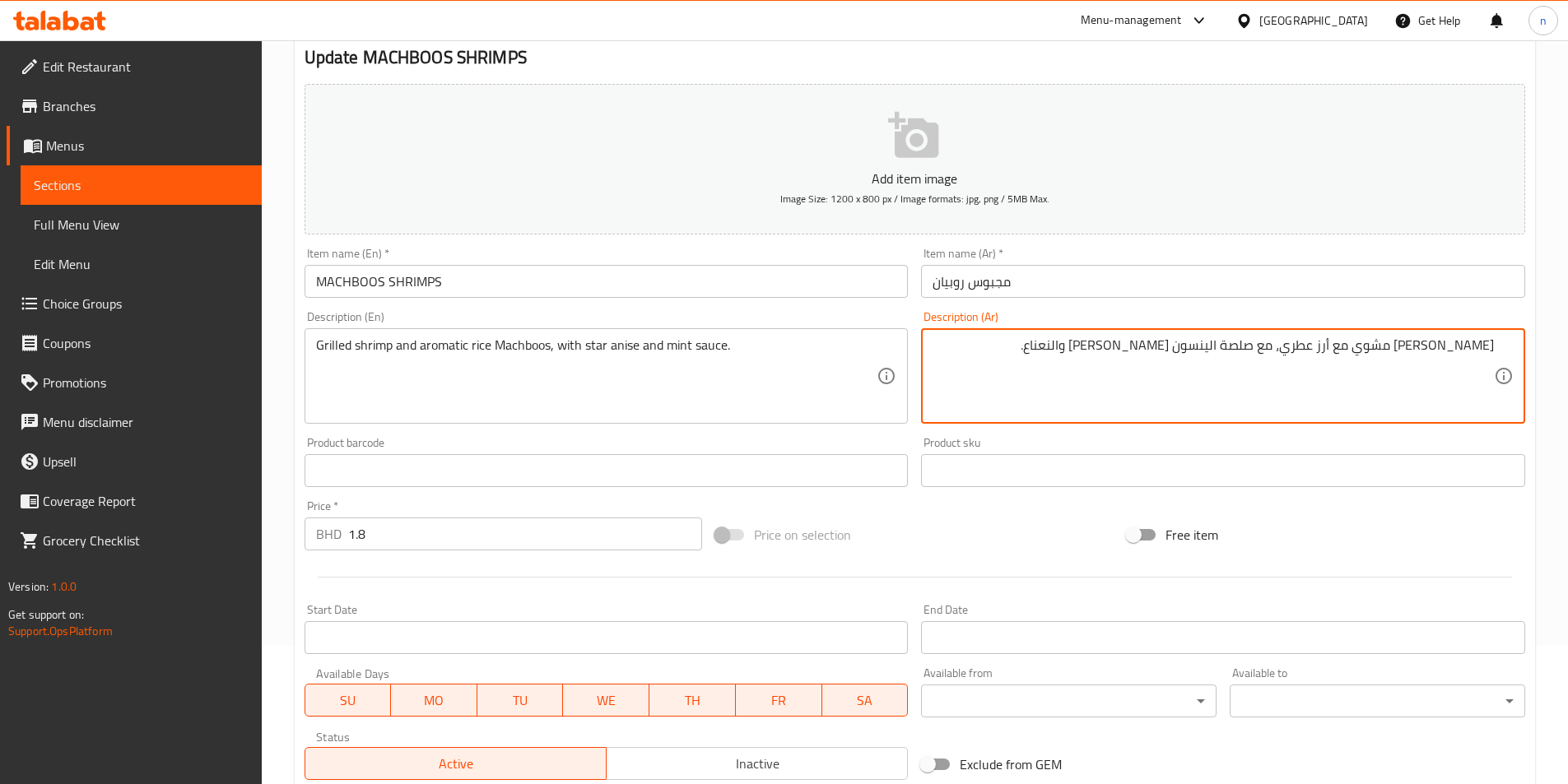
scroll to position [379, 0]
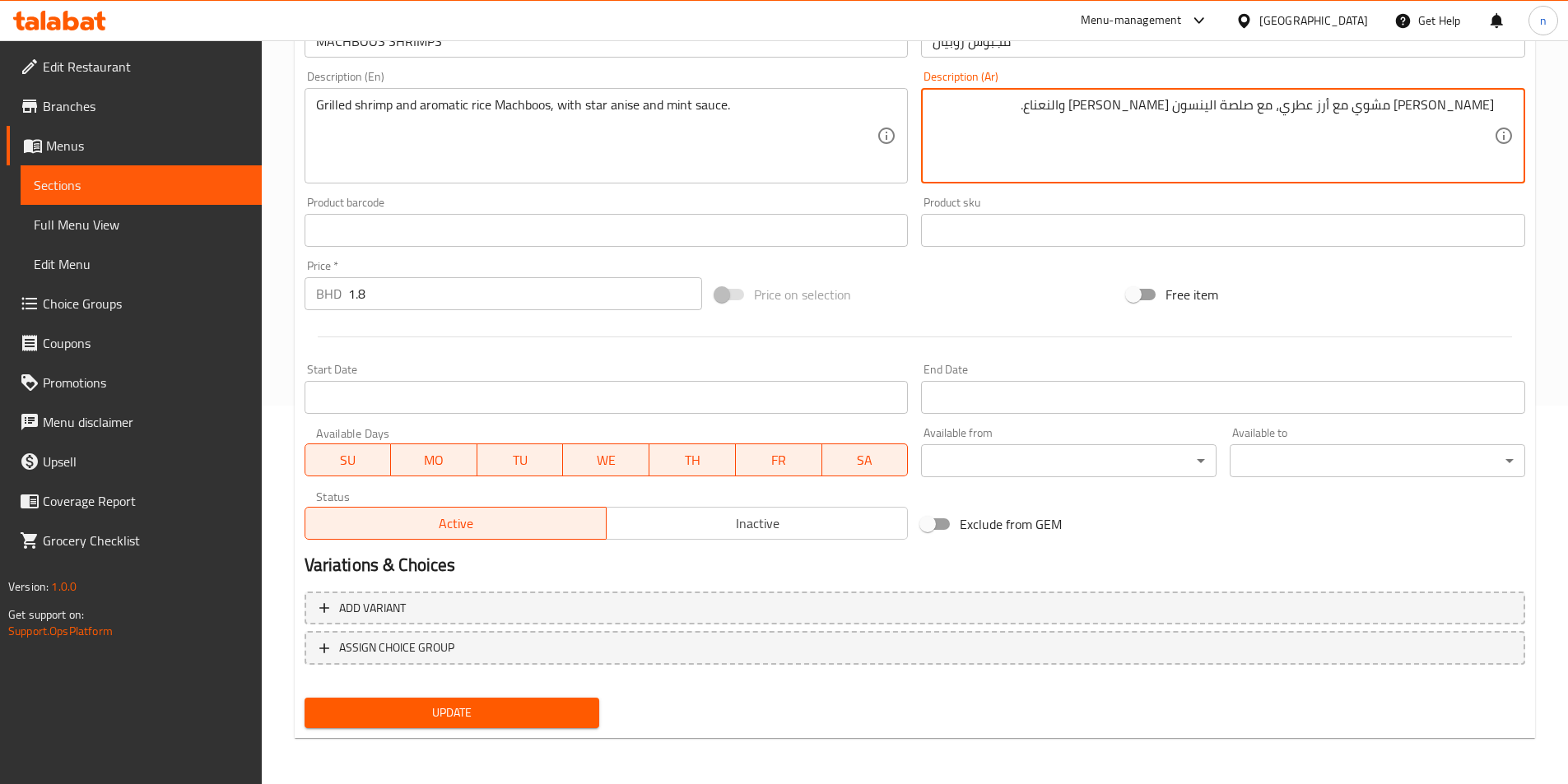
type textarea "[PERSON_NAME] مشوي مع أرز عطري، مع صلصة الينسون [PERSON_NAME] والنعناع."
click at [566, 710] on span "Update" at bounding box center [452, 713] width 269 height 20
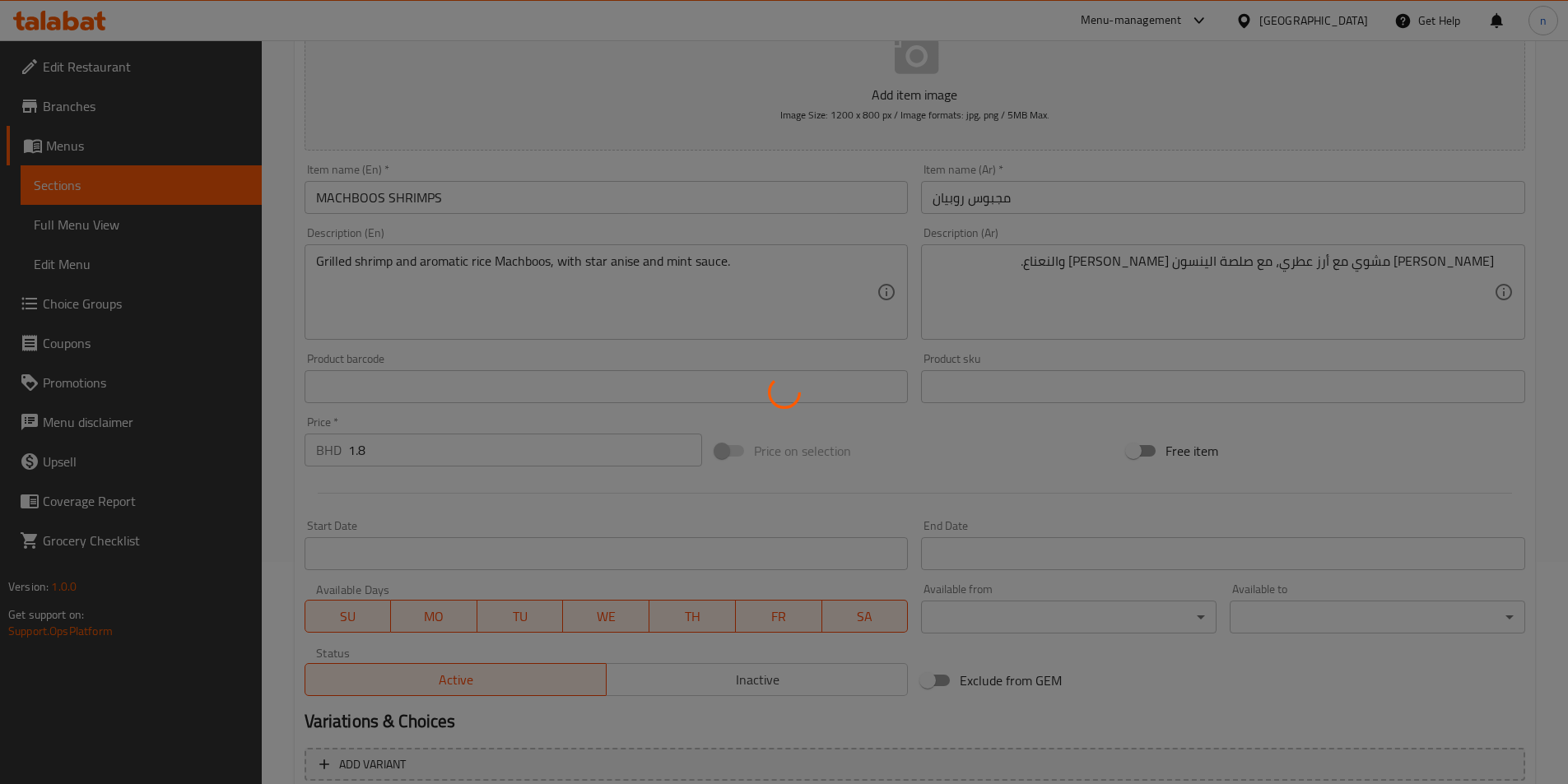
scroll to position [0, 0]
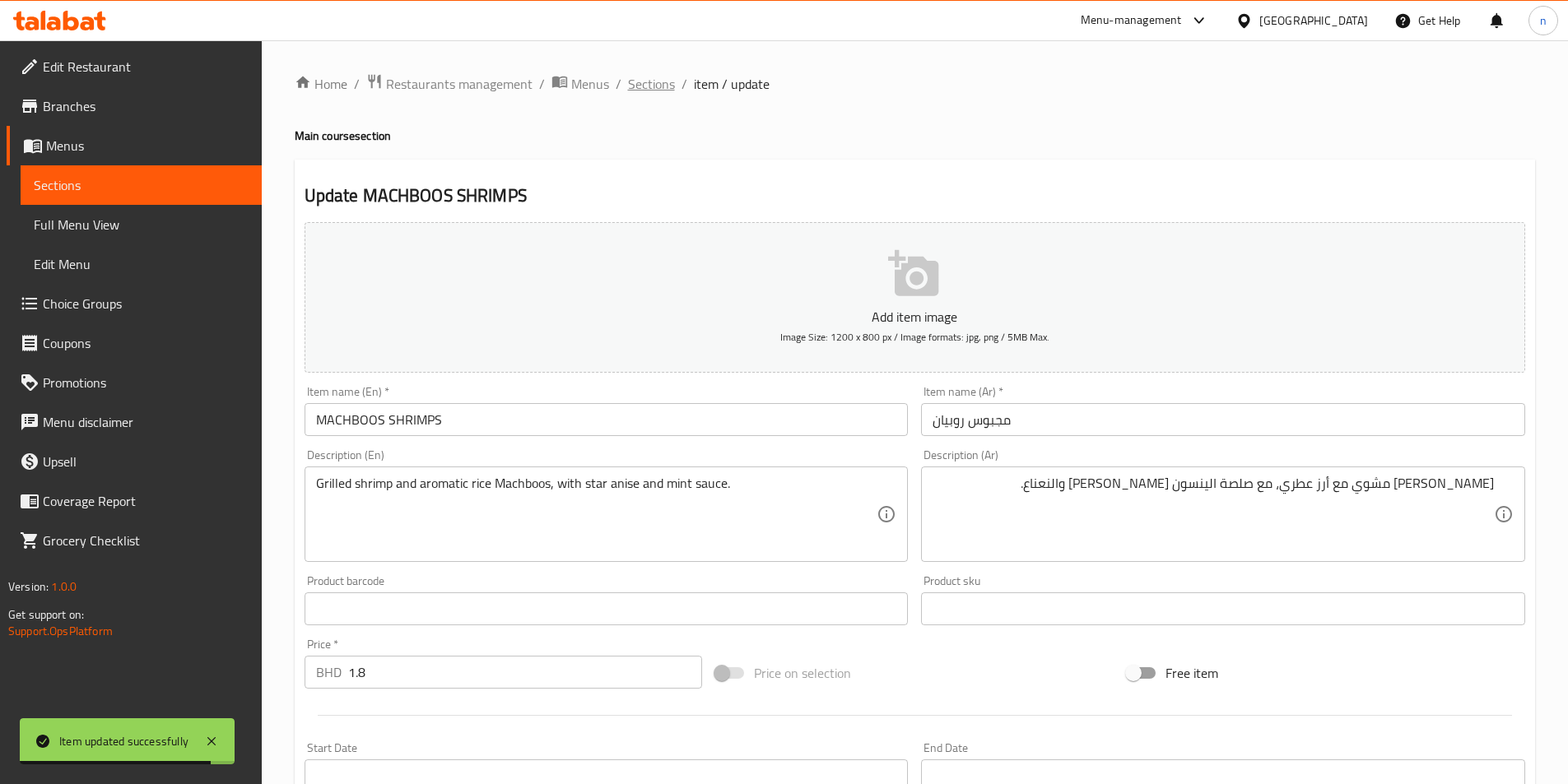
click at [652, 74] on span "Sections" at bounding box center [652, 83] width 47 height 19
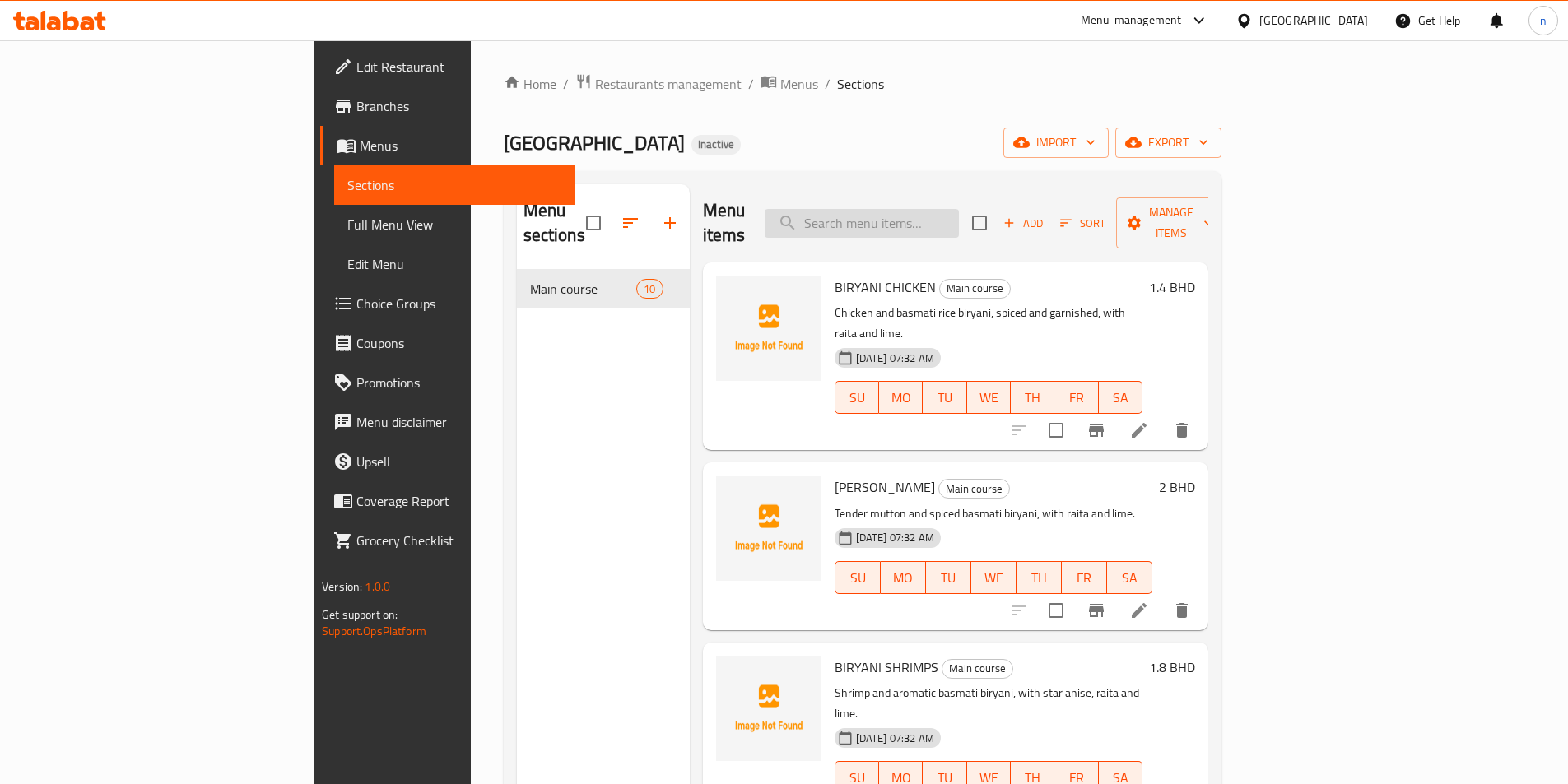
click at [935, 209] on input "search" at bounding box center [862, 223] width 194 height 29
paste input "MANDI CHICKEN"
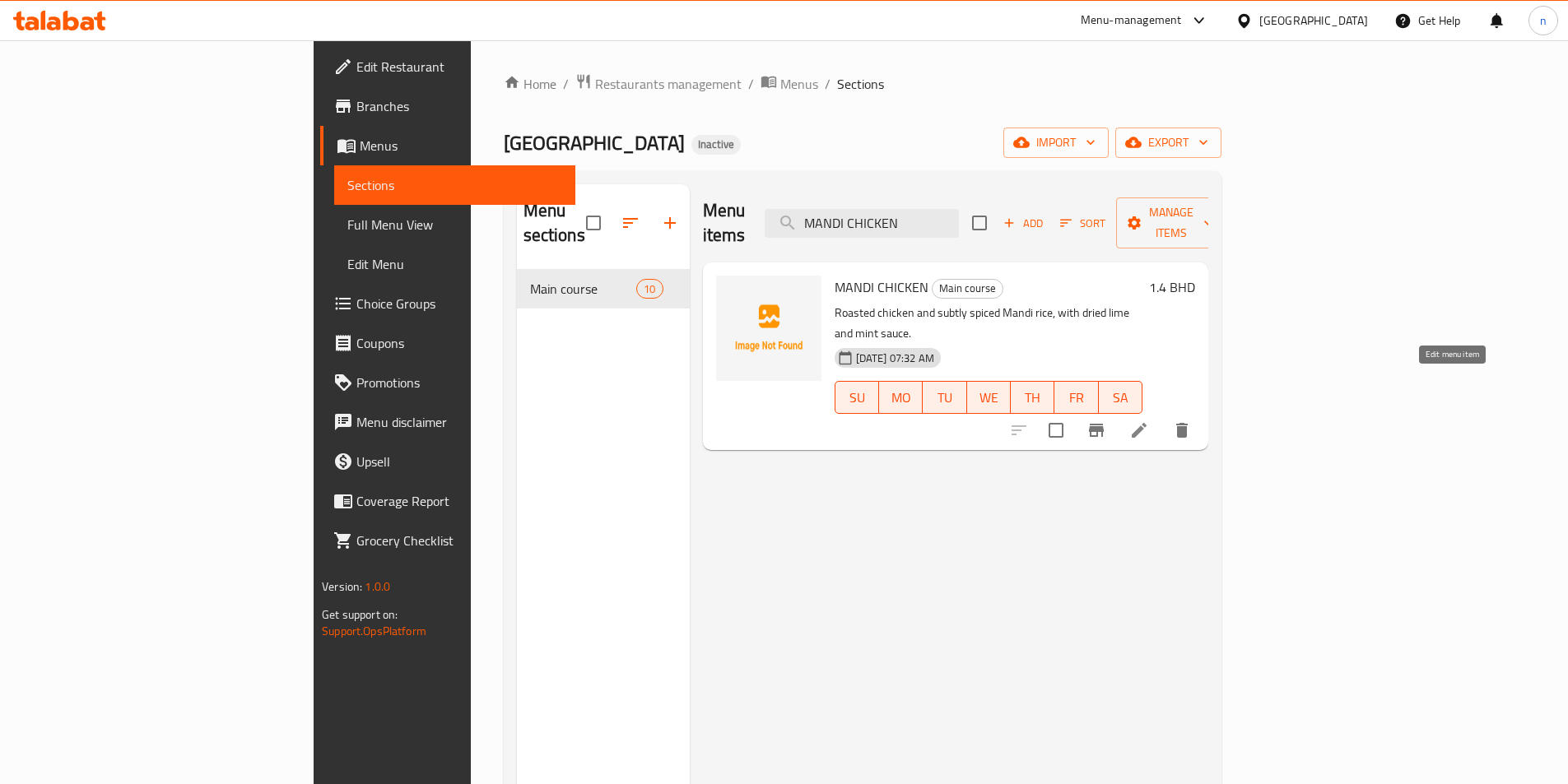
type input "MANDI CHICKEN"
click at [1149, 421] on icon at bounding box center [1138, 430] width 19 height 19
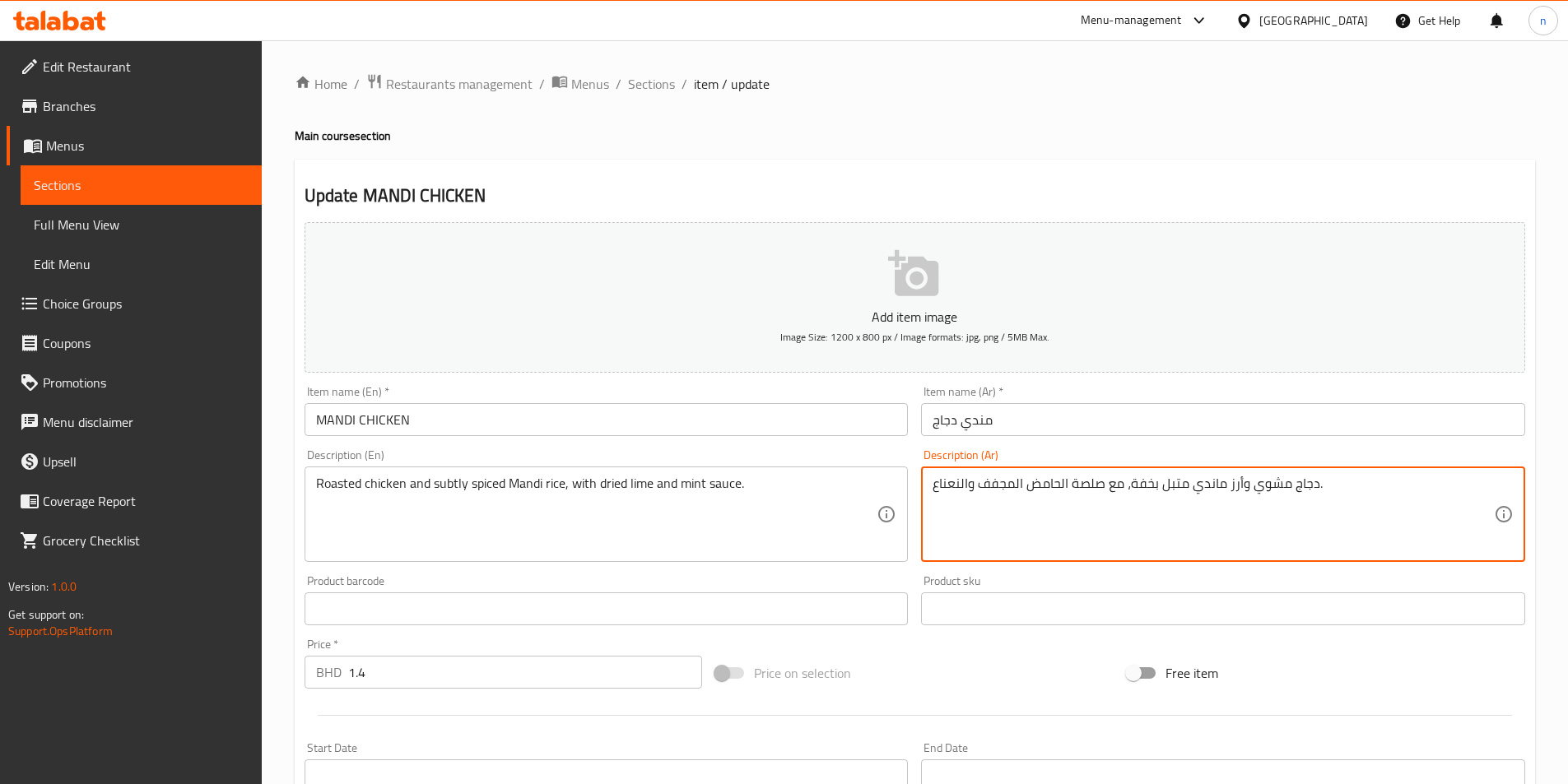
scroll to position [379, 0]
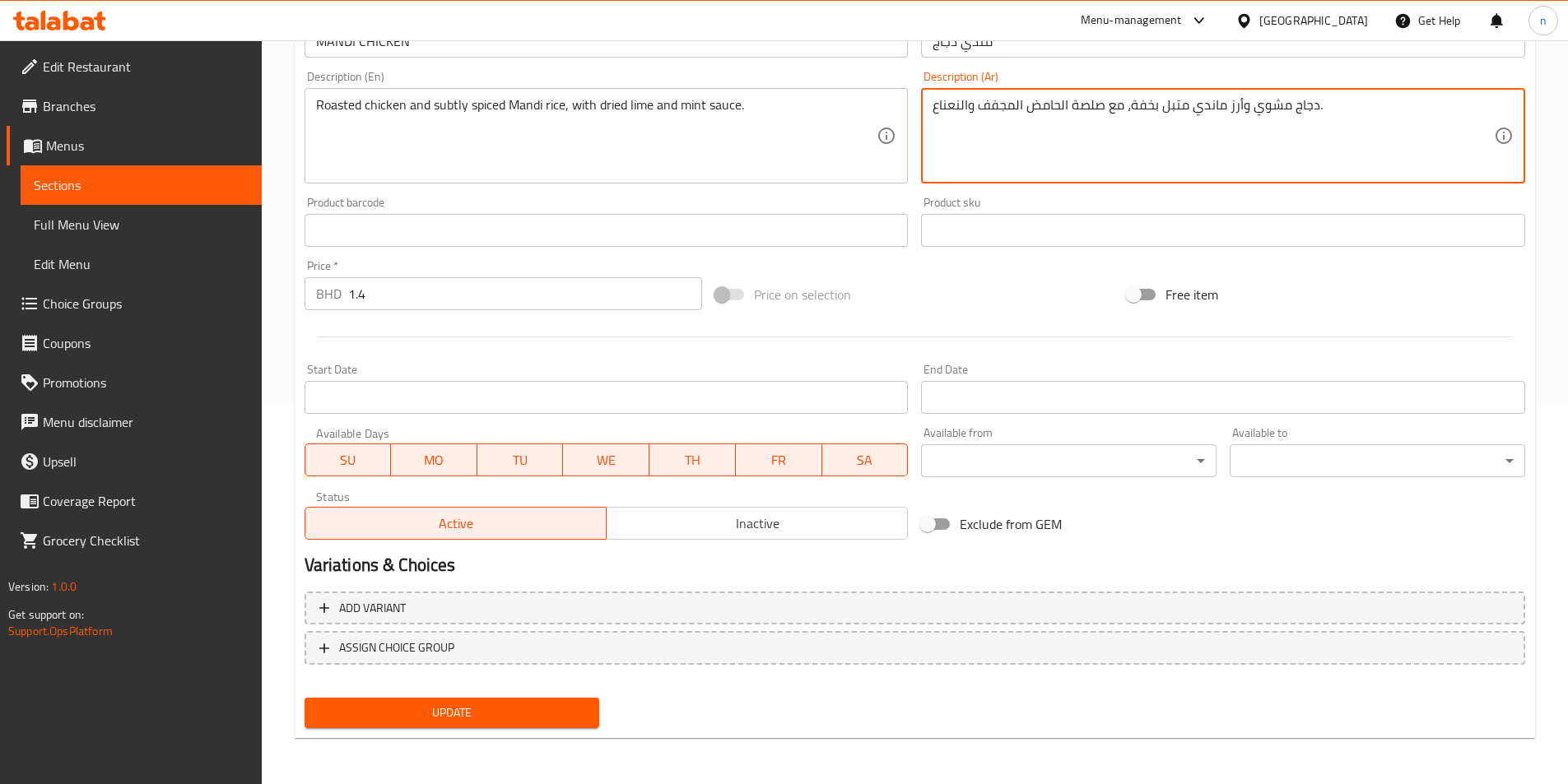
type textarea "دجاج مشوي وأرز ماندي متبل بخفة، مع صلصة الحامض المجفف والنعناع."
click at [443, 716] on span "Update" at bounding box center [452, 713] width 269 height 20
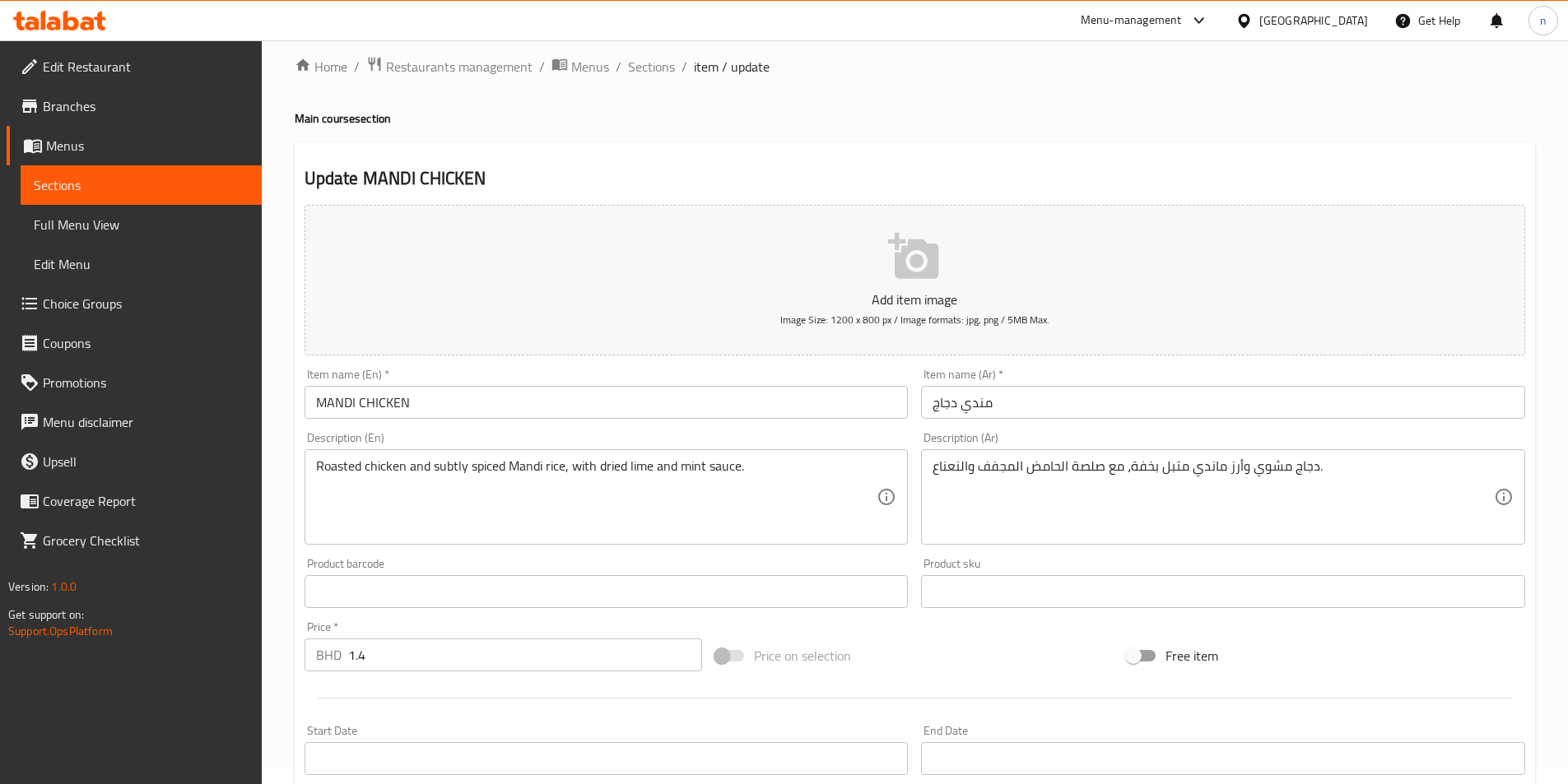
scroll to position [0, 0]
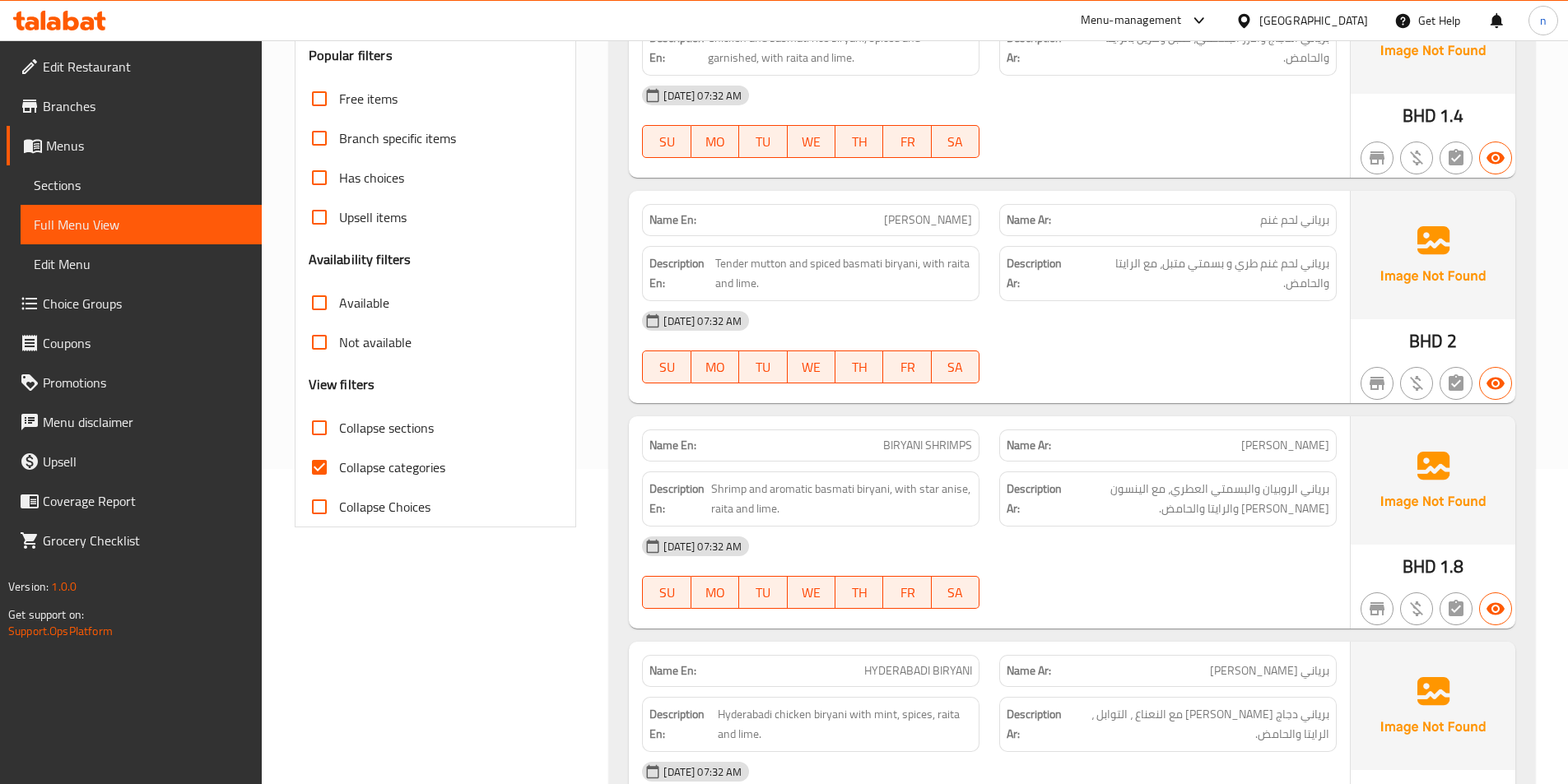
scroll to position [411, 0]
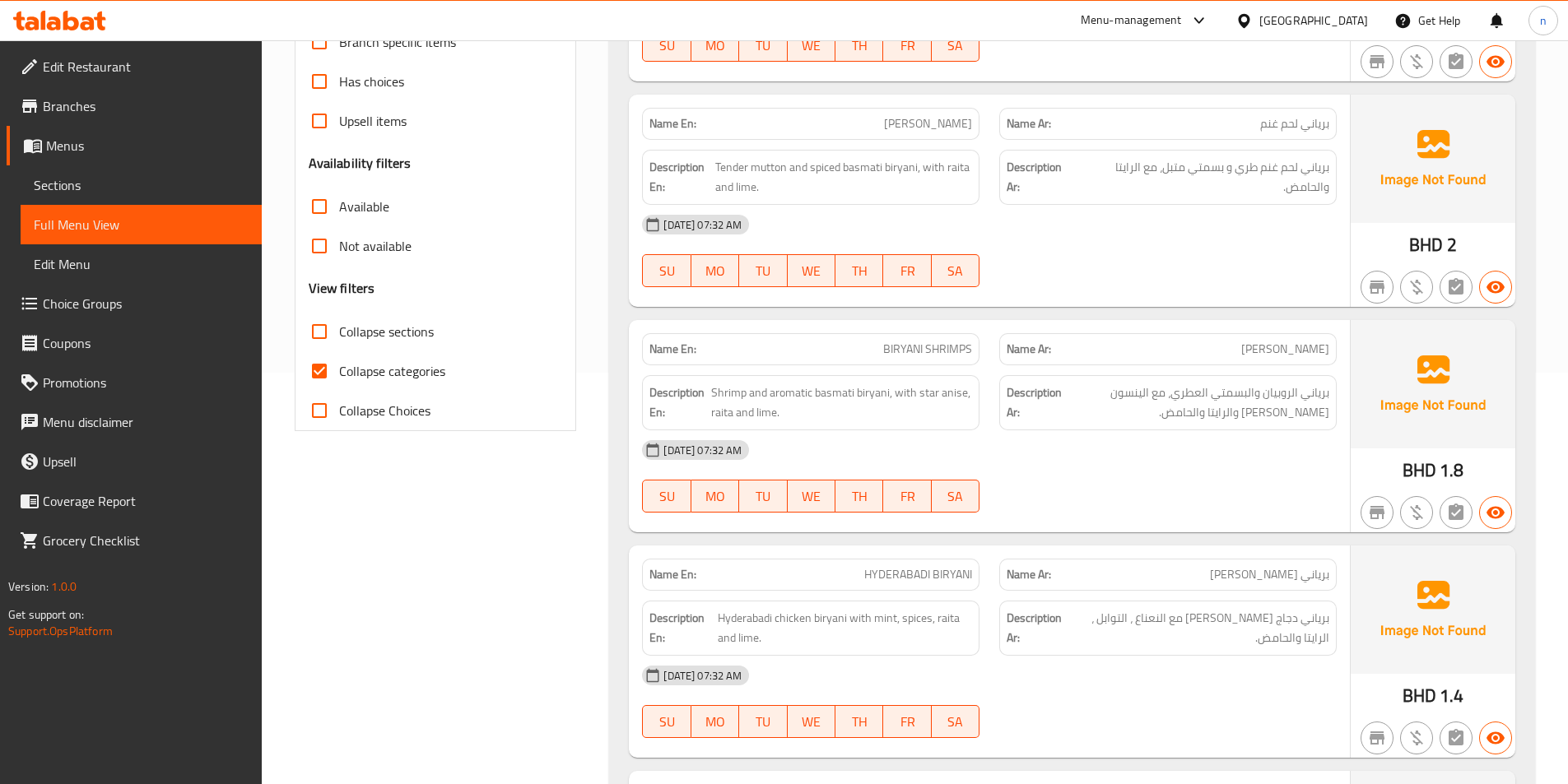
click at [395, 375] on span "Collapse categories" at bounding box center [392, 371] width 106 height 19
click at [339, 375] on input "Collapse categories" at bounding box center [319, 371] width 40 height 40
checkbox input "false"
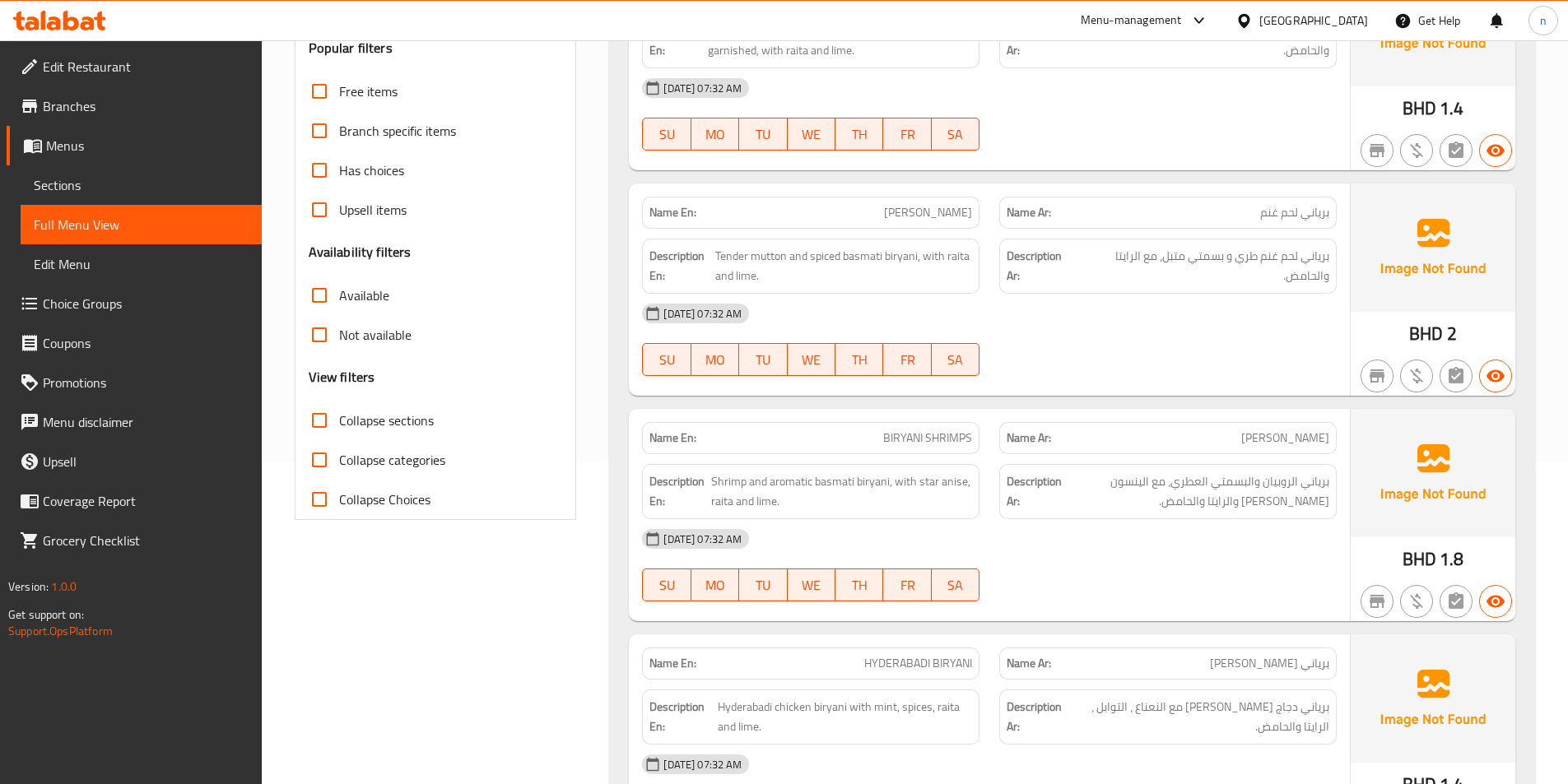
scroll to position [329, 0]
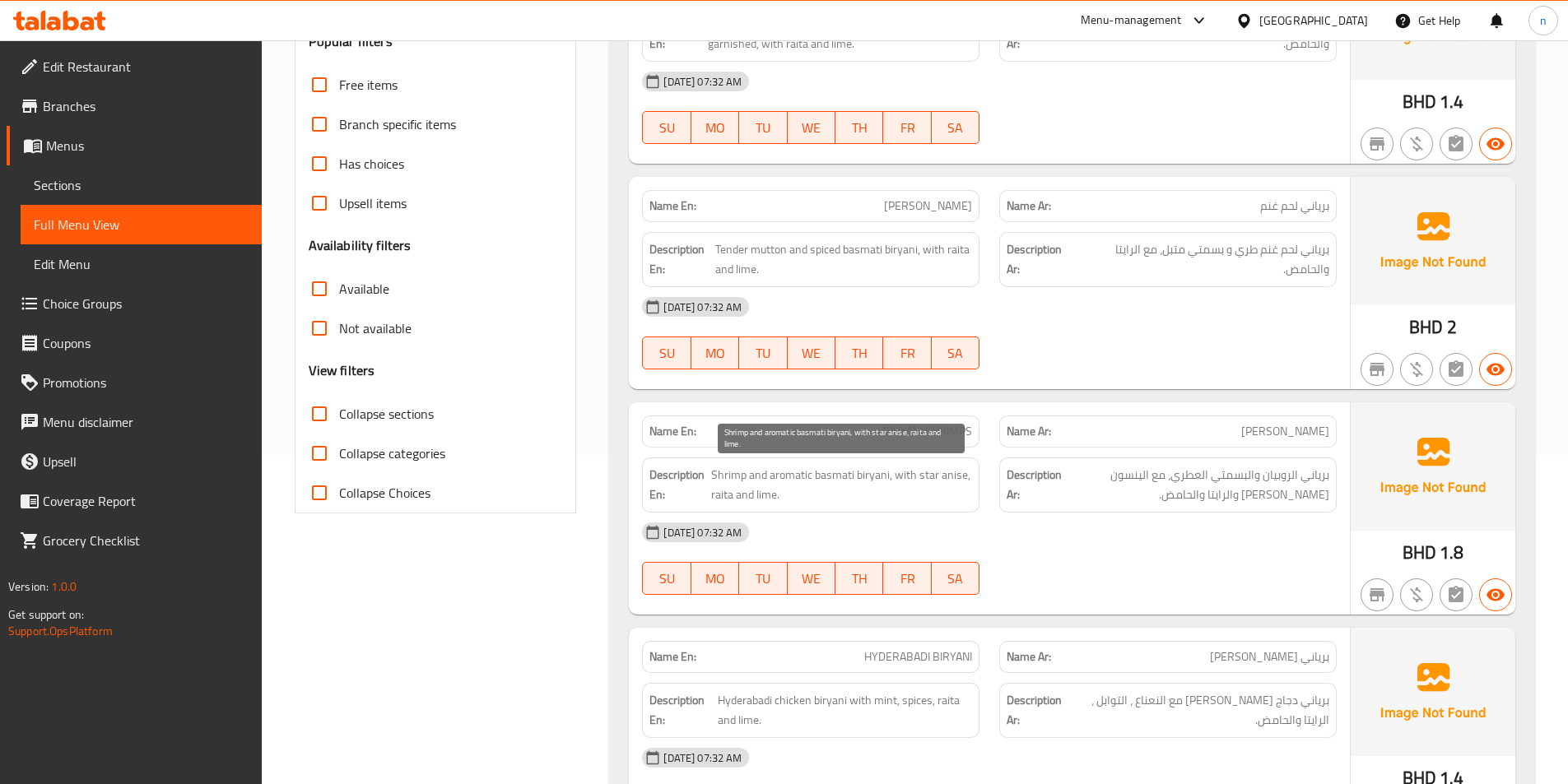
click at [798, 472] on span "Shrimp and aromatic basmati biryani, with star anise, raita and lime." at bounding box center [840, 486] width 260 height 40
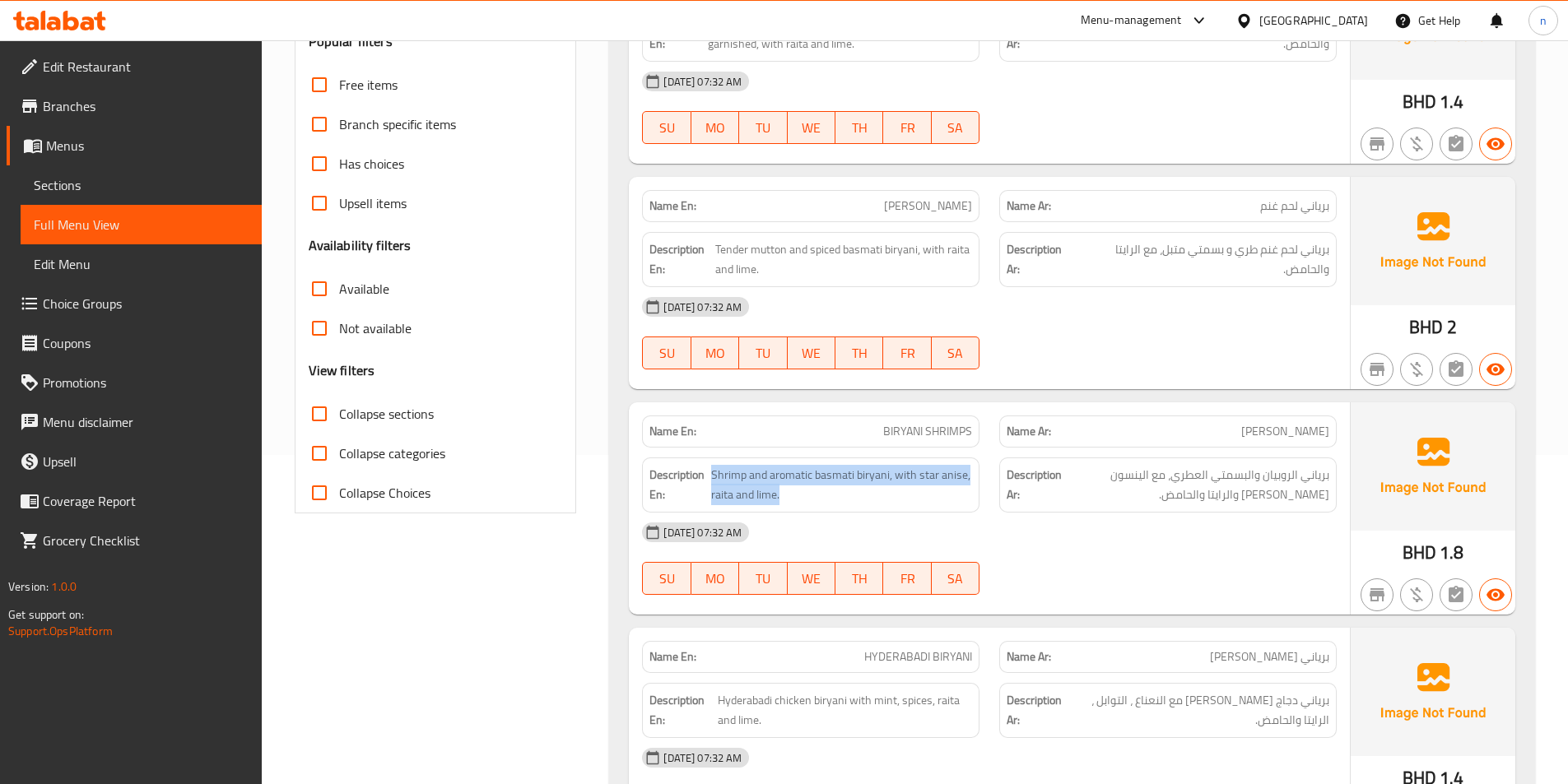
copy span "Shrimp and aromatic basmati biryani, with star anise, raita and lime."
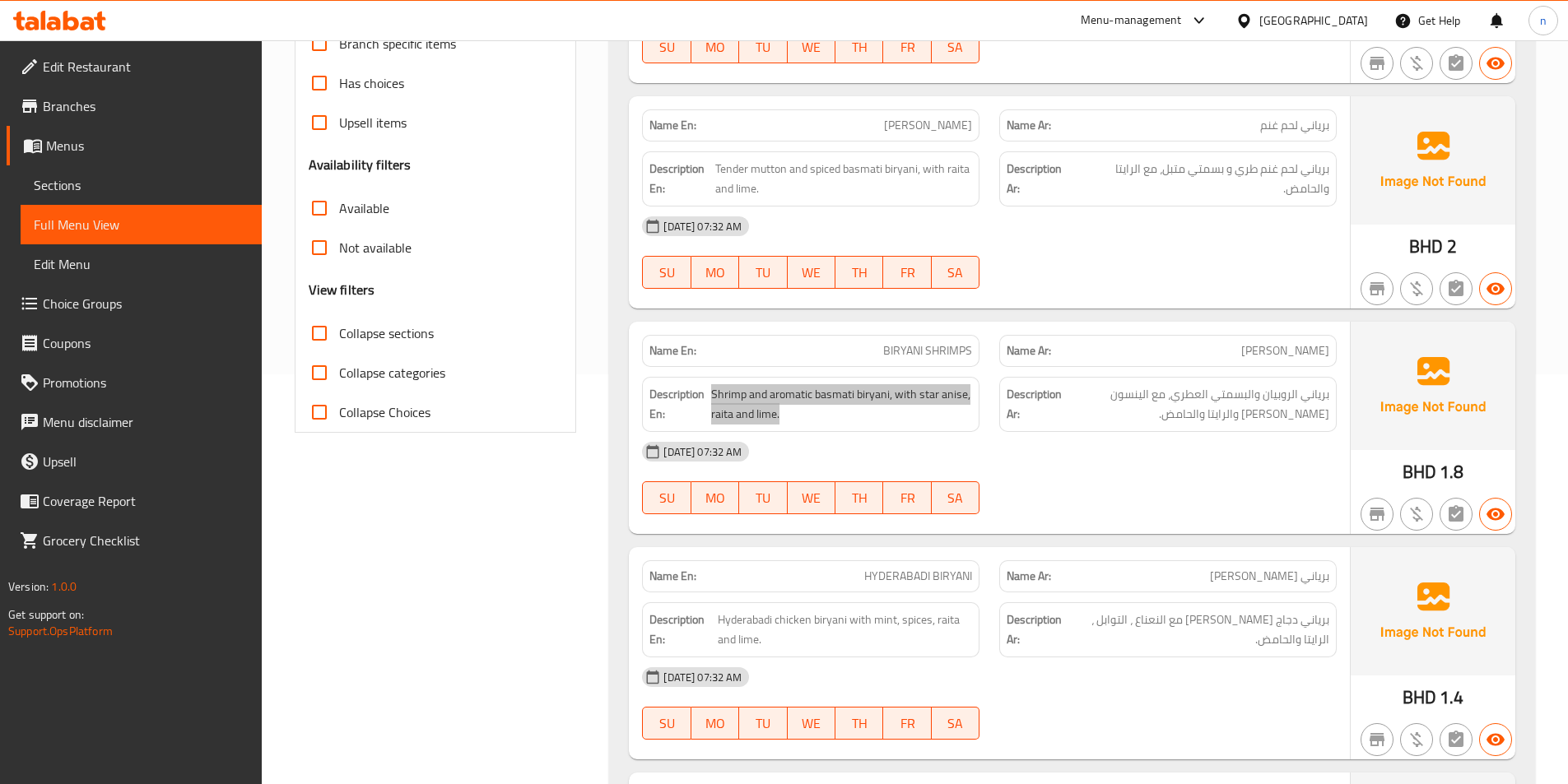
scroll to position [658, 0]
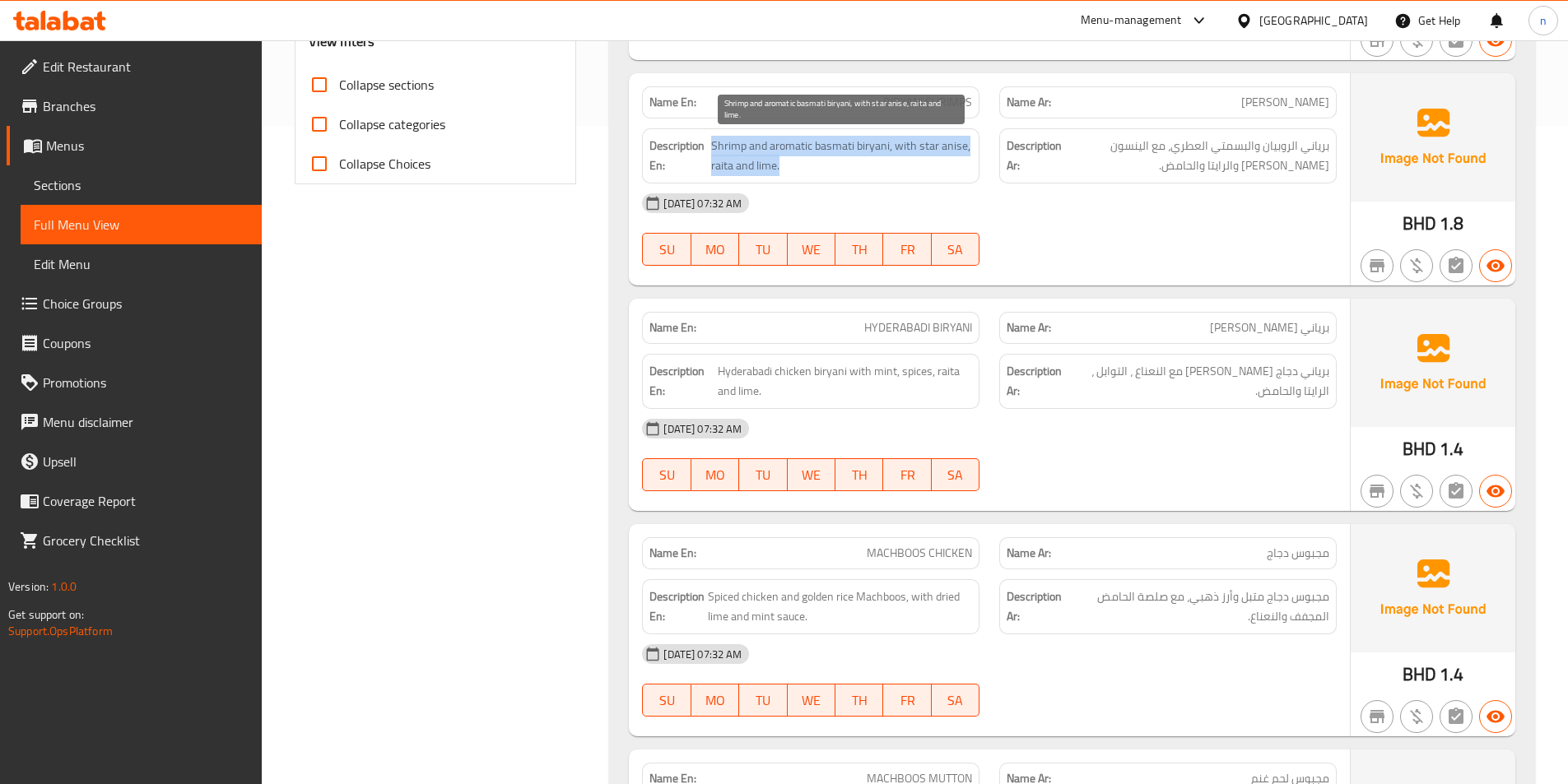
click at [898, 147] on span "Shrimp and aromatic basmati biryani, with star anise, raita and lime." at bounding box center [840, 156] width 260 height 40
click at [944, 154] on span "Shrimp and aromatic basmati biryani, with star anise, raita and lime." at bounding box center [840, 156] width 260 height 40
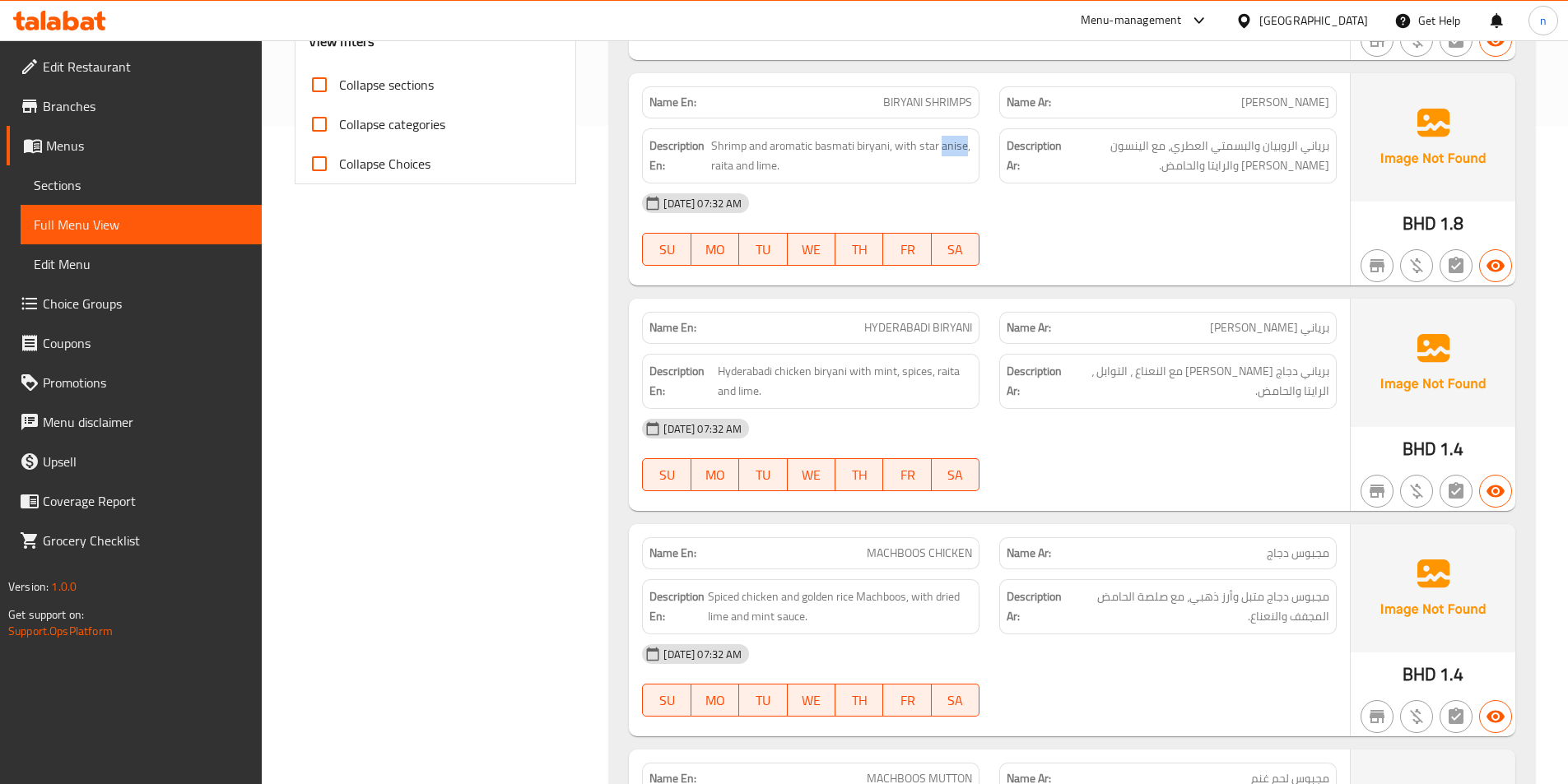
copy span "anise"
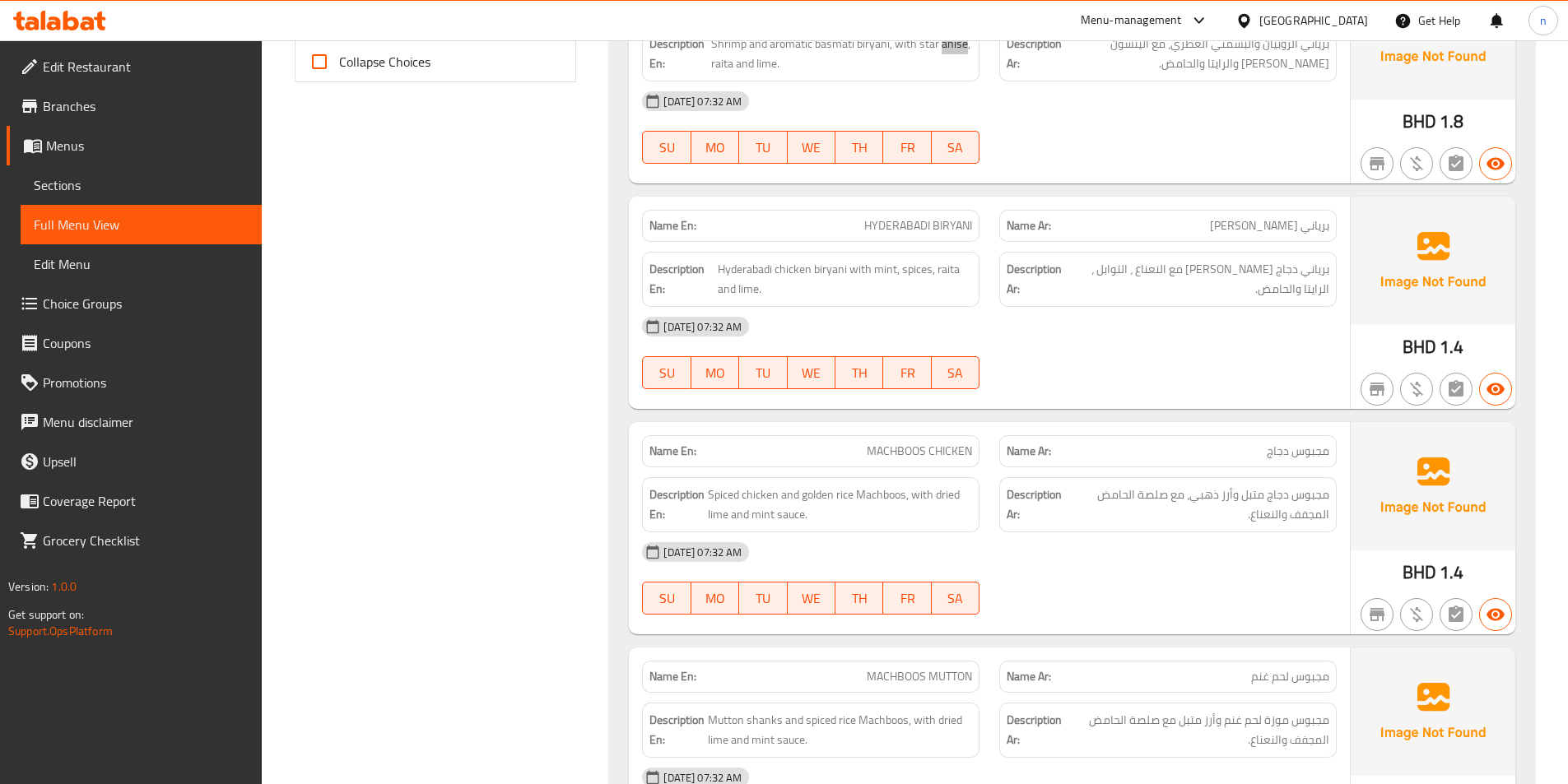
scroll to position [905, 0]
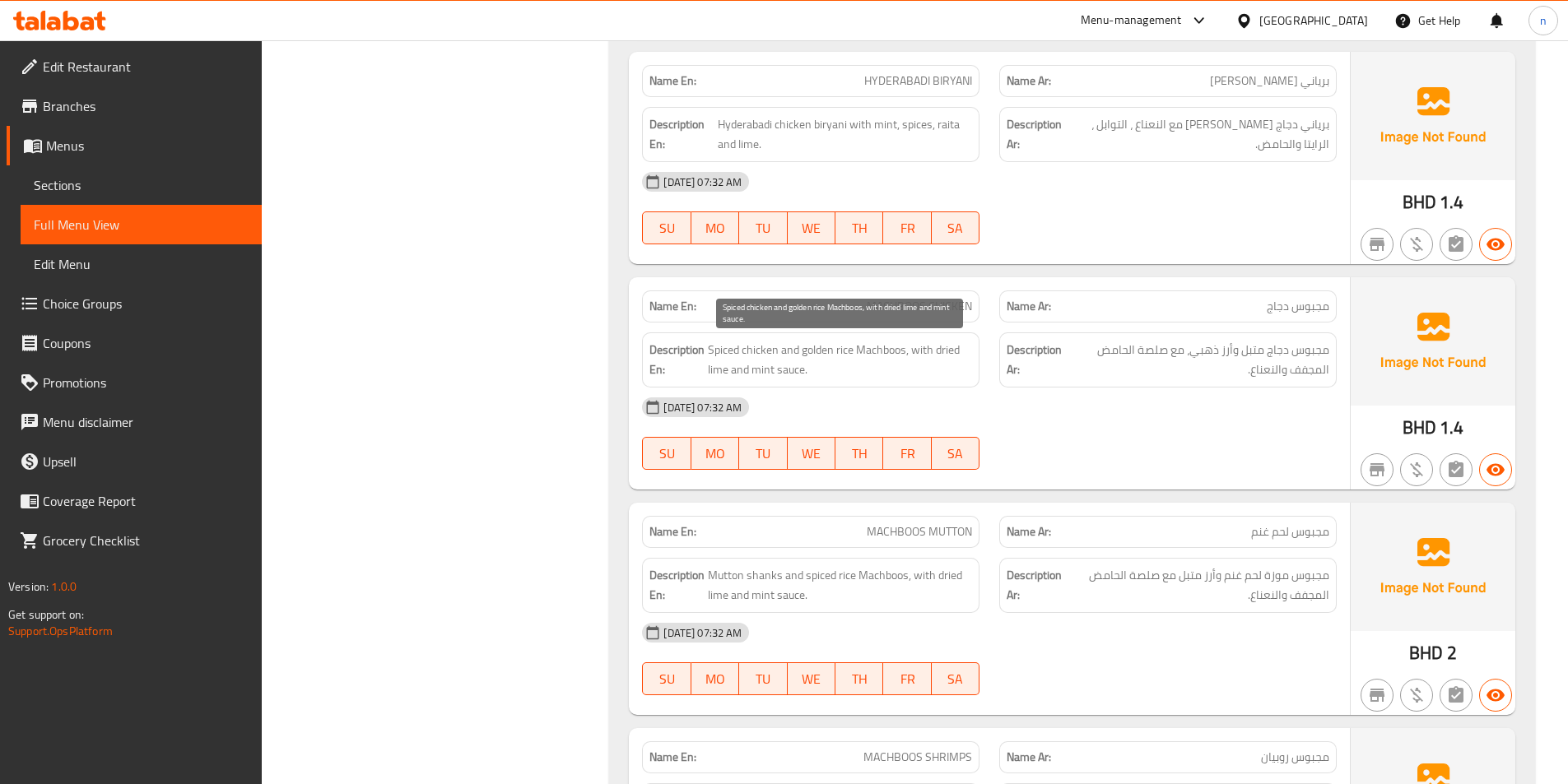
click at [772, 361] on span "Spiced chicken and golden rice Machboos, with dried lime and mint sauce." at bounding box center [840, 360] width 264 height 40
copy span "Spiced chicken and golden rice Machboos, with dried lime and mint sauce."
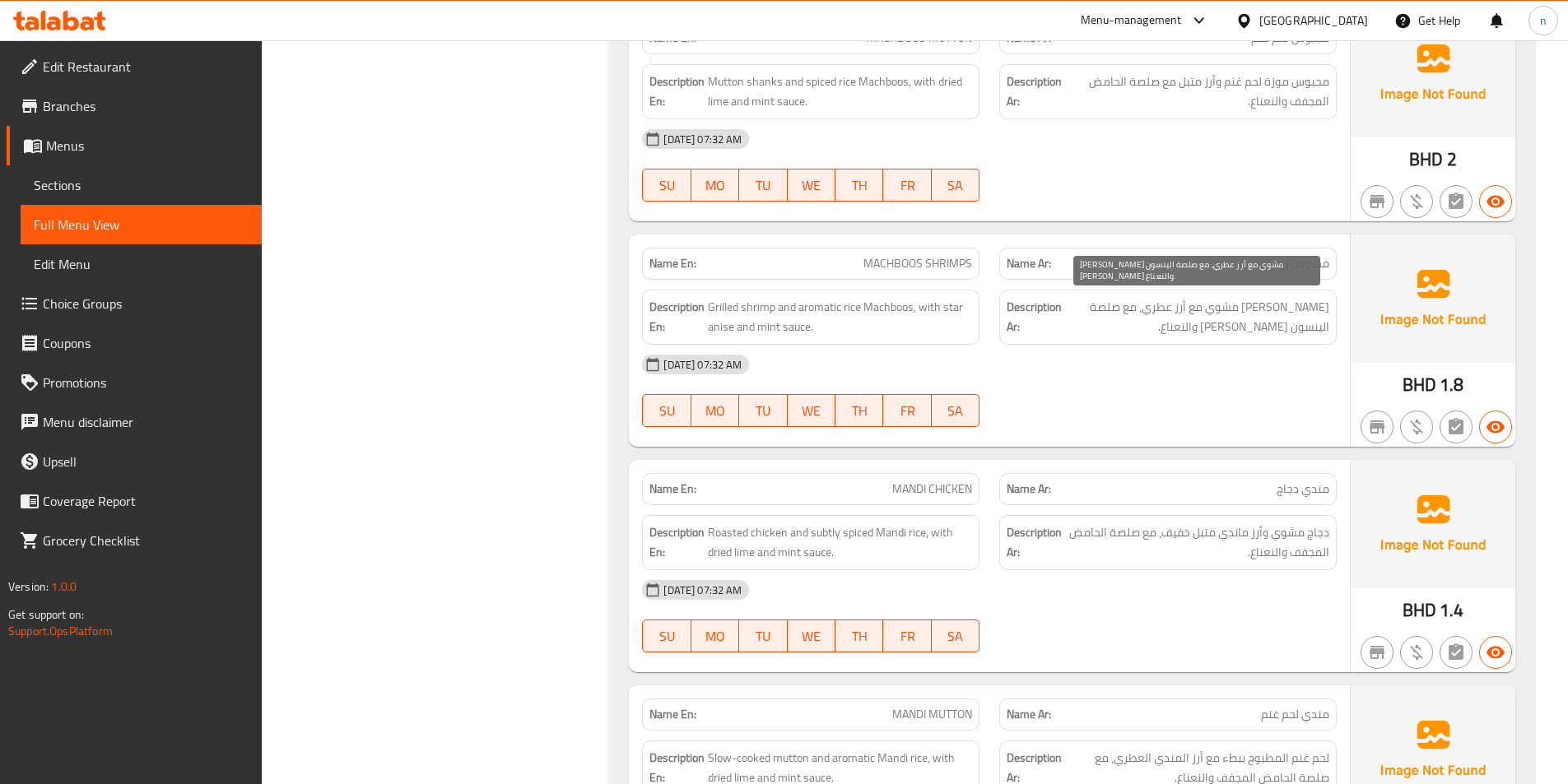
scroll to position [1481, 0]
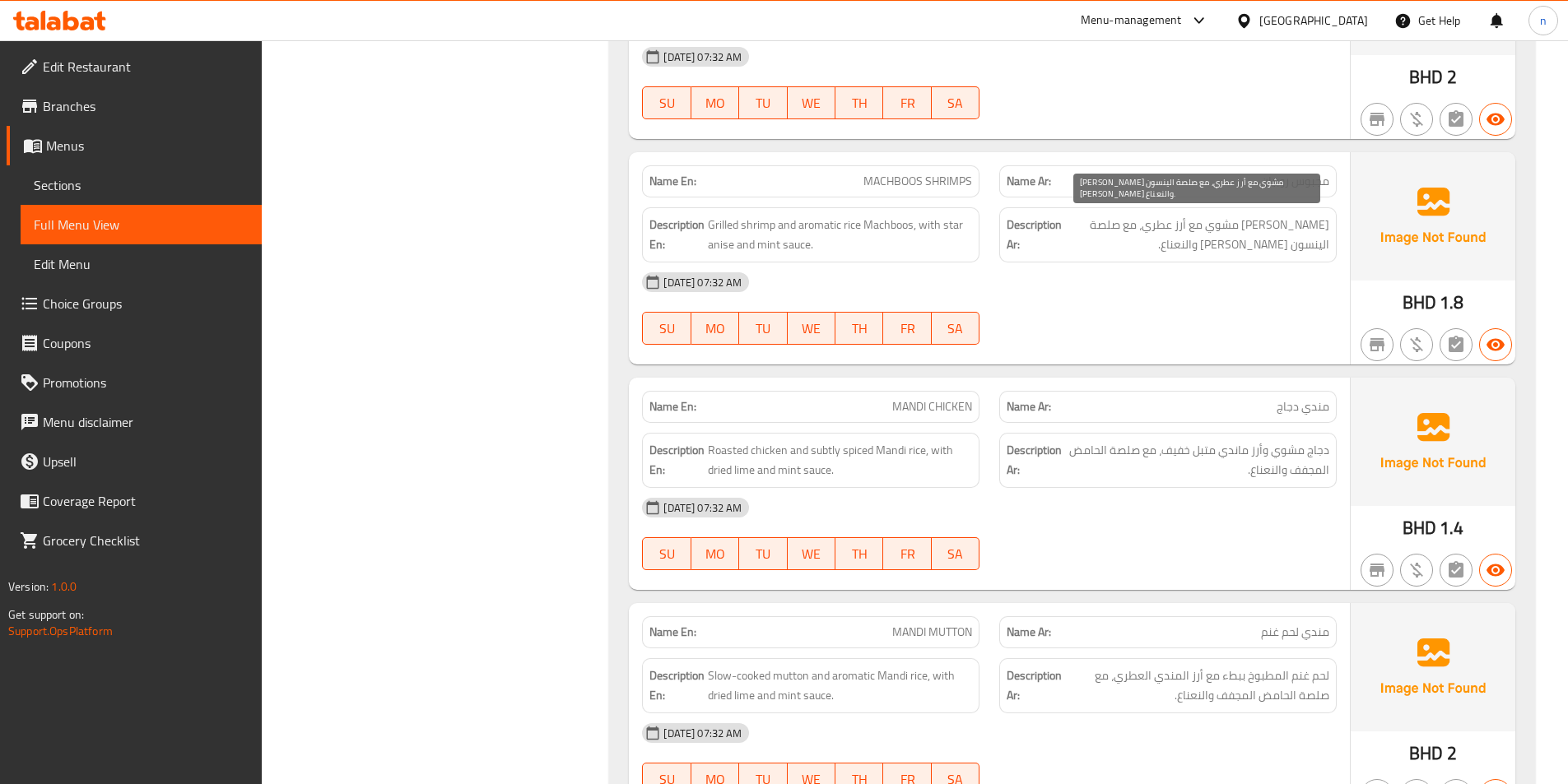
drag, startPoint x: 1294, startPoint y: 228, endPoint x: 1329, endPoint y: 226, distance: 35.1
click at [1297, 226] on span "[PERSON_NAME] مشوي مع أرز عطري، مع صلصة الينسون [PERSON_NAME] والنعناع." at bounding box center [1196, 235] width 264 height 40
click at [1327, 235] on span "[PERSON_NAME] مشوي مع أرز عطري، مع صلصة الينسون [PERSON_NAME] والنعناع." at bounding box center [1196, 235] width 264 height 40
click at [1252, 241] on span "[PERSON_NAME] مشوي مع أرز عطري، مع صلصة الينسون [PERSON_NAME] والنعناع." at bounding box center [1196, 235] width 264 height 40
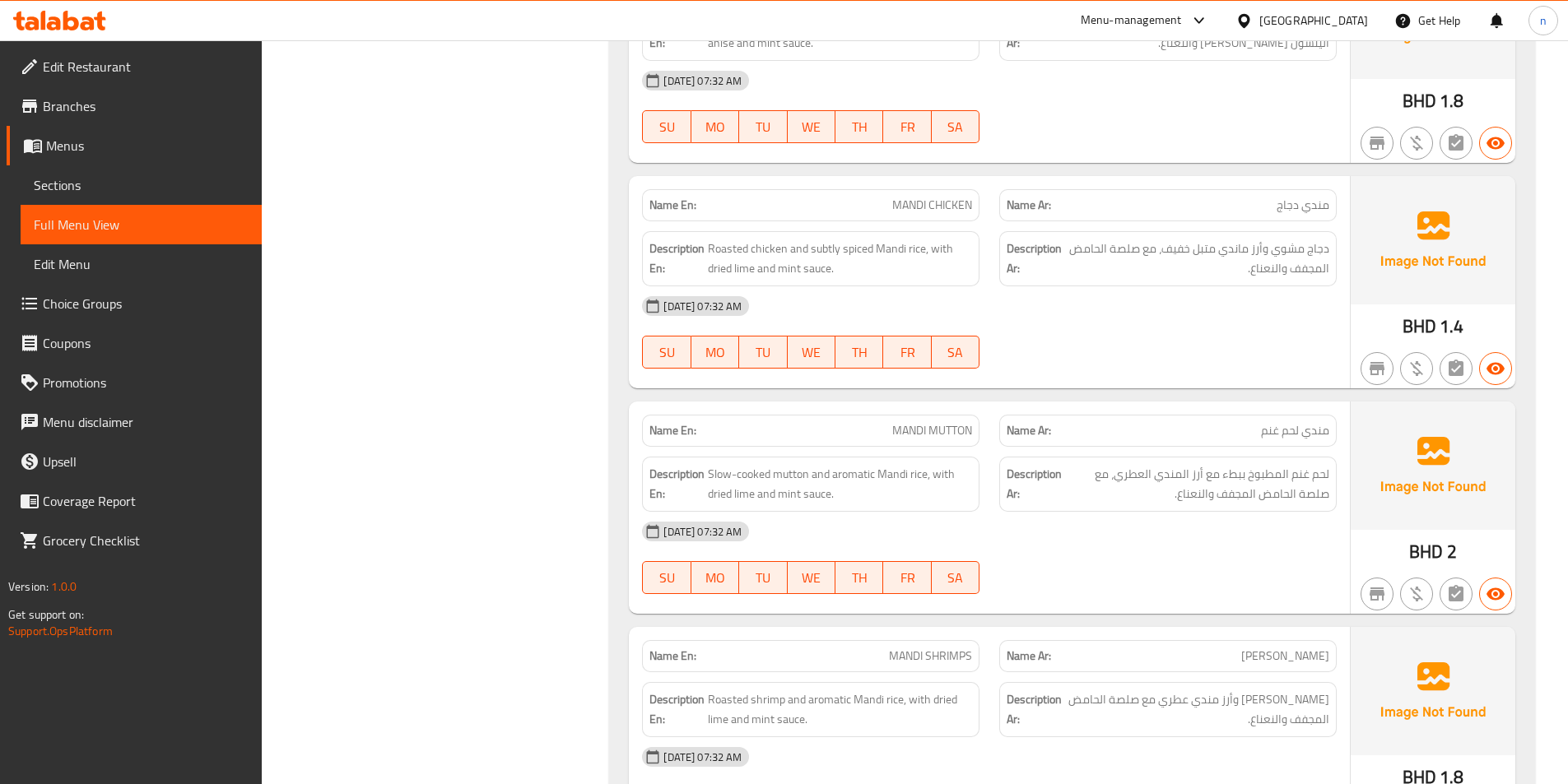
scroll to position [1728, 0]
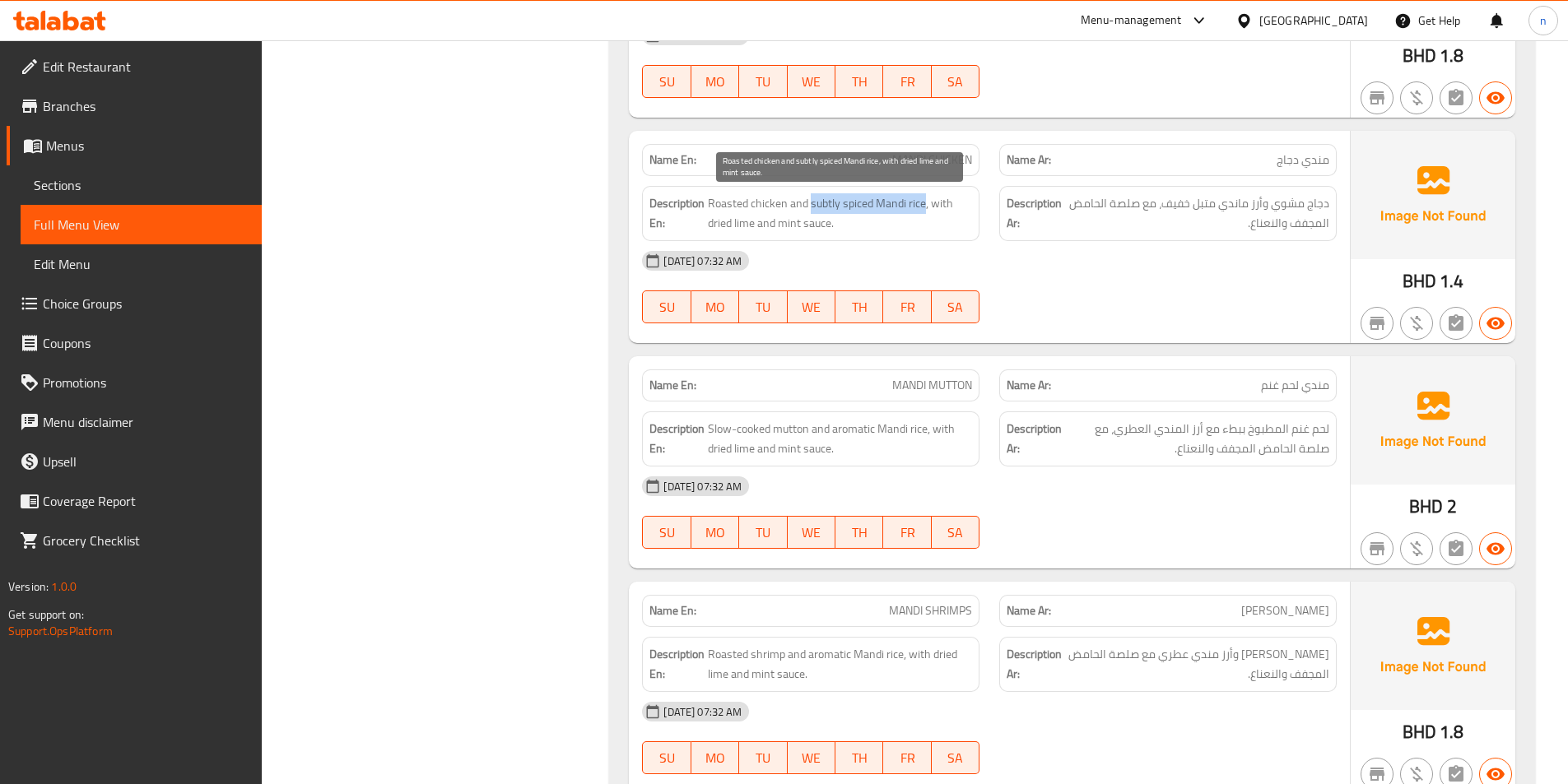
drag, startPoint x: 812, startPoint y: 205, endPoint x: 923, endPoint y: 208, distance: 111.0
click at [923, 208] on span "Roasted chicken and subtly spiced Mandi rice, with dried lime and mint sauce." at bounding box center [840, 213] width 264 height 40
copy span "subtly spiced Mandi rice"
click at [914, 155] on span "MANDI CHICKEN" at bounding box center [932, 160] width 80 height 17
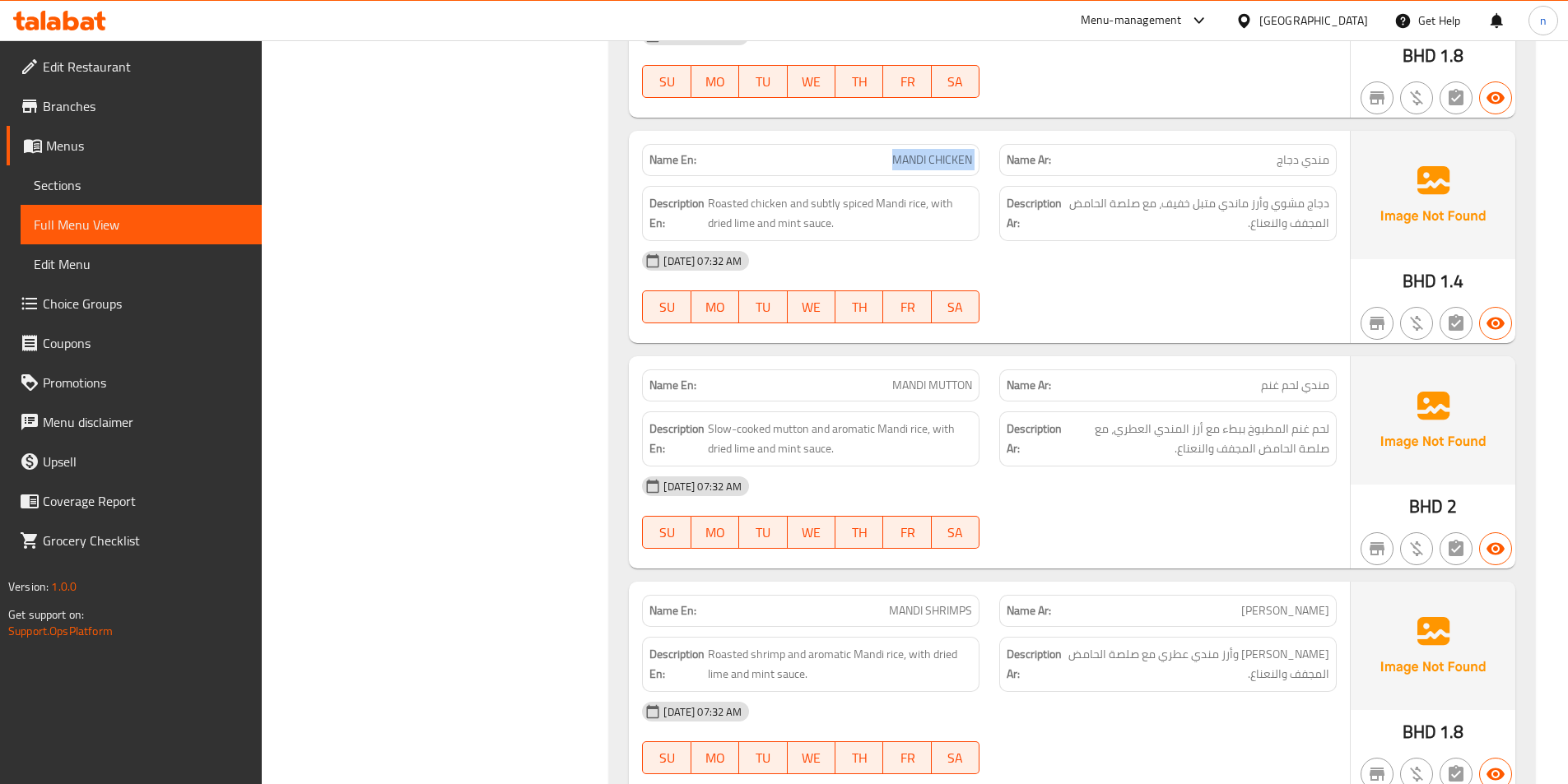
click at [914, 155] on span "MANDI CHICKEN" at bounding box center [932, 160] width 80 height 17
copy span "MANDI CHICKEN"
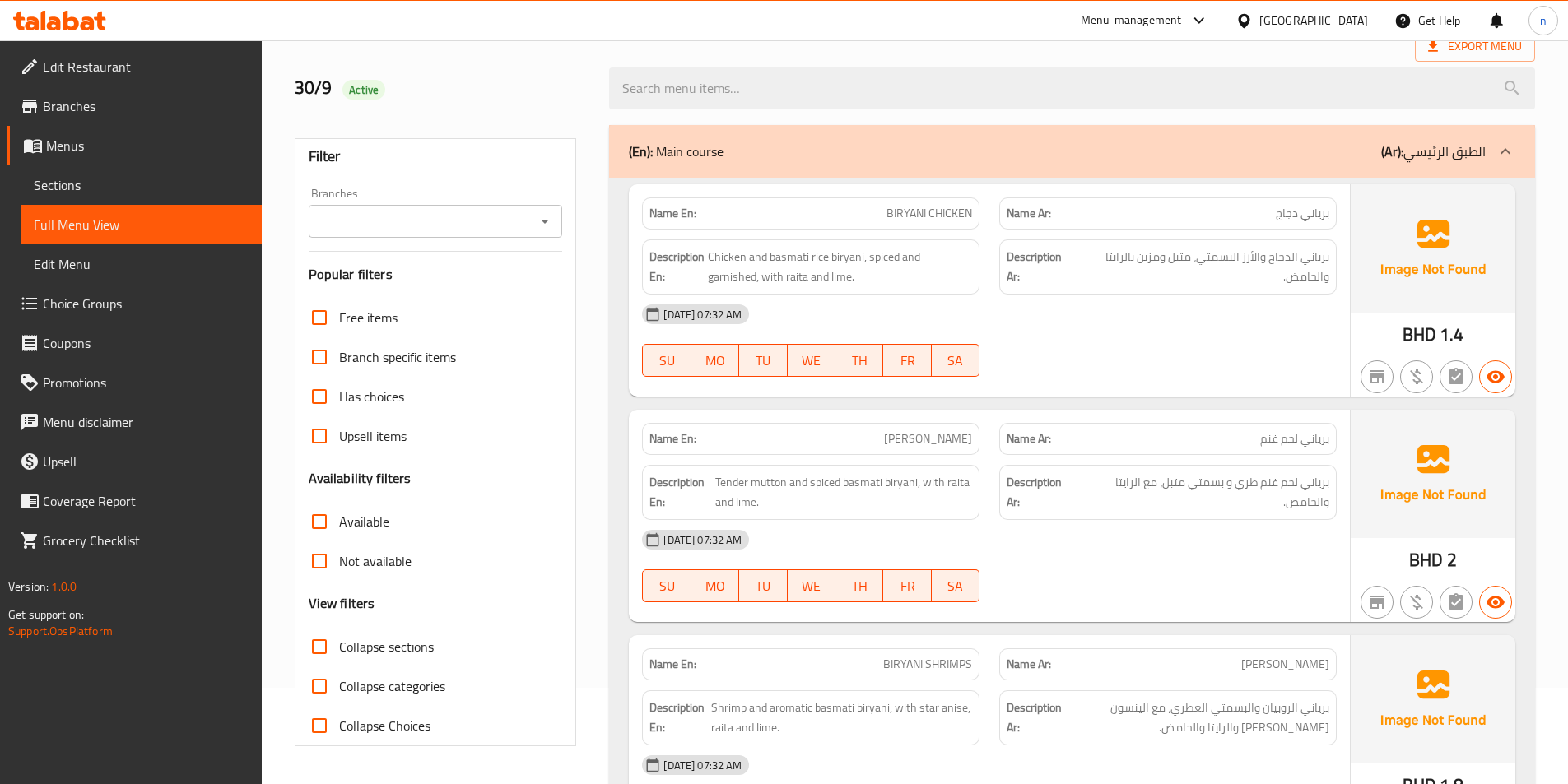
scroll to position [0, 0]
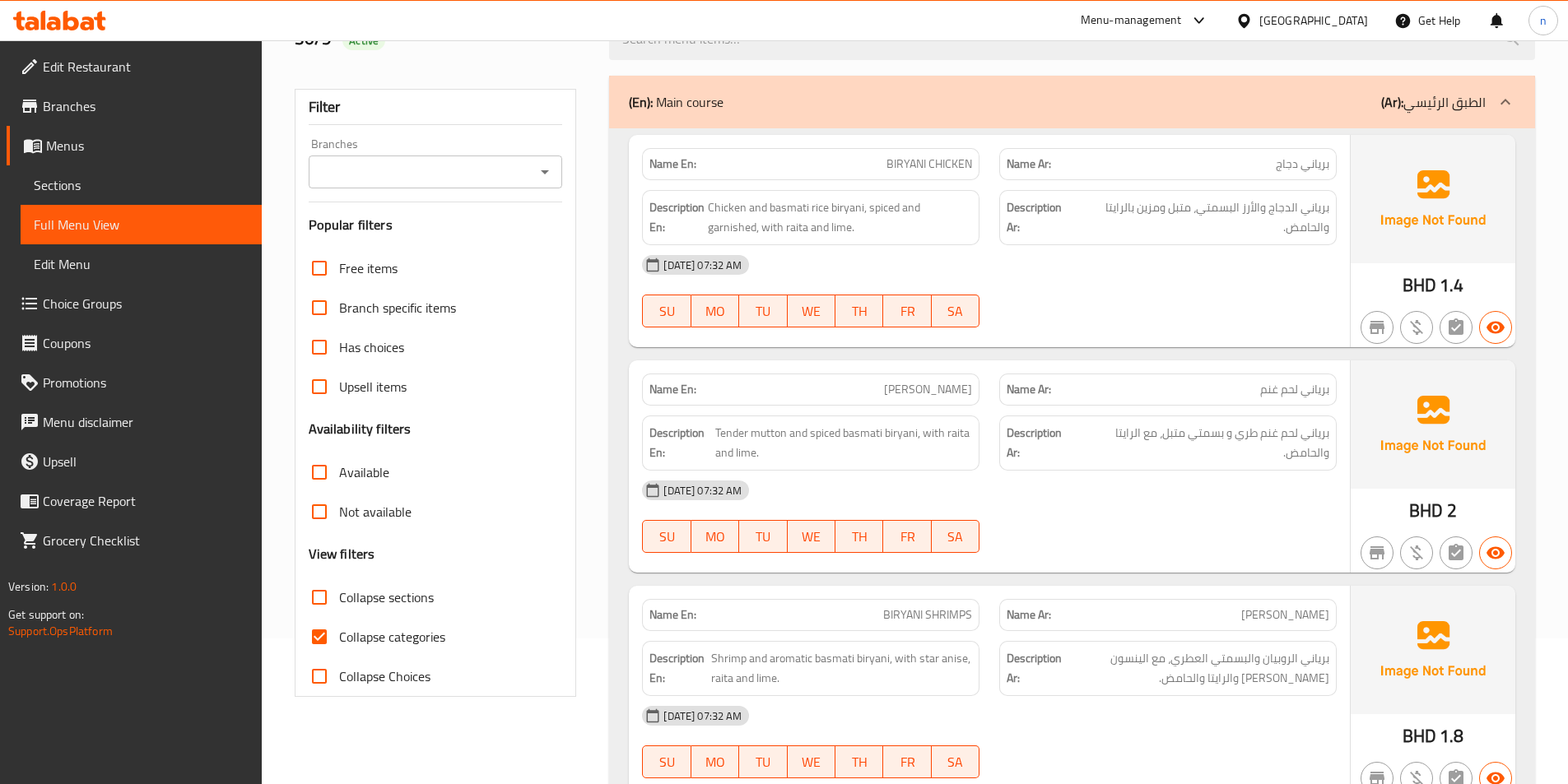
scroll to position [329, 0]
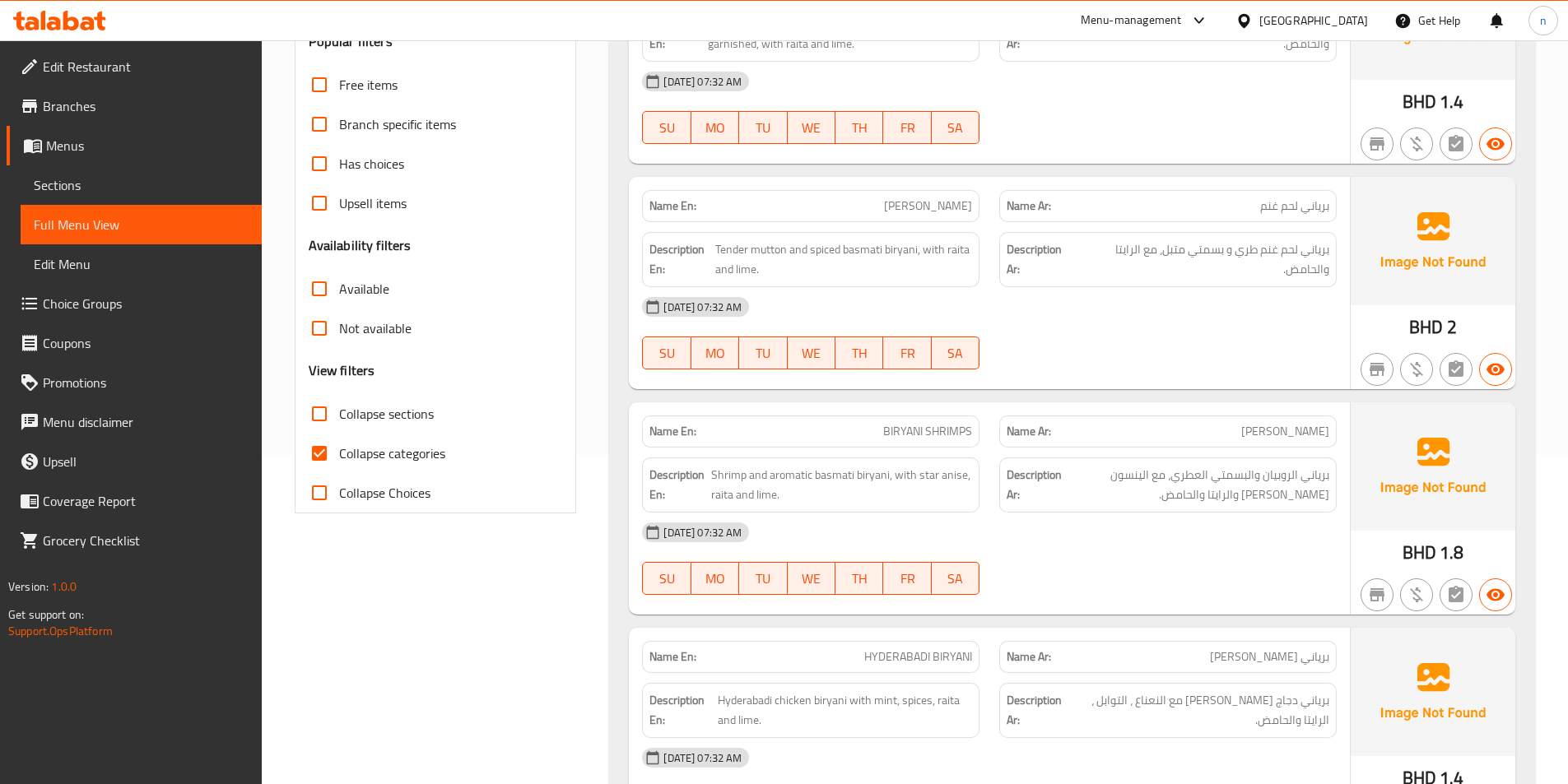
click at [356, 462] on span "Collapse categories" at bounding box center [392, 453] width 106 height 19
click at [339, 462] on input "Collapse categories" at bounding box center [319, 453] width 40 height 40
checkbox input "false"
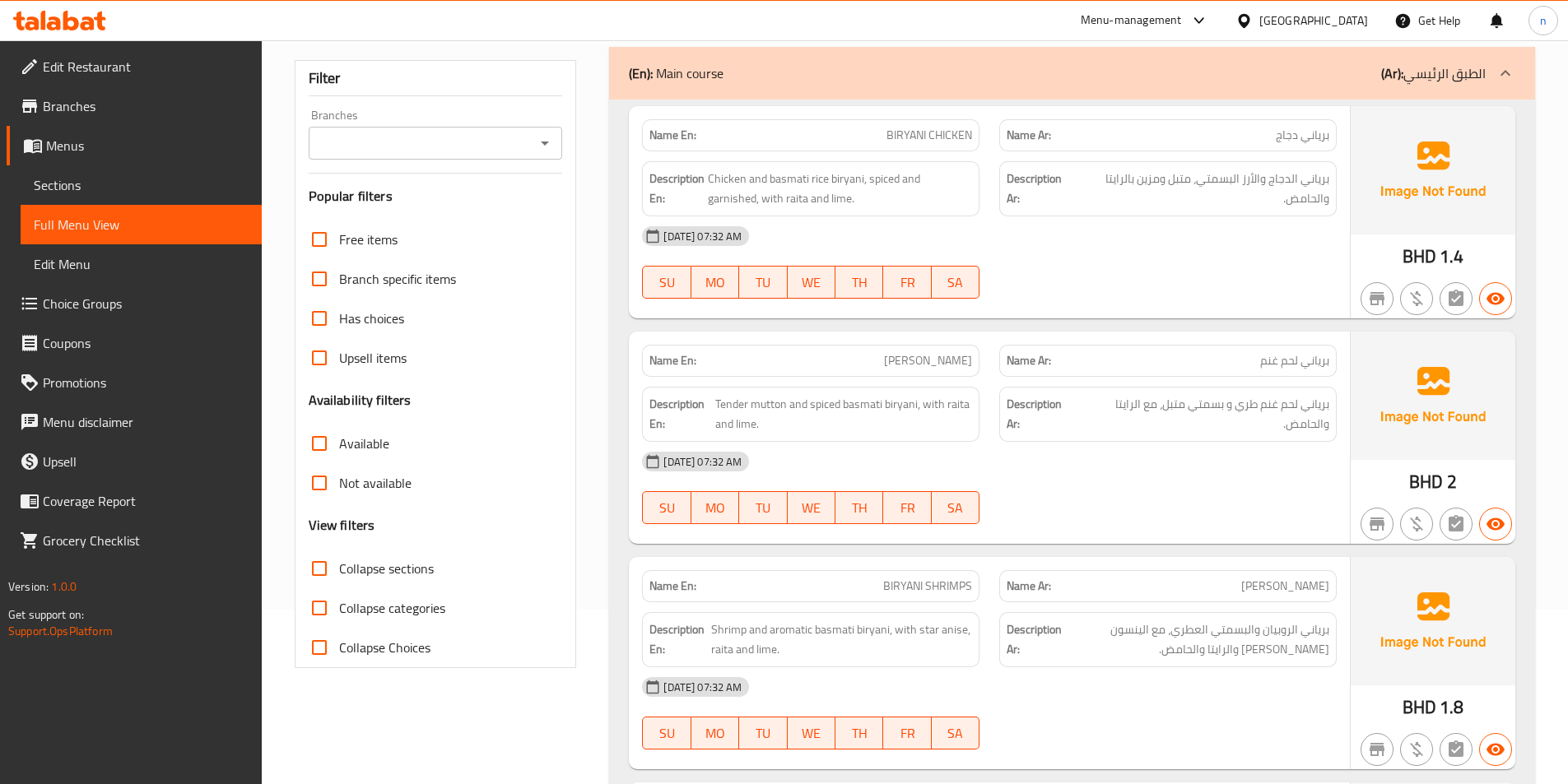
scroll to position [0, 0]
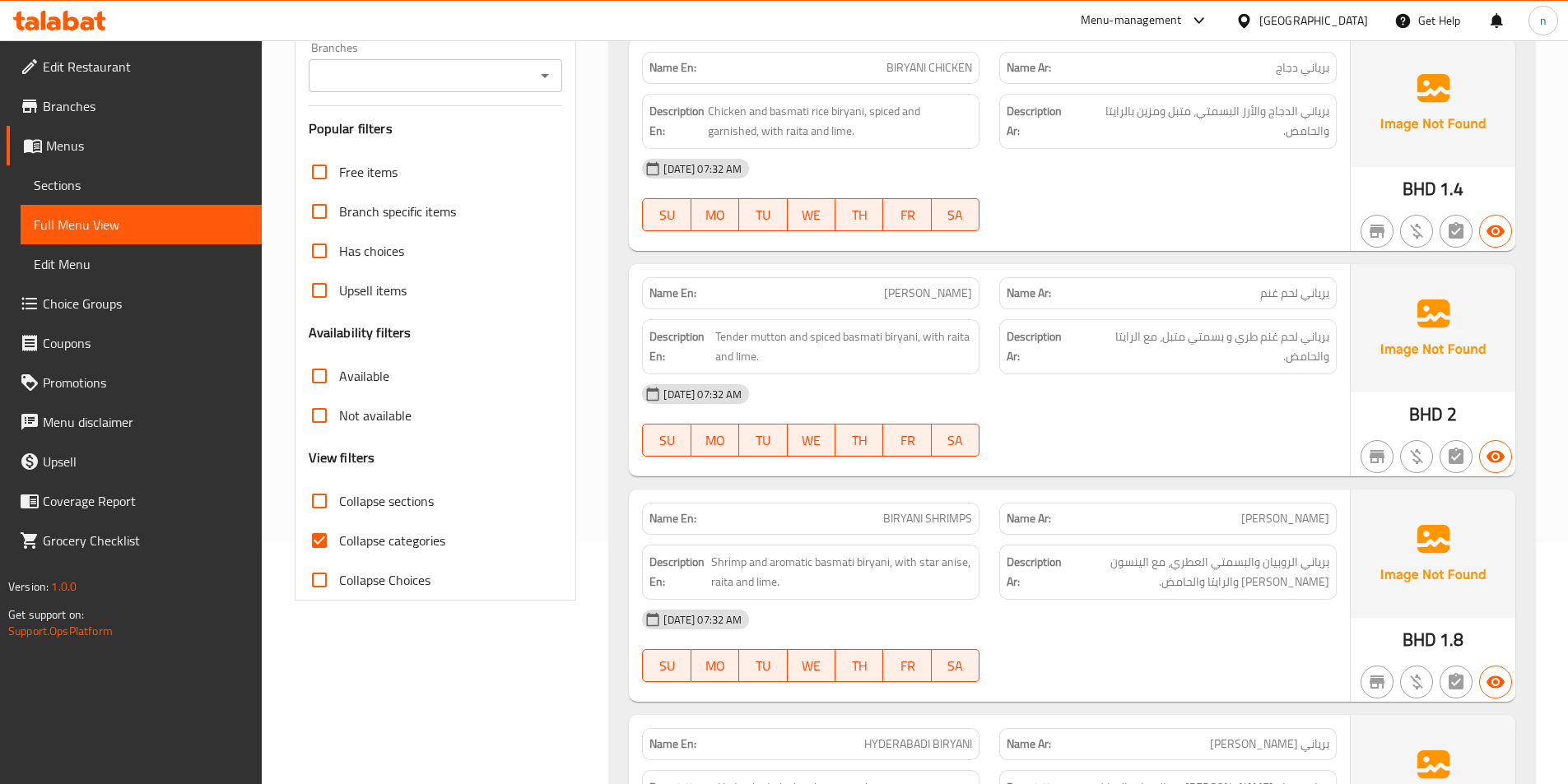
scroll to position [411, 0]
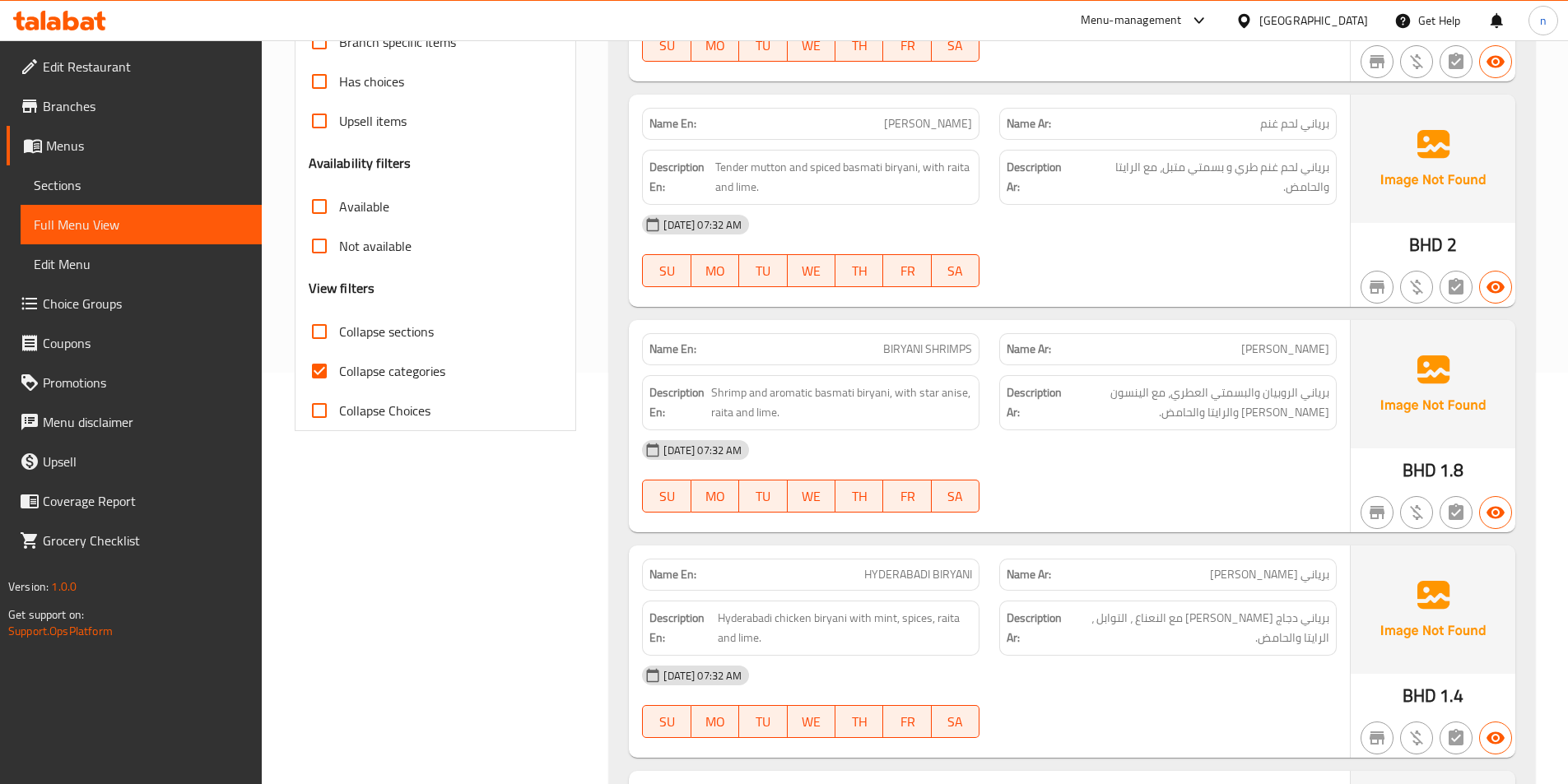
click at [410, 377] on span "Collapse categories" at bounding box center [392, 371] width 106 height 19
click at [339, 377] on input "Collapse categories" at bounding box center [319, 371] width 40 height 40
checkbox input "false"
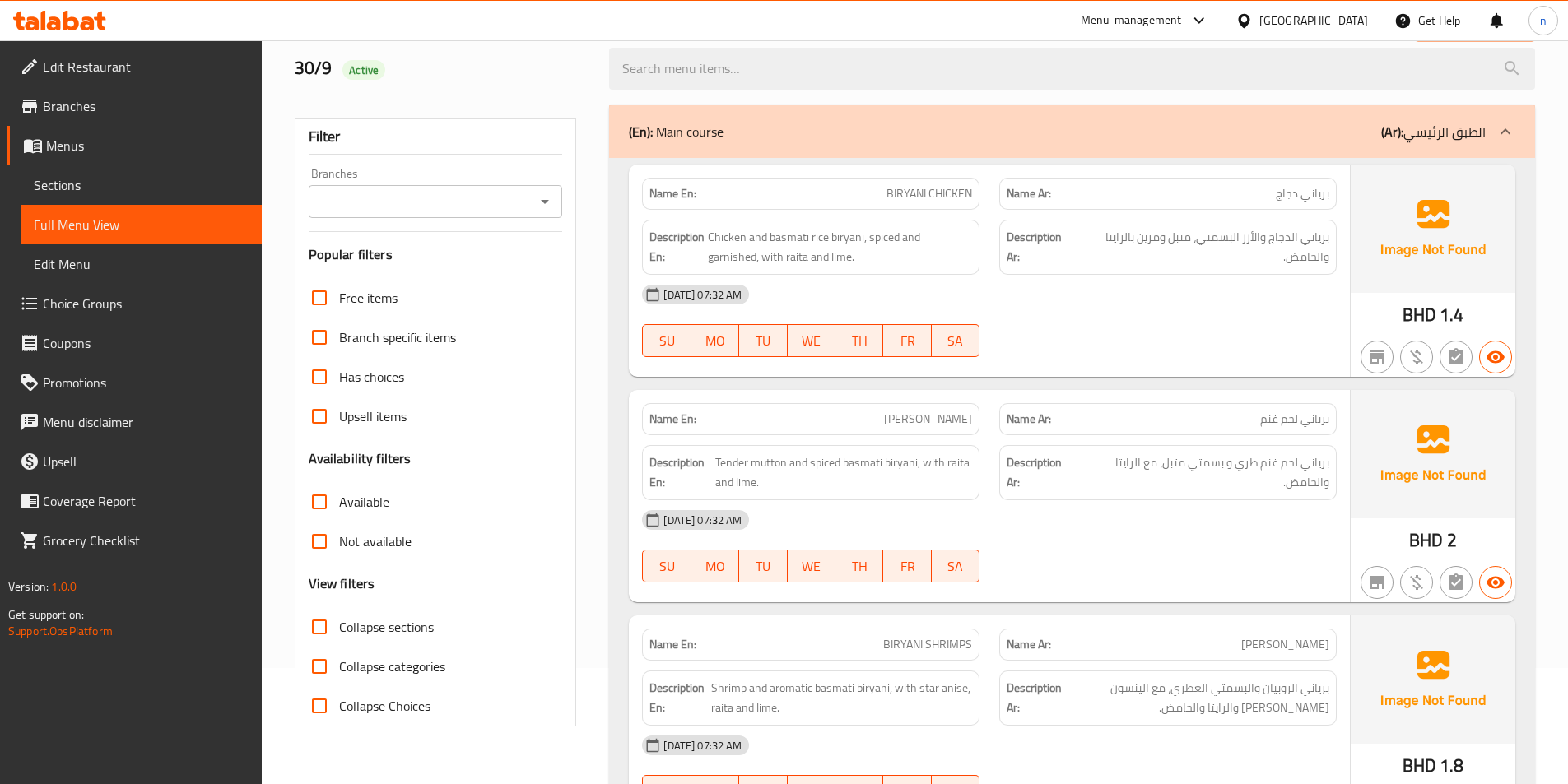
scroll to position [0, 0]
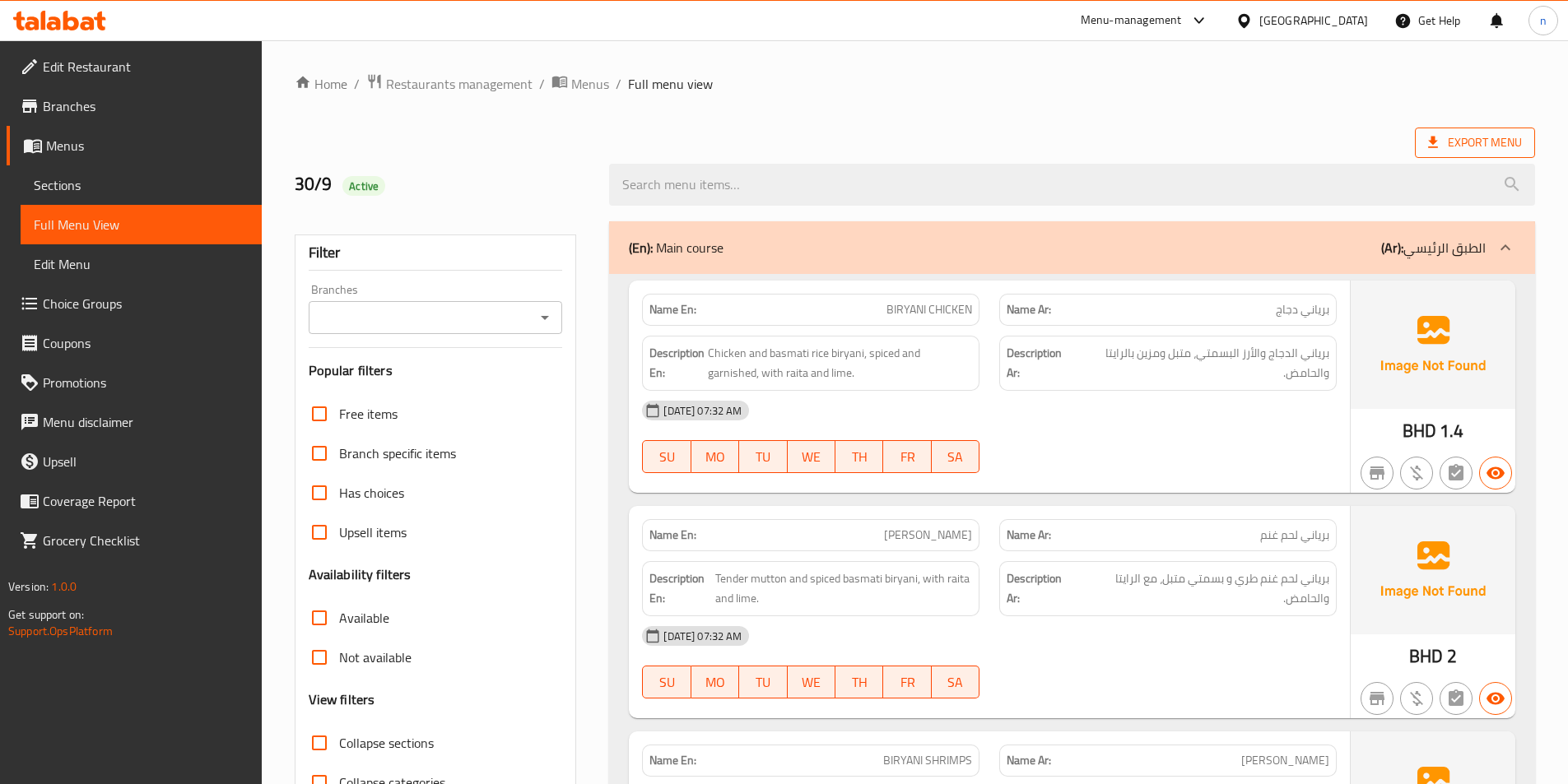
click at [1492, 132] on span "Export Menu" at bounding box center [1474, 142] width 94 height 20
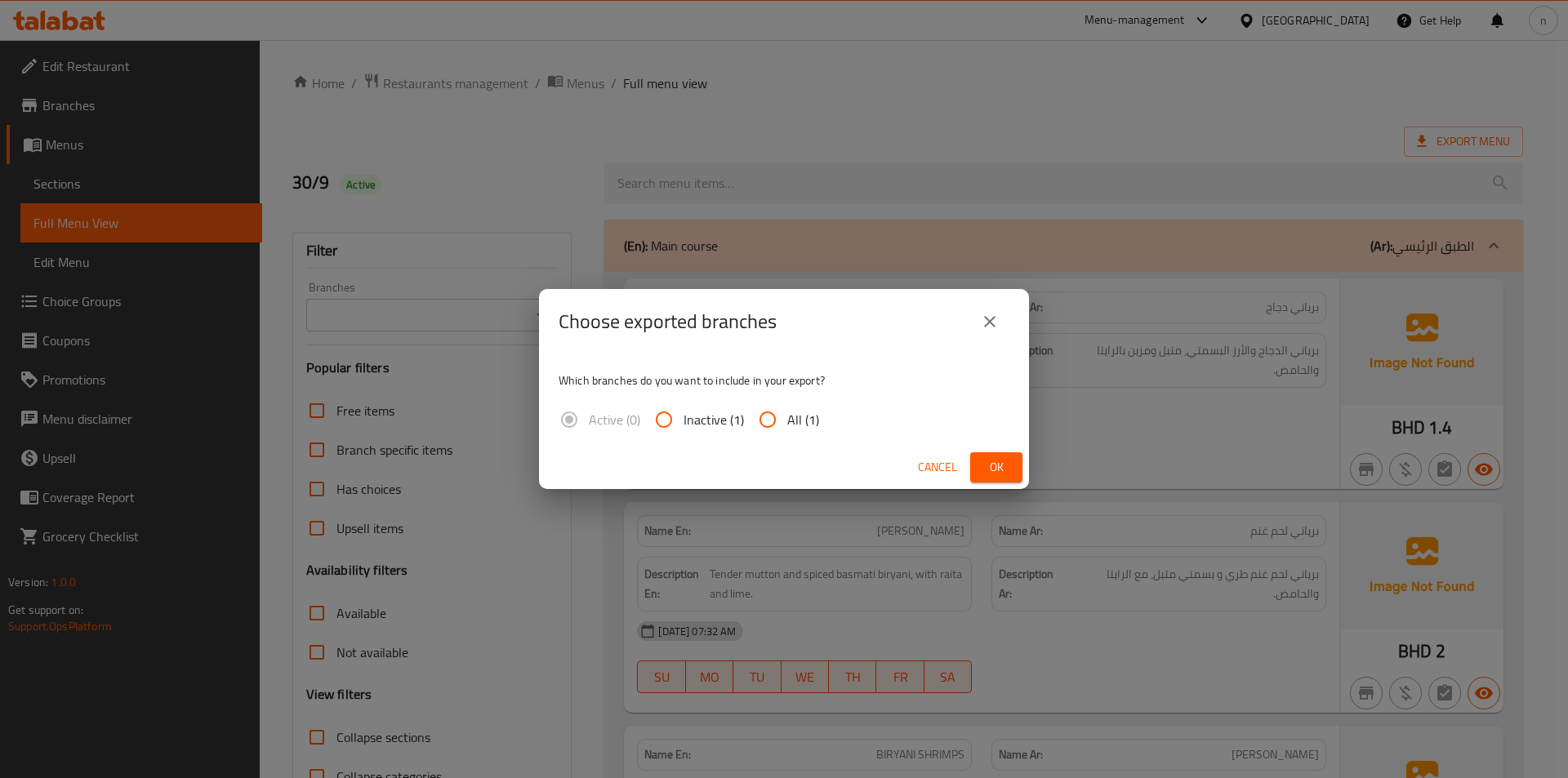
drag, startPoint x: 809, startPoint y: 422, endPoint x: 839, endPoint y: 444, distance: 37.2
click at [808, 424] on span "All (1)" at bounding box center [803, 419] width 32 height 19
click at [787, 424] on input "All (1)" at bounding box center [767, 419] width 39 height 39
radio input "true"
click at [1008, 475] on button "Ok" at bounding box center [997, 468] width 52 height 30
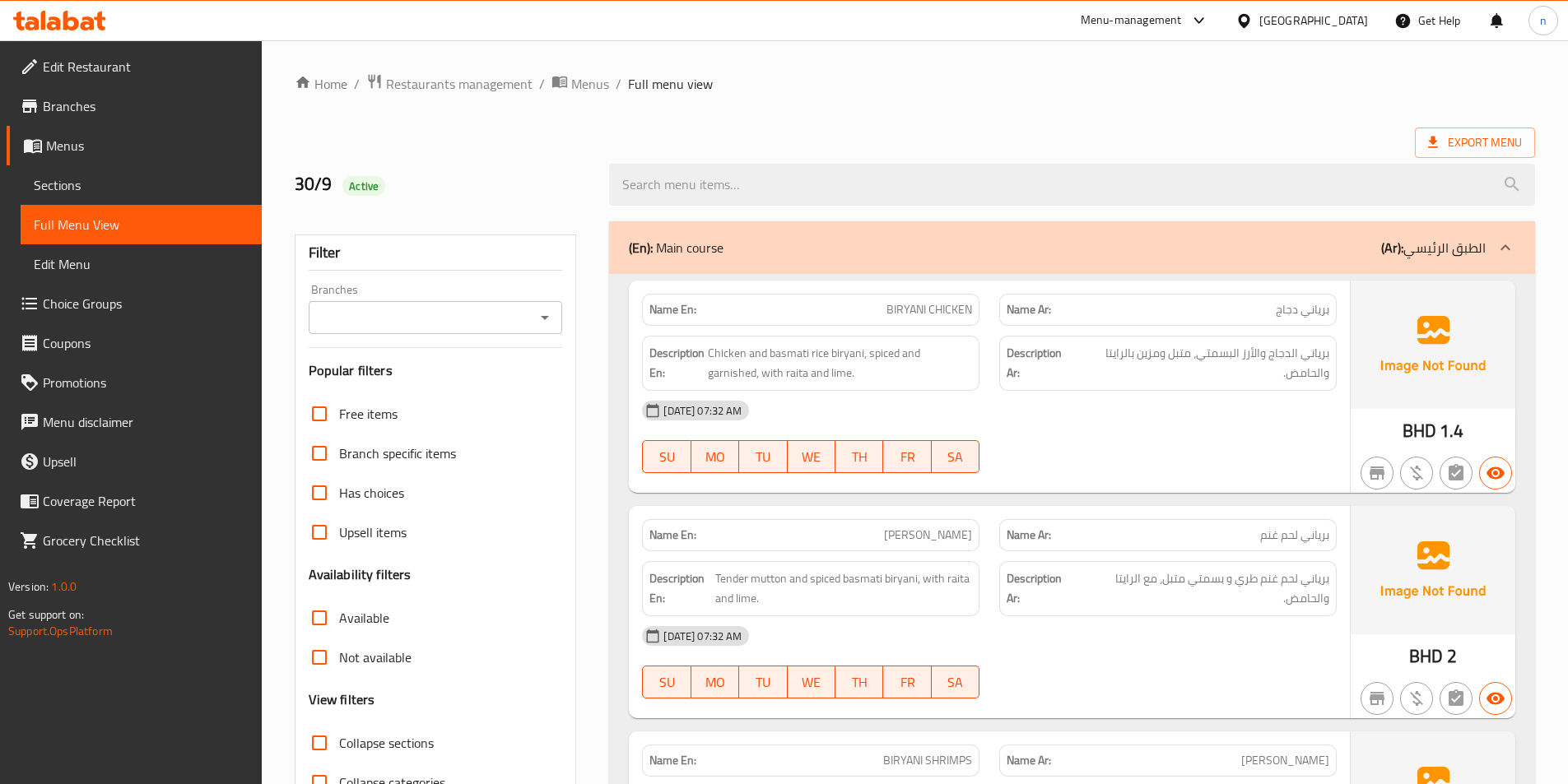
click at [81, 79] on link "Edit Restaurant" at bounding box center [134, 67] width 255 height 40
